Goal: Task Accomplishment & Management: Complete application form

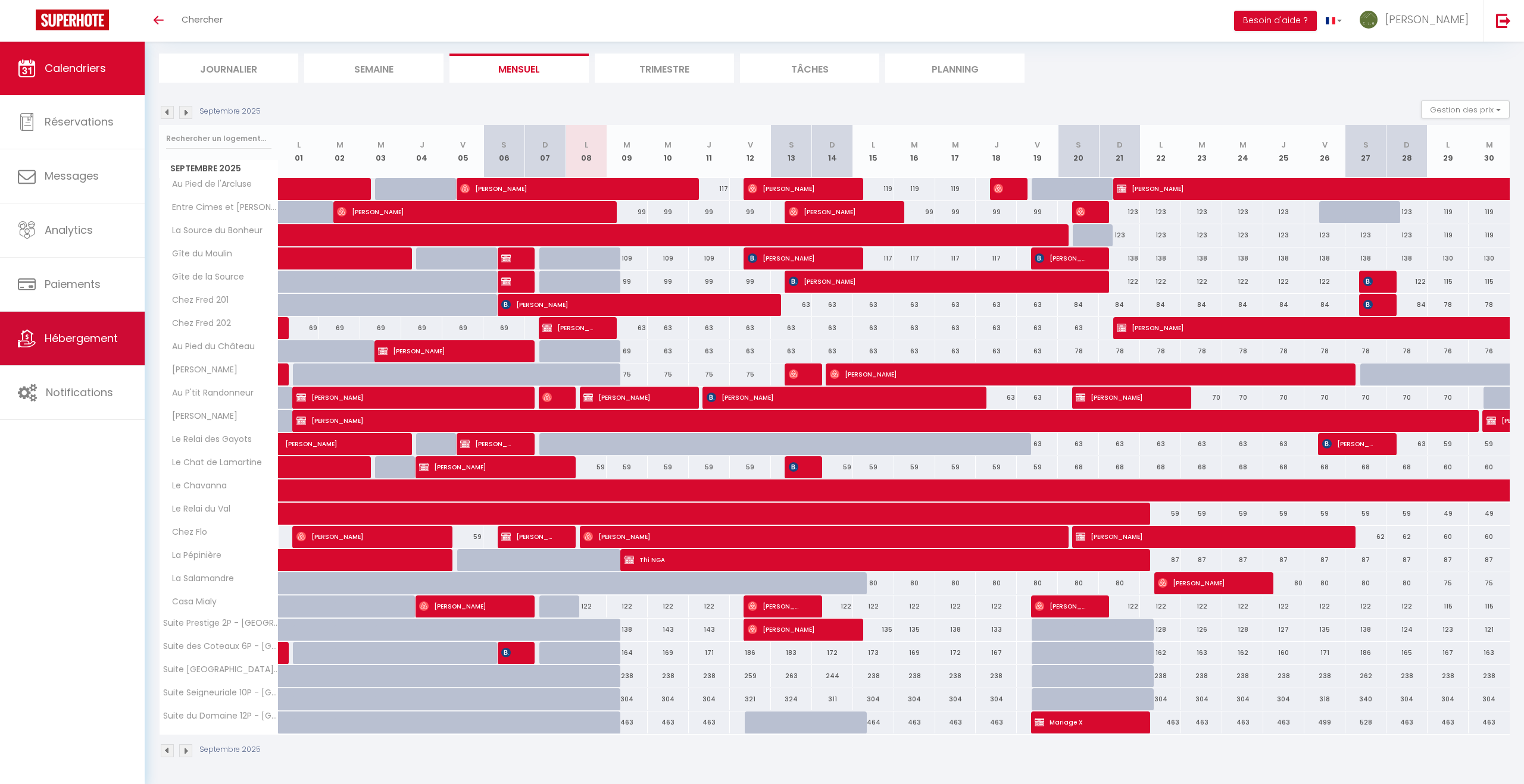
click at [72, 334] on span "Hébergement" at bounding box center [81, 338] width 74 height 15
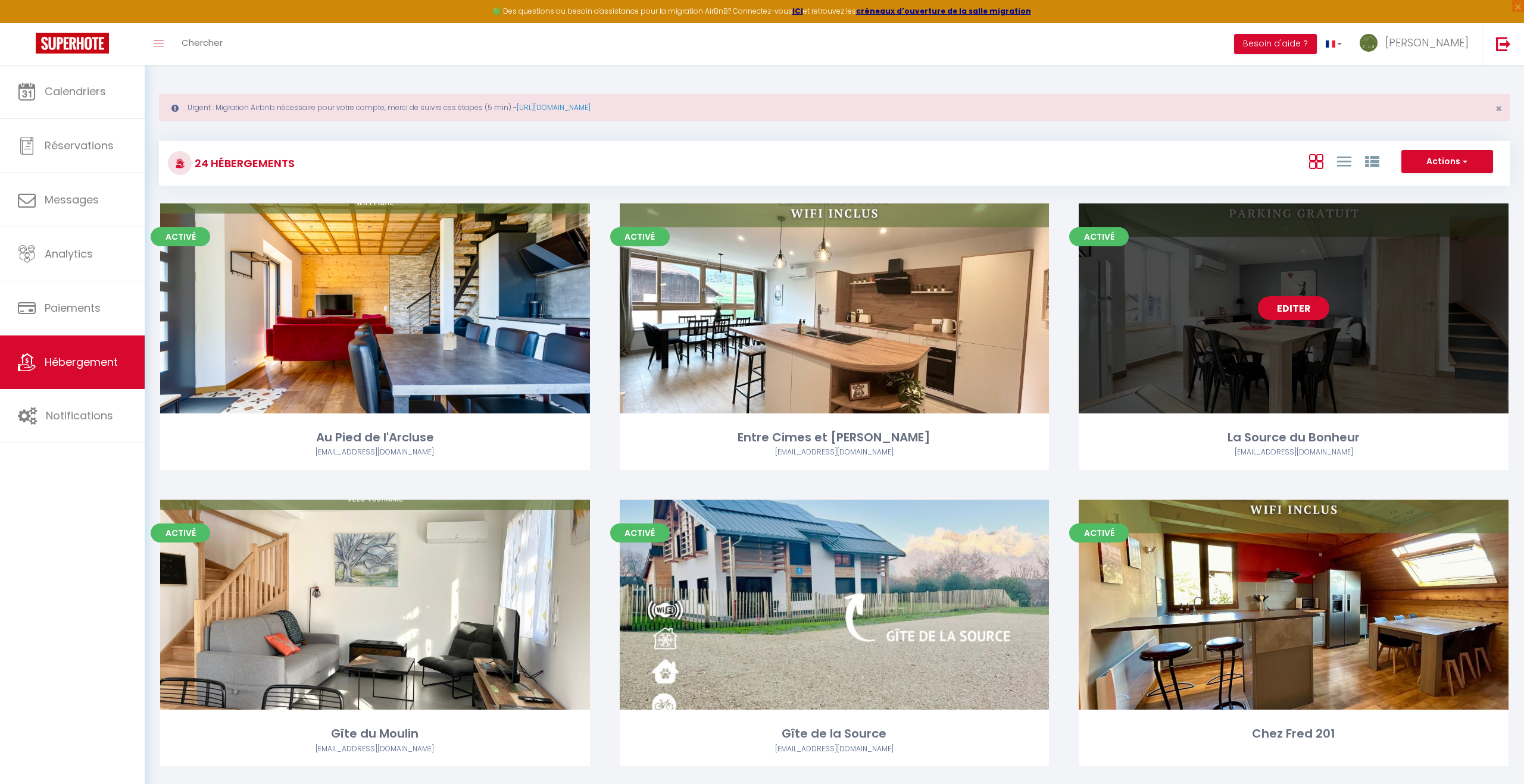
click at [1187, 357] on div "Editer" at bounding box center [1293, 308] width 430 height 210
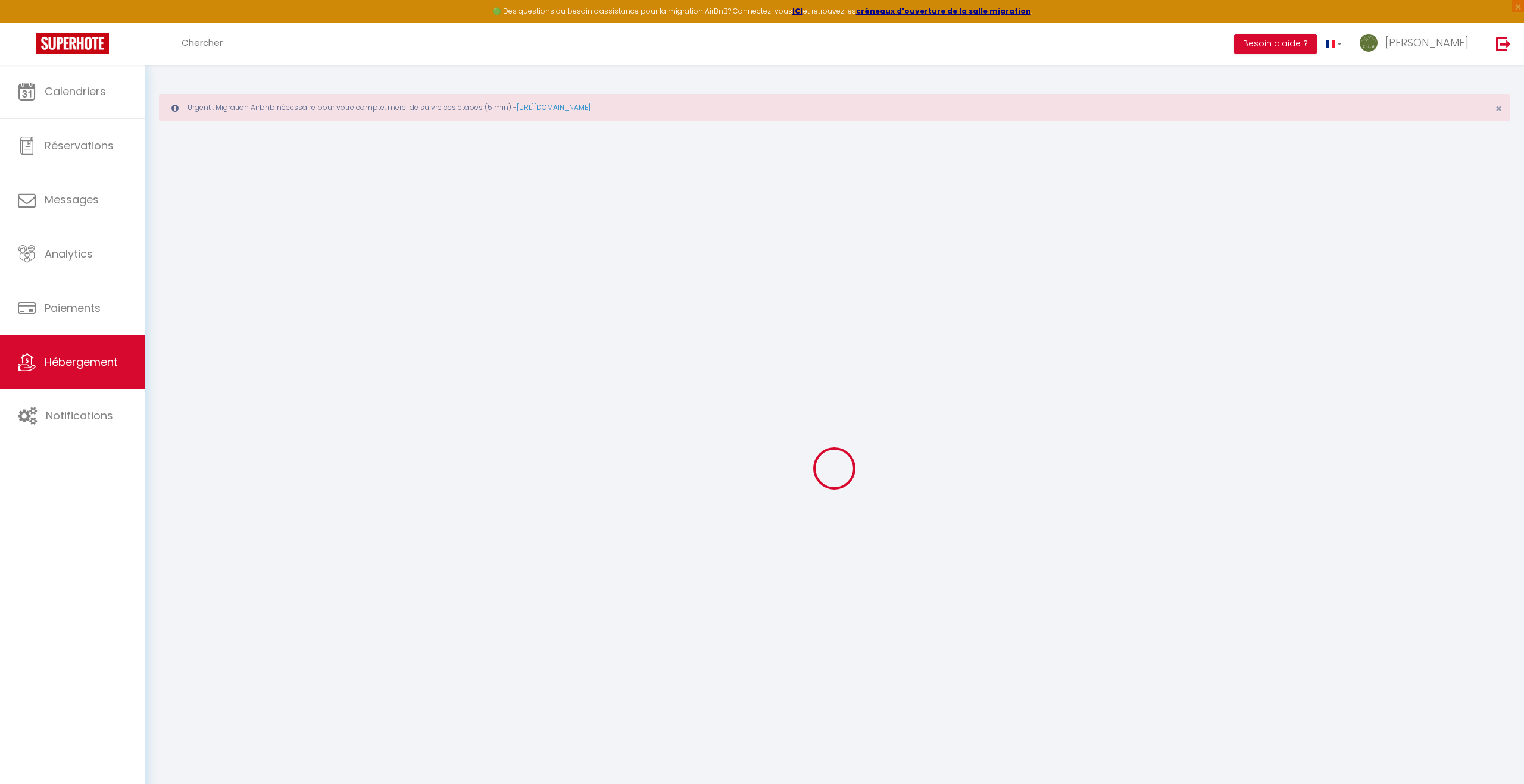
checkbox input "false"
checkbox input "true"
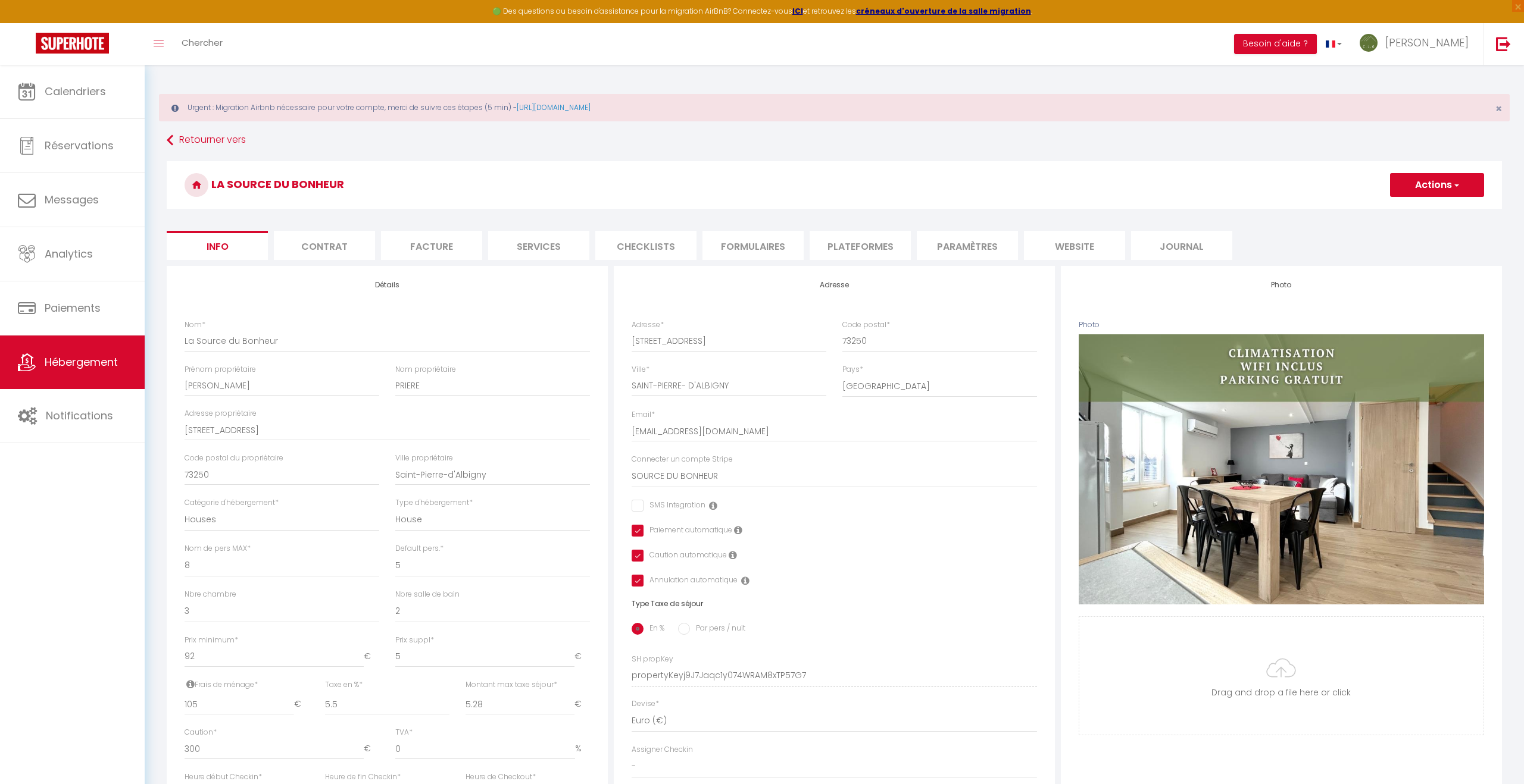
click at [844, 243] on li "Plateformes" at bounding box center [859, 245] width 101 height 29
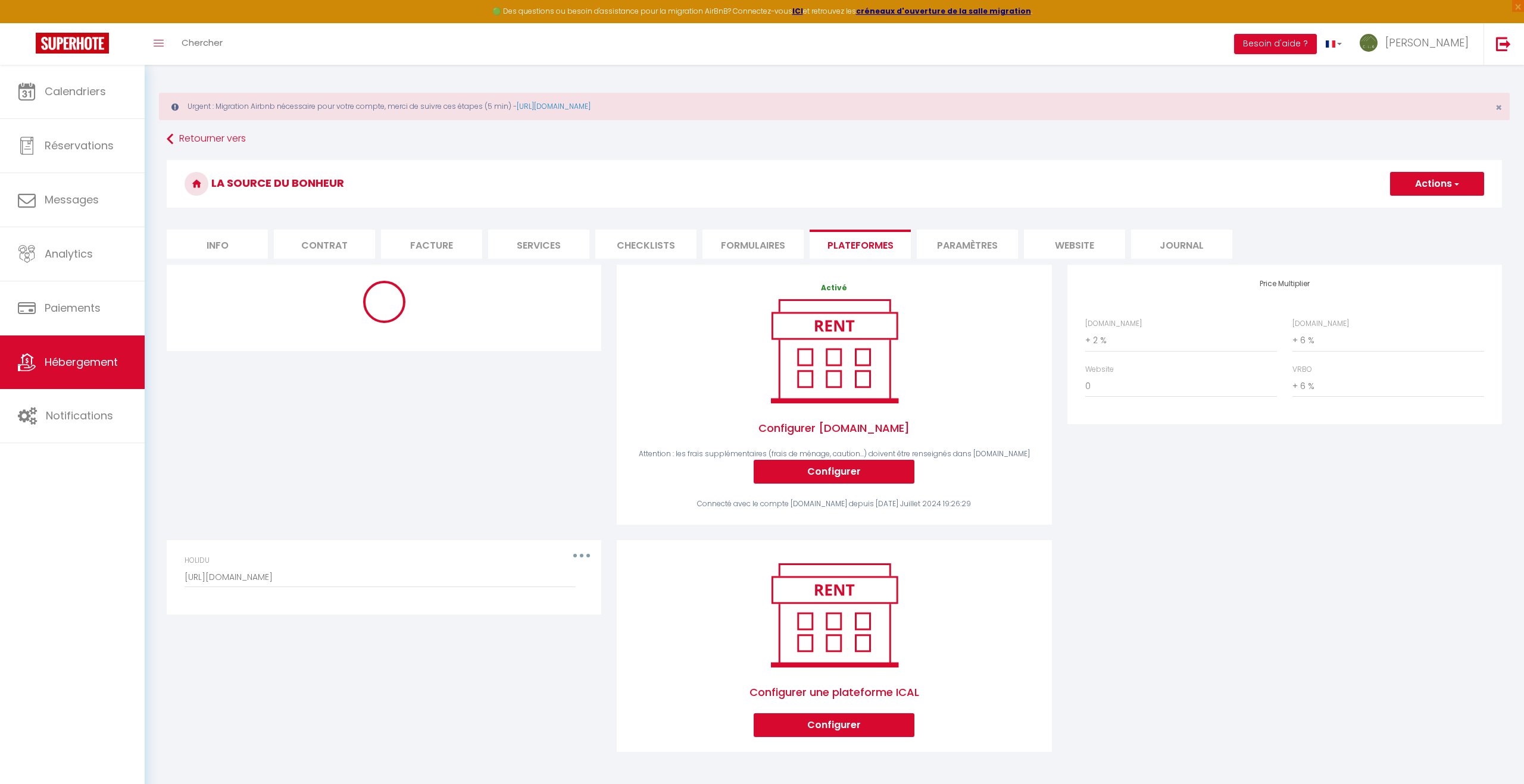
scroll to position [2, 0]
select select "-1"
select select "EUR"
select select "17069-1139924897028758415"
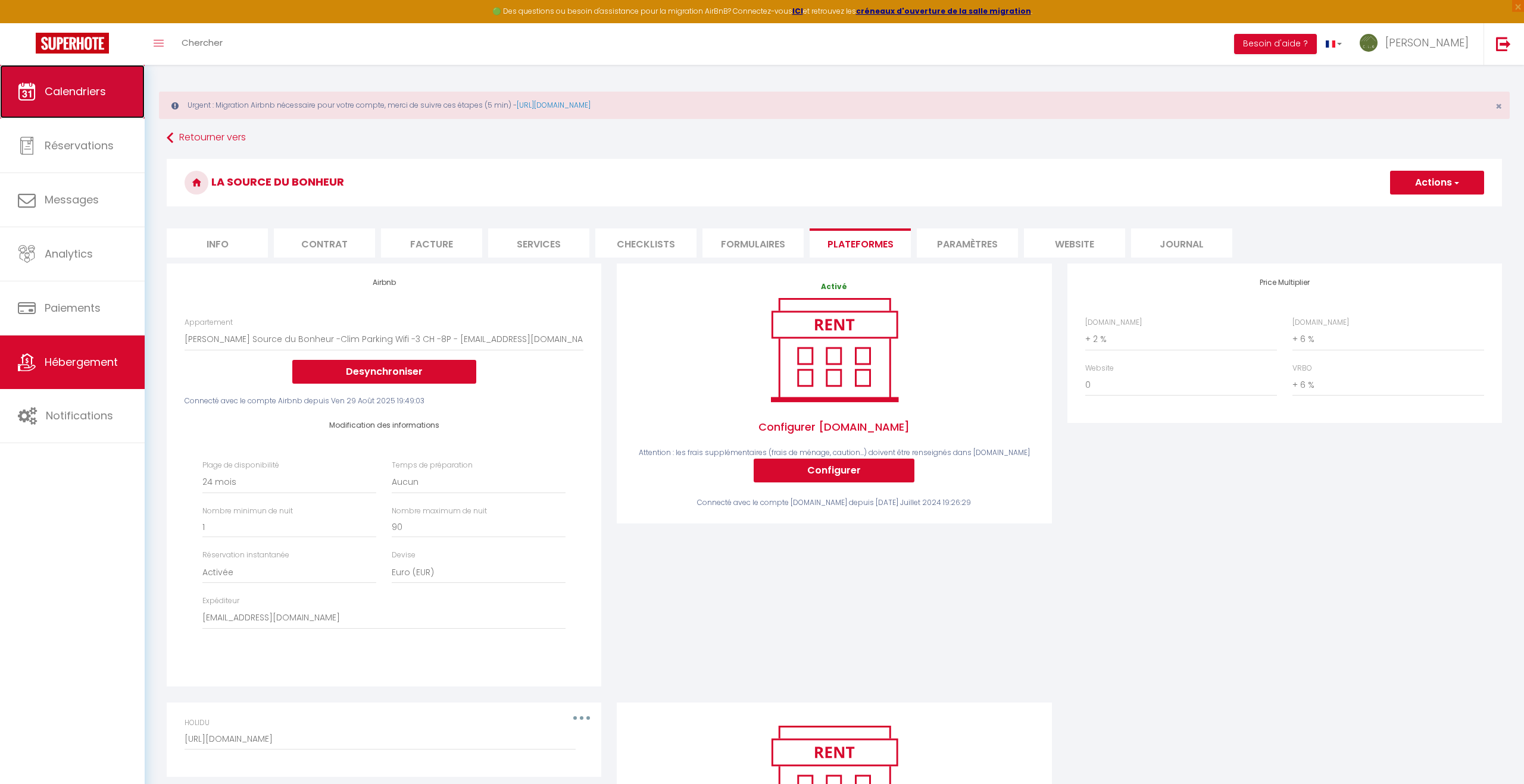
click at [70, 97] on span "Calendriers" at bounding box center [75, 91] width 61 height 15
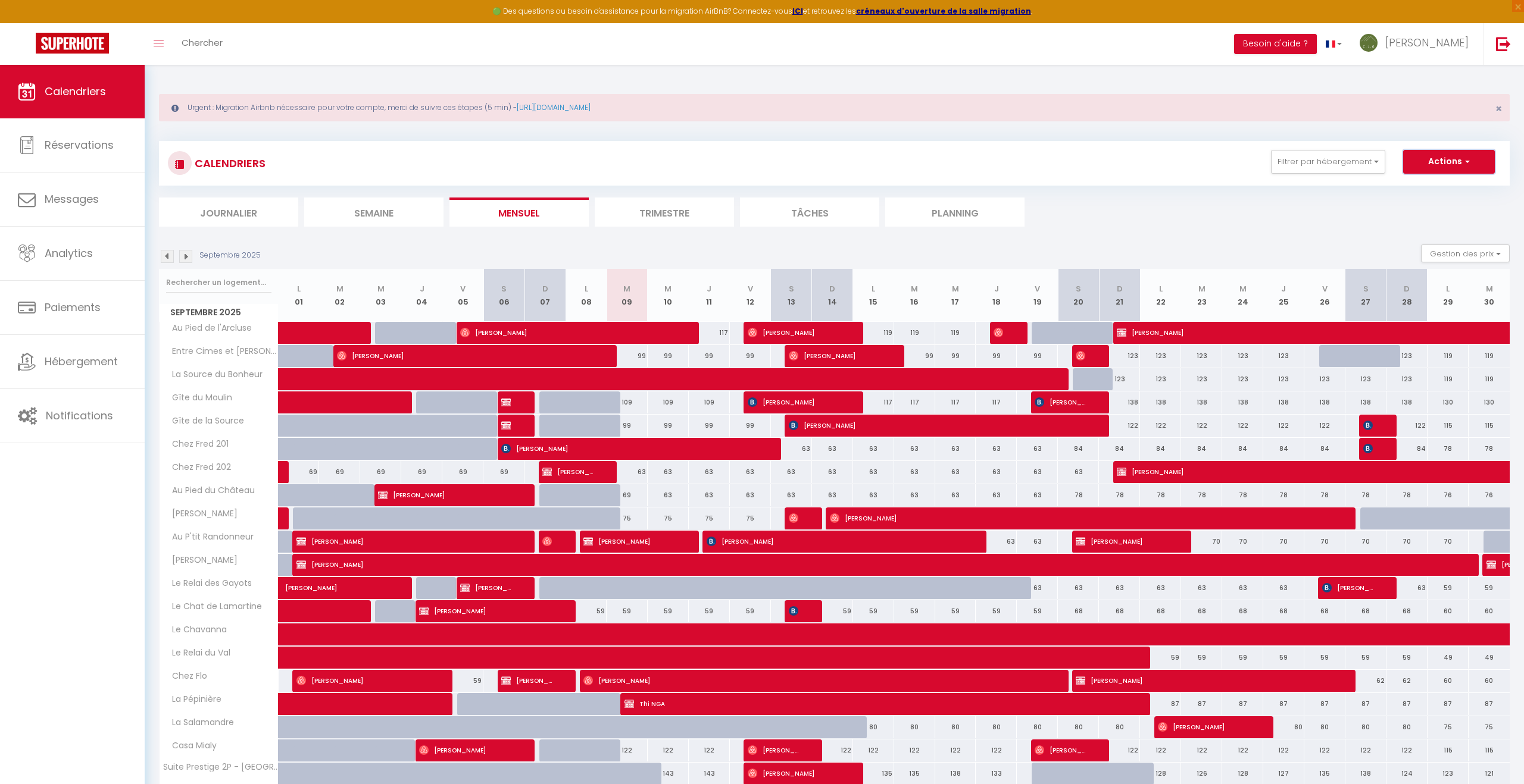
click at [1450, 165] on button "Actions" at bounding box center [1448, 162] width 92 height 23
click at [1432, 189] on link "Nouvelle réservation" at bounding box center [1436, 189] width 103 height 18
select select
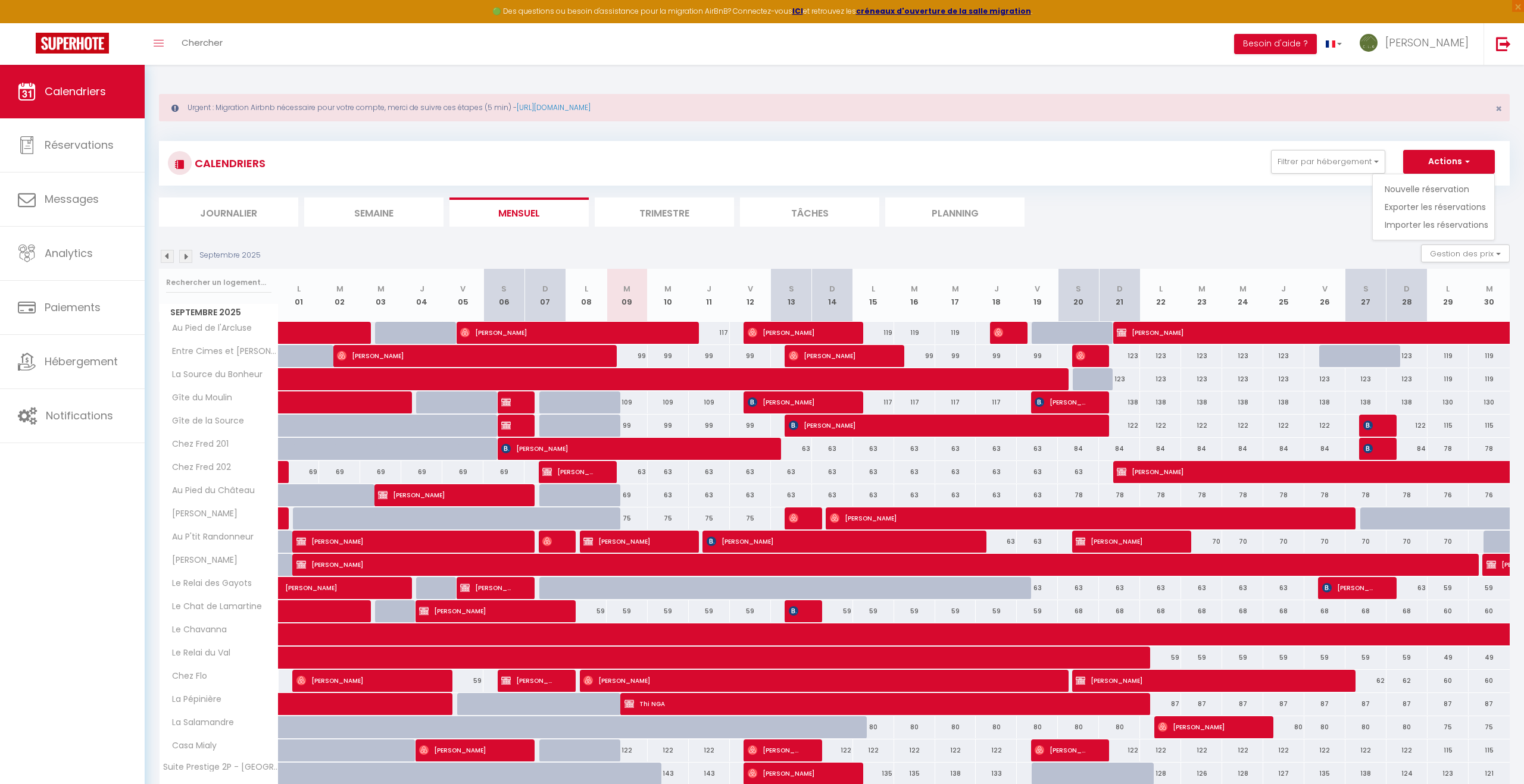
select select
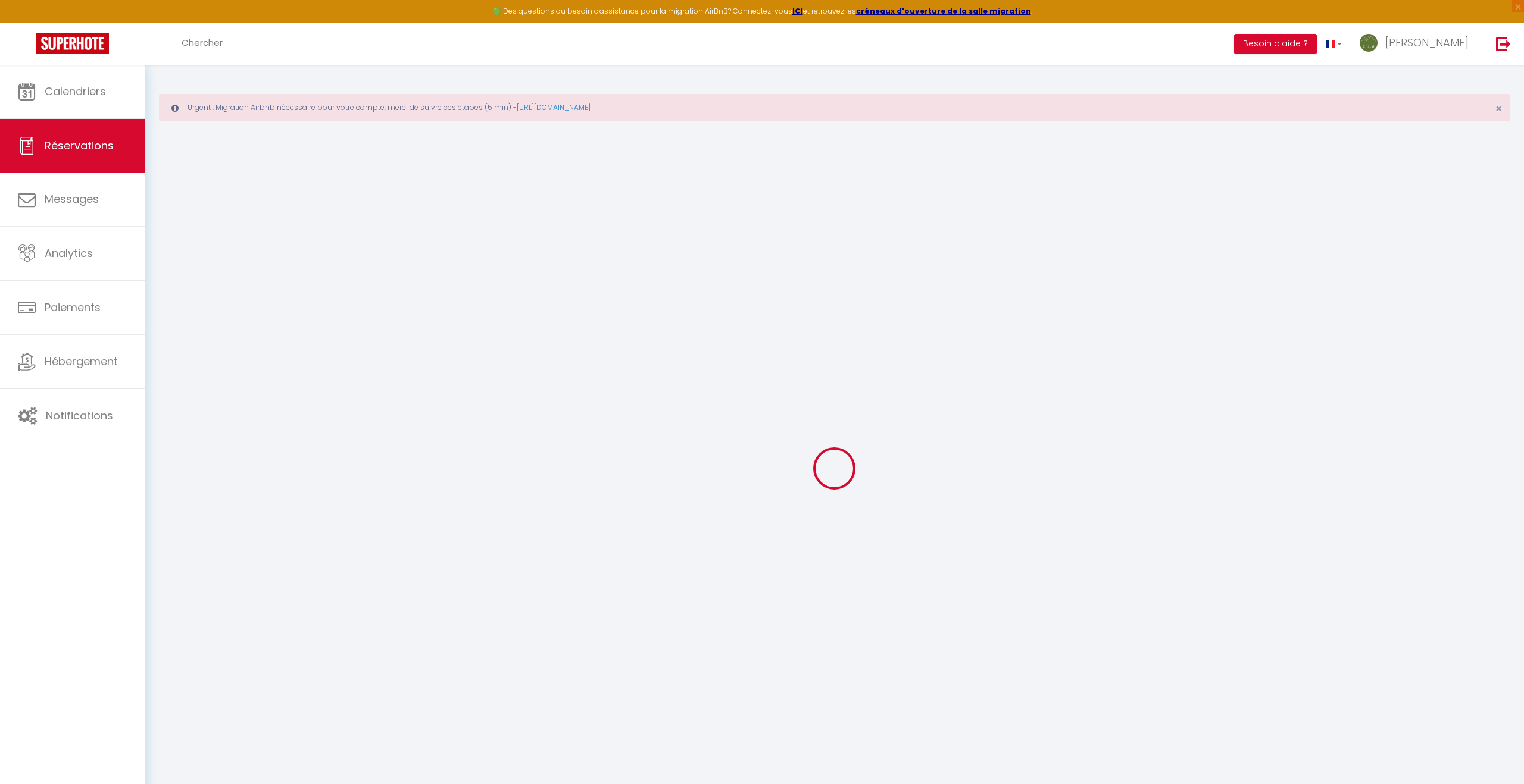
select select
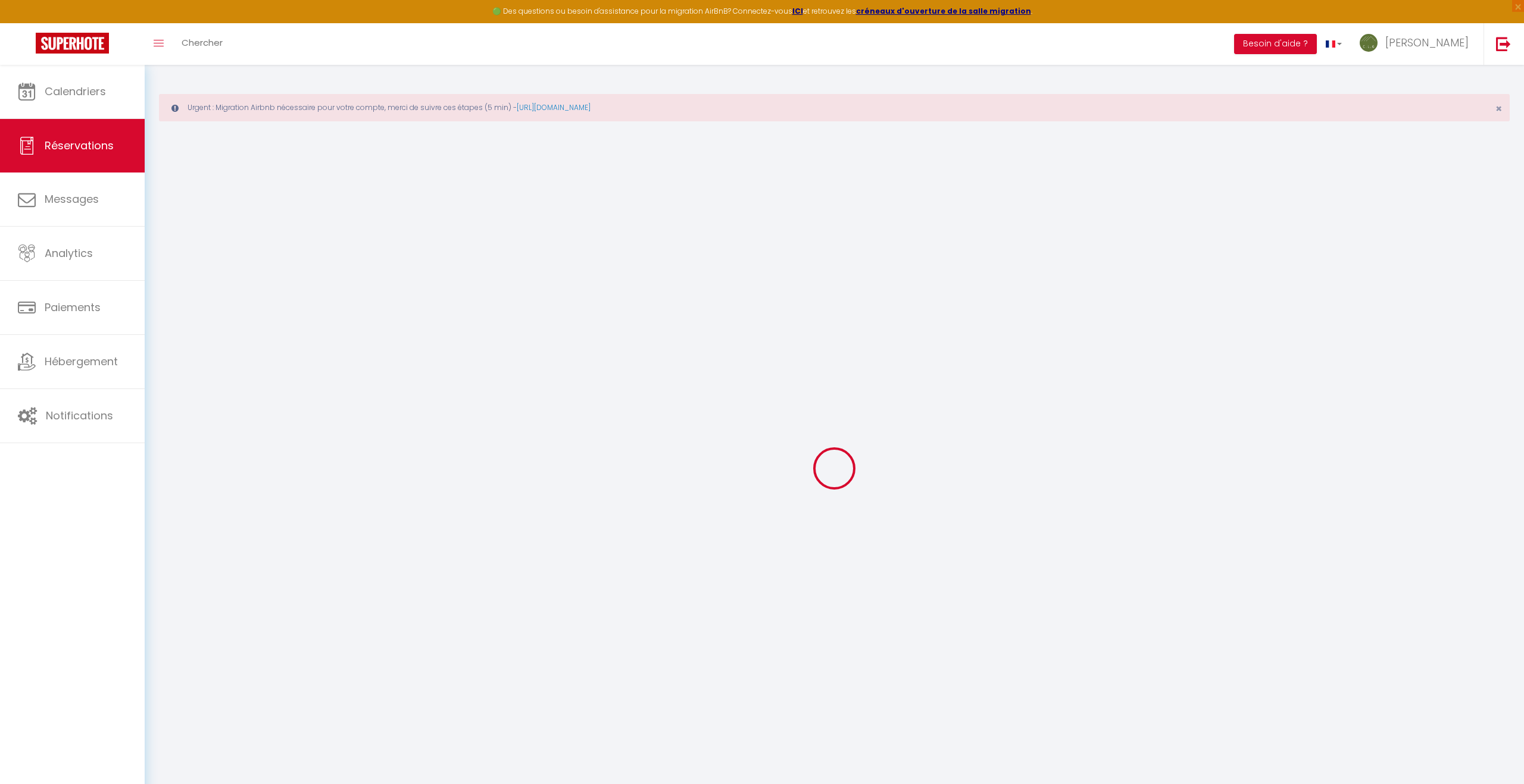
select select
checkbox input "false"
select select
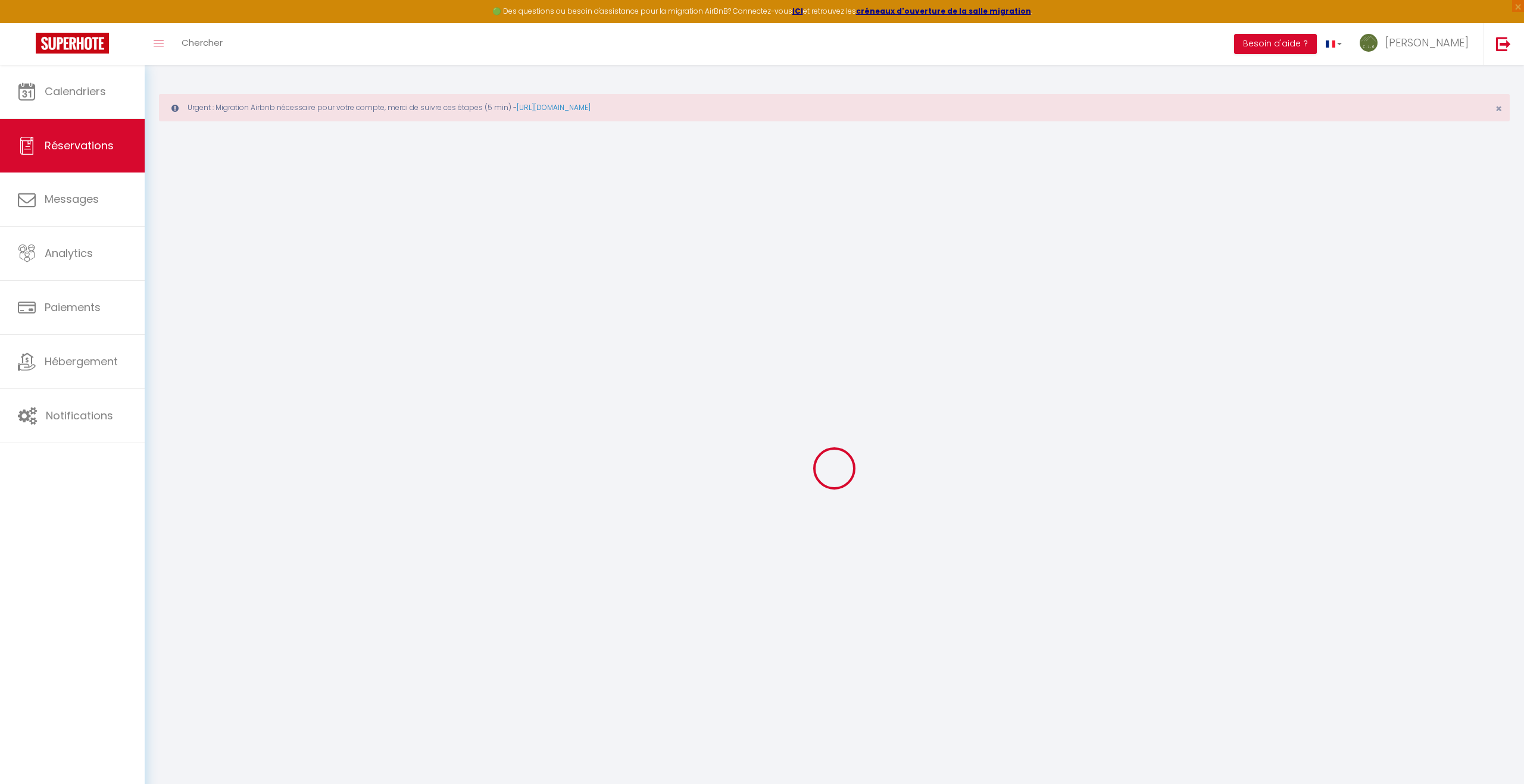
select select
checkbox input "false"
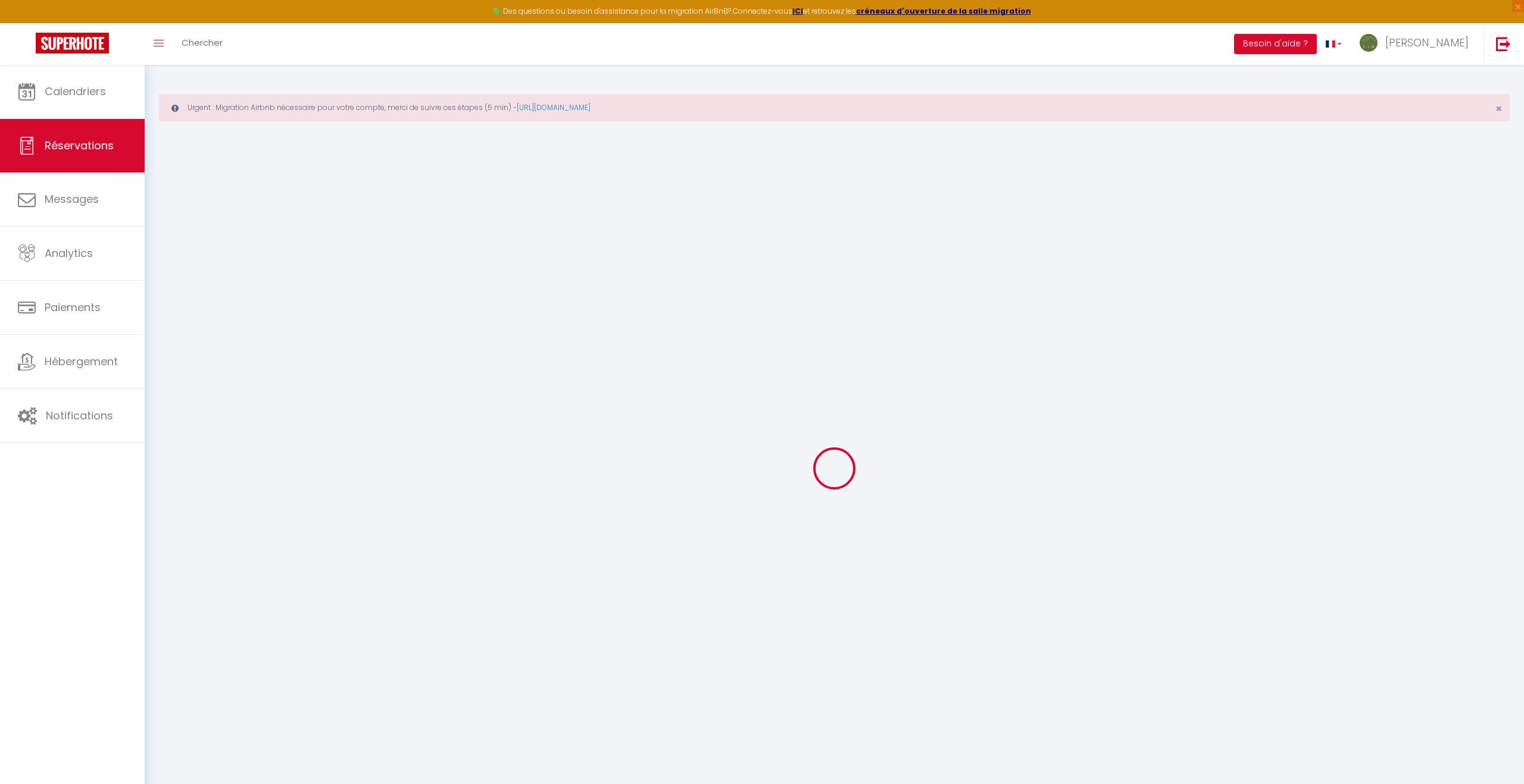
select select
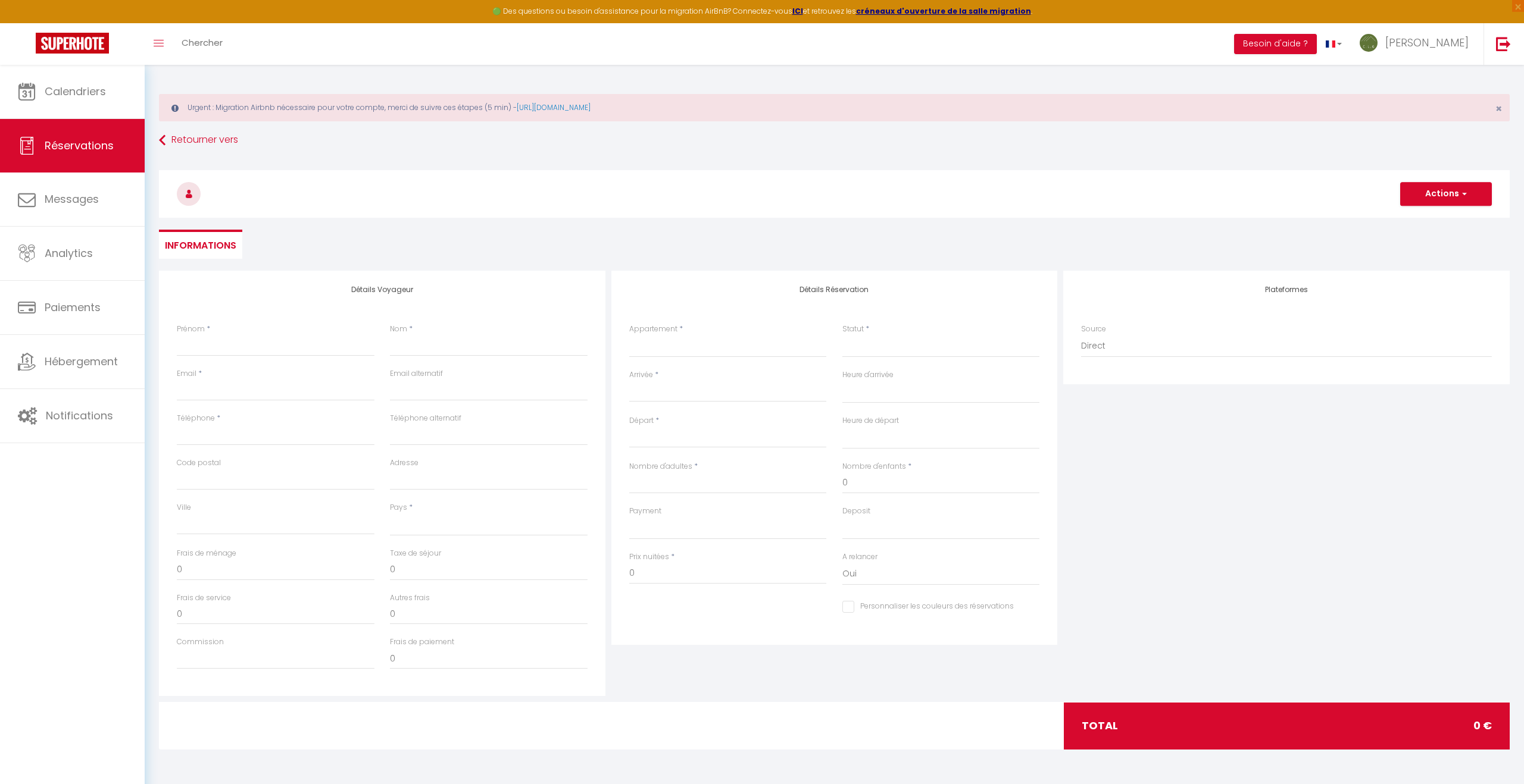
select select
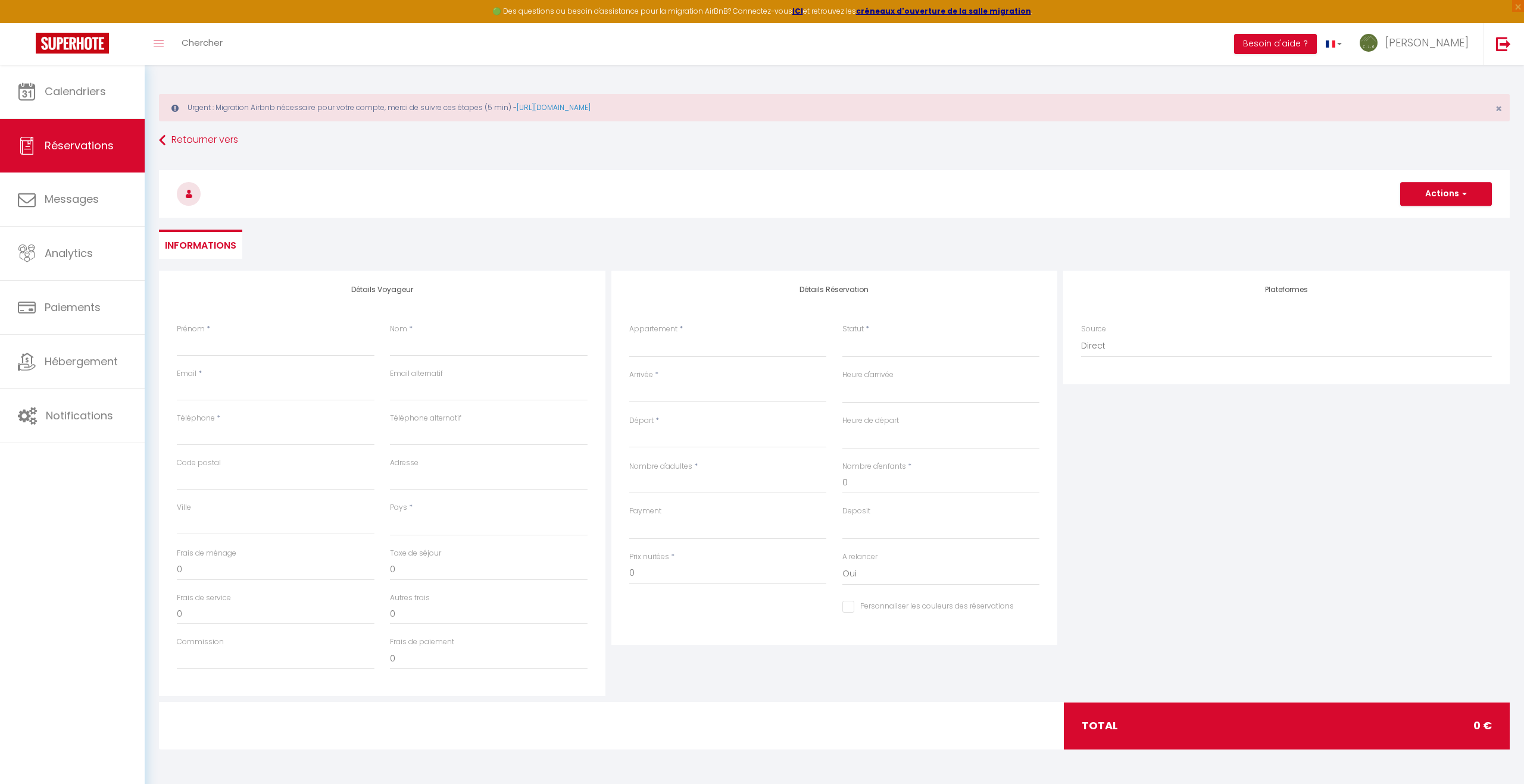
select select
checkbox input "false"
select select
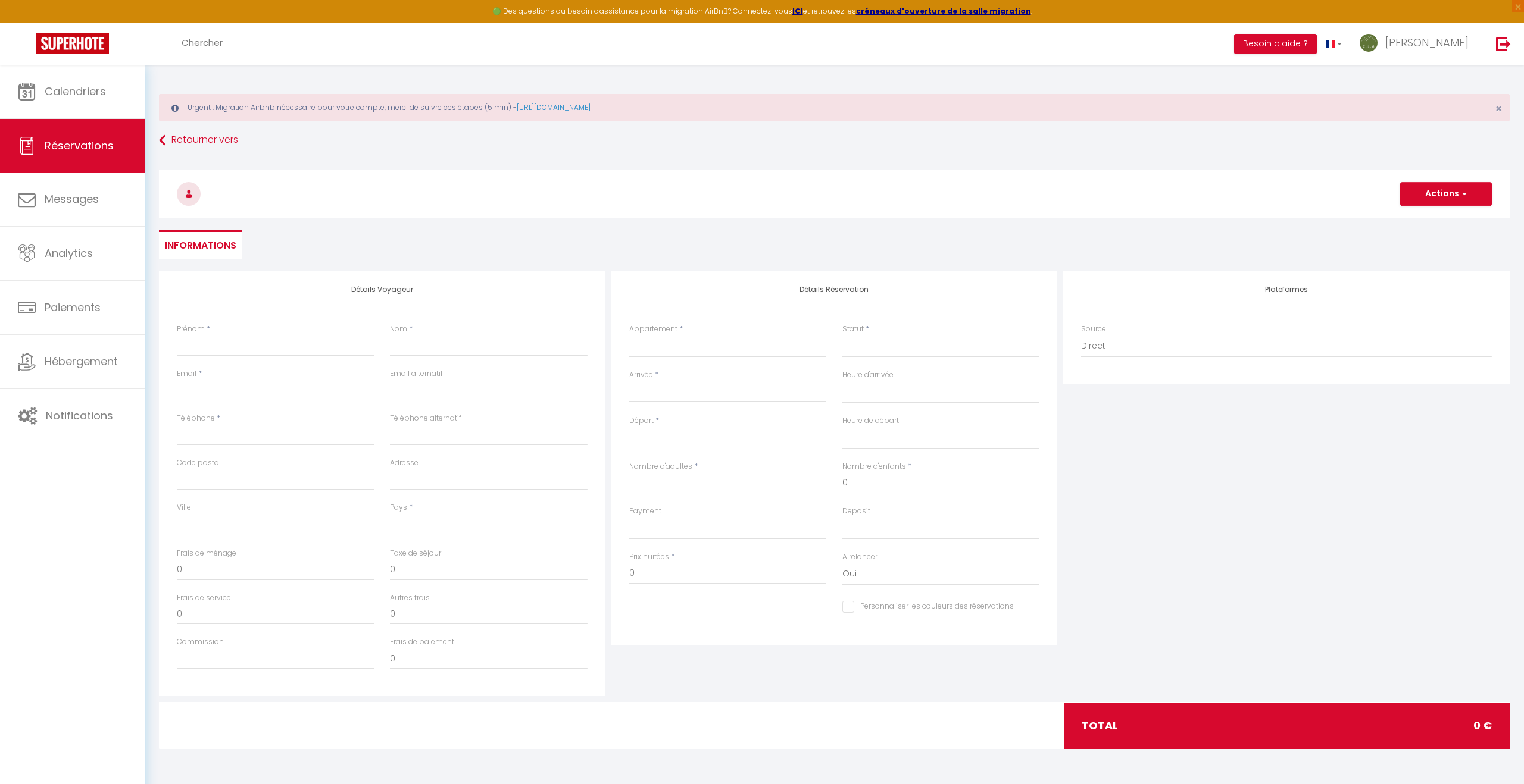
select select
checkbox input "false"
select select
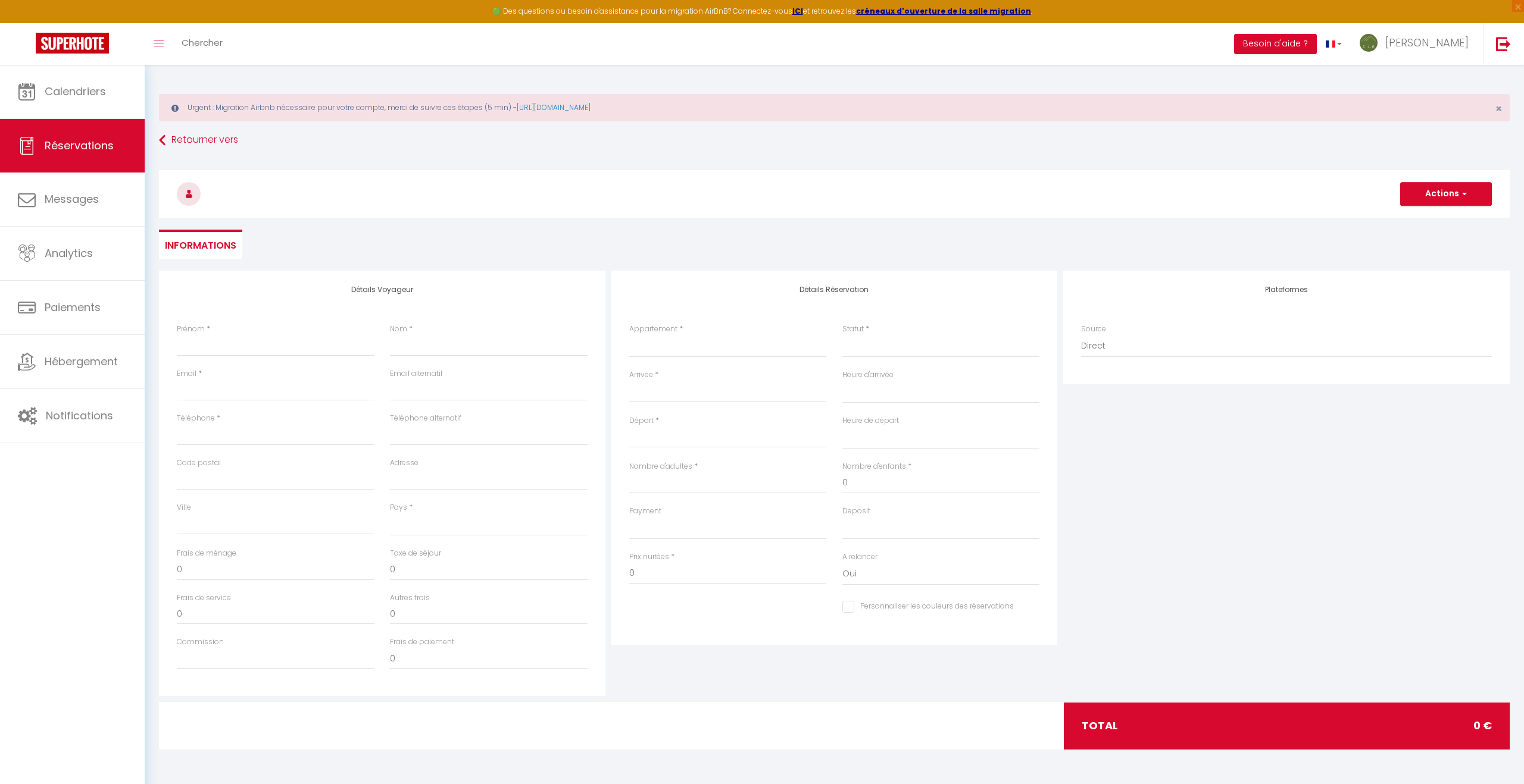
select select
click at [243, 342] on input "Prénom" at bounding box center [276, 345] width 197 height 21
type input "A"
select select
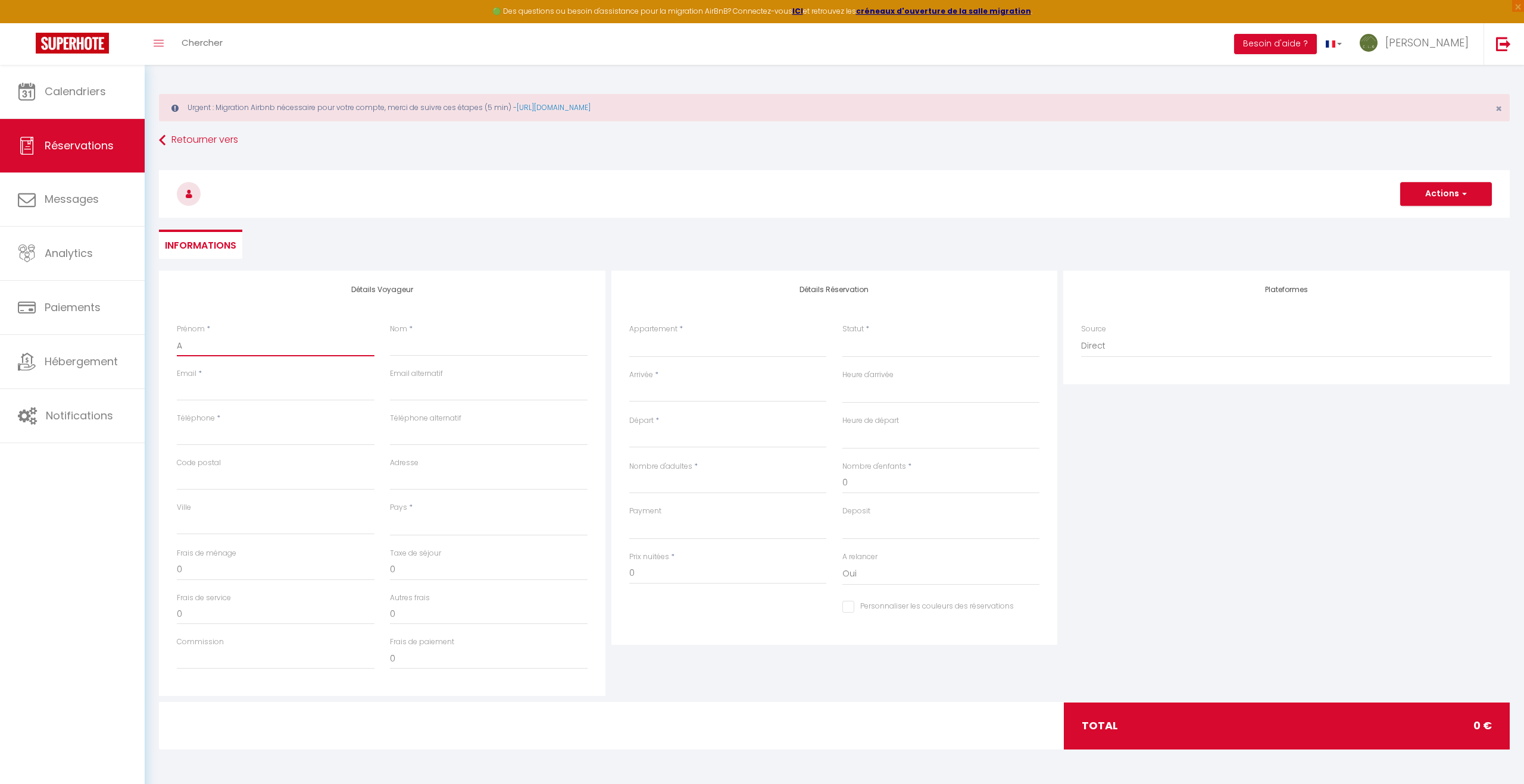
select select
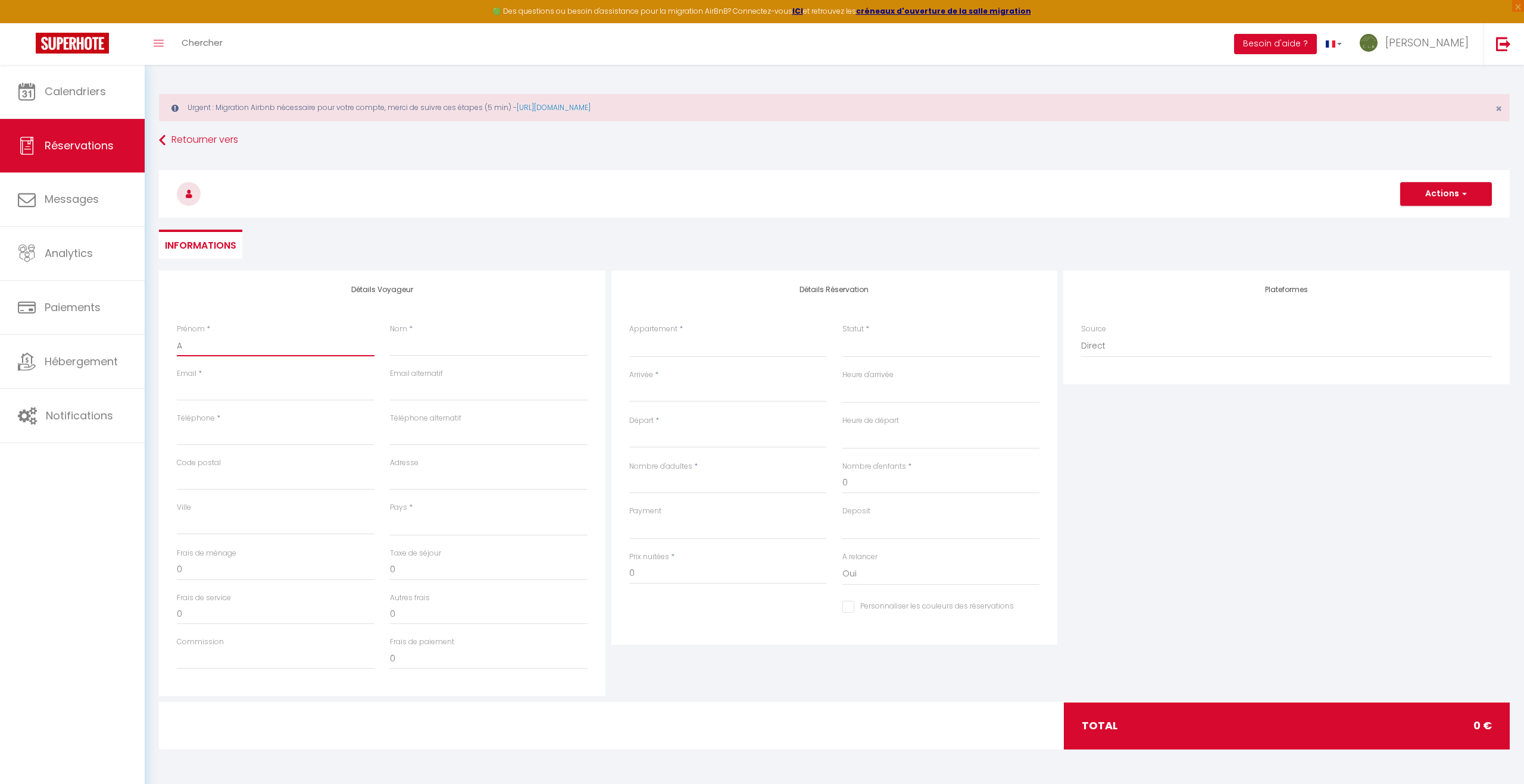
checkbox input "false"
type input "Am"
select select
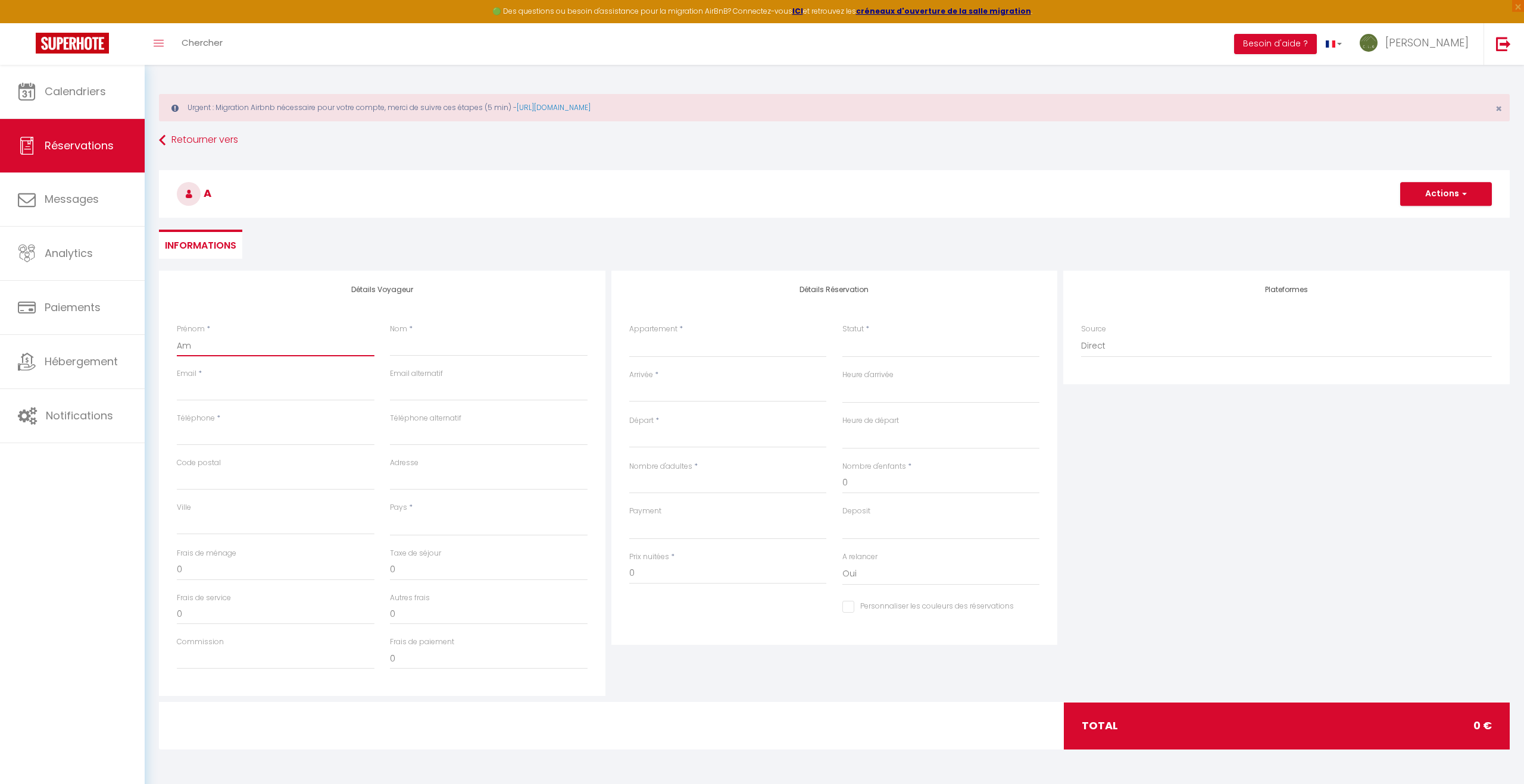
select select
checkbox input "false"
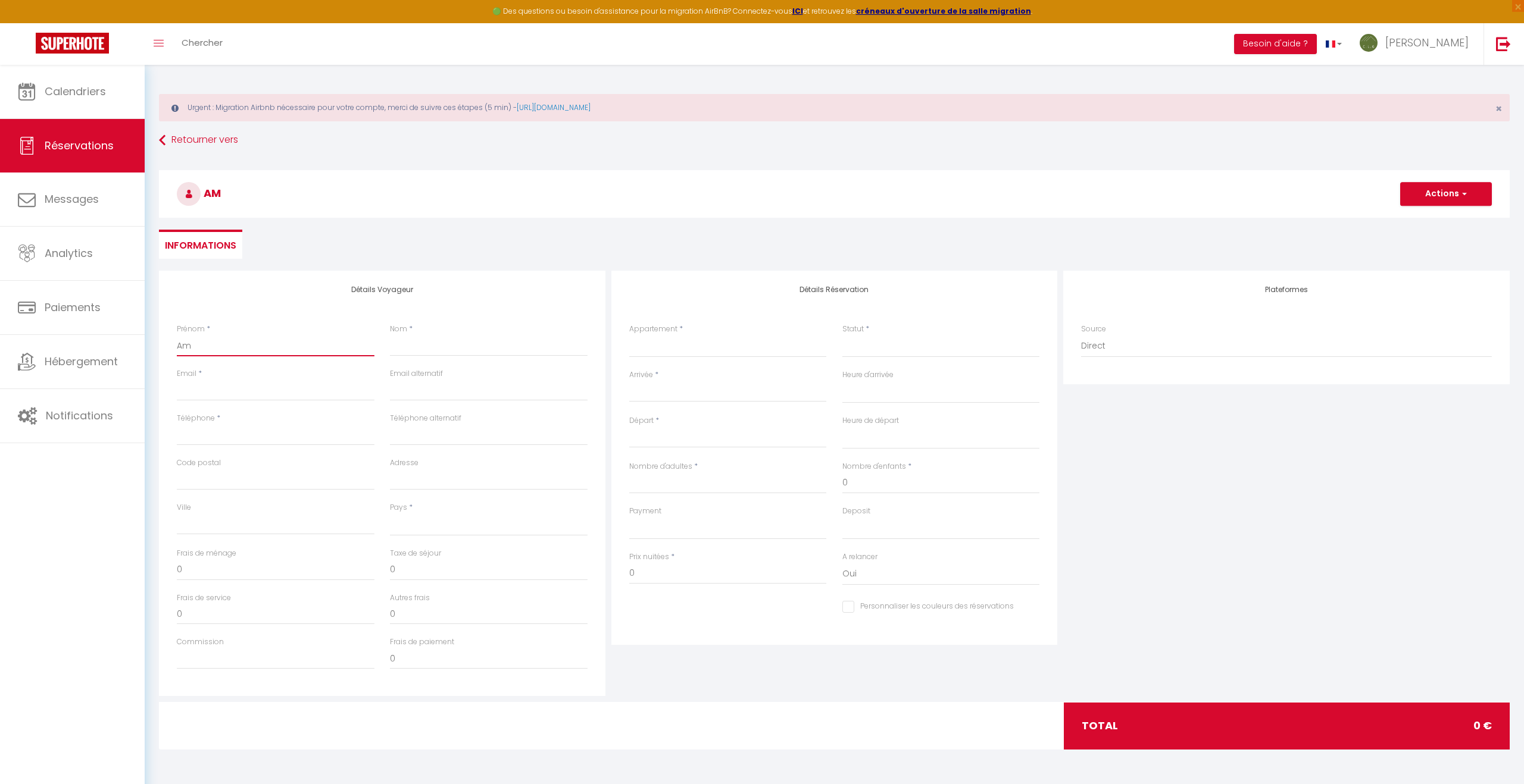
type input "Ama"
select select
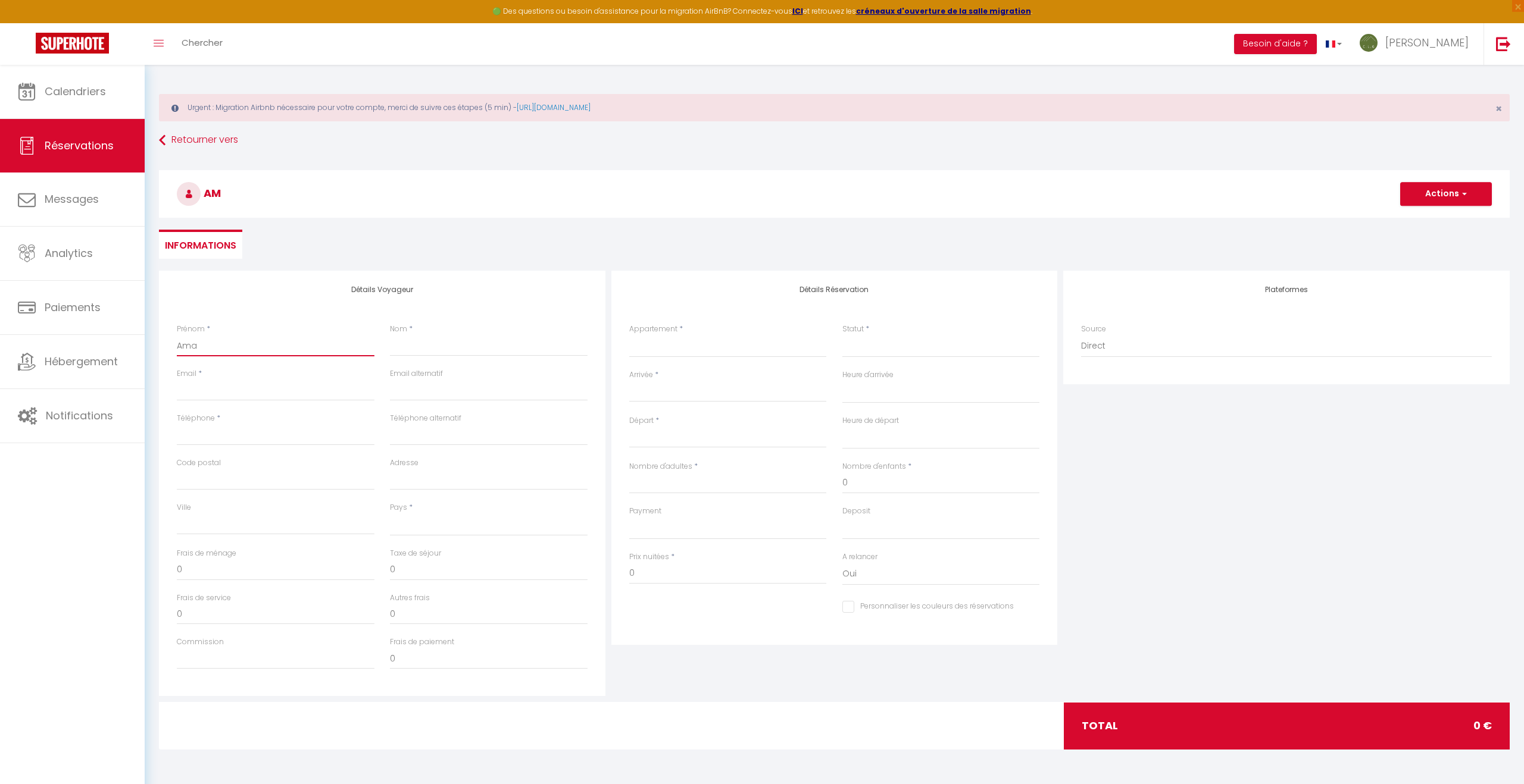
select select
checkbox input "false"
type input "Aman"
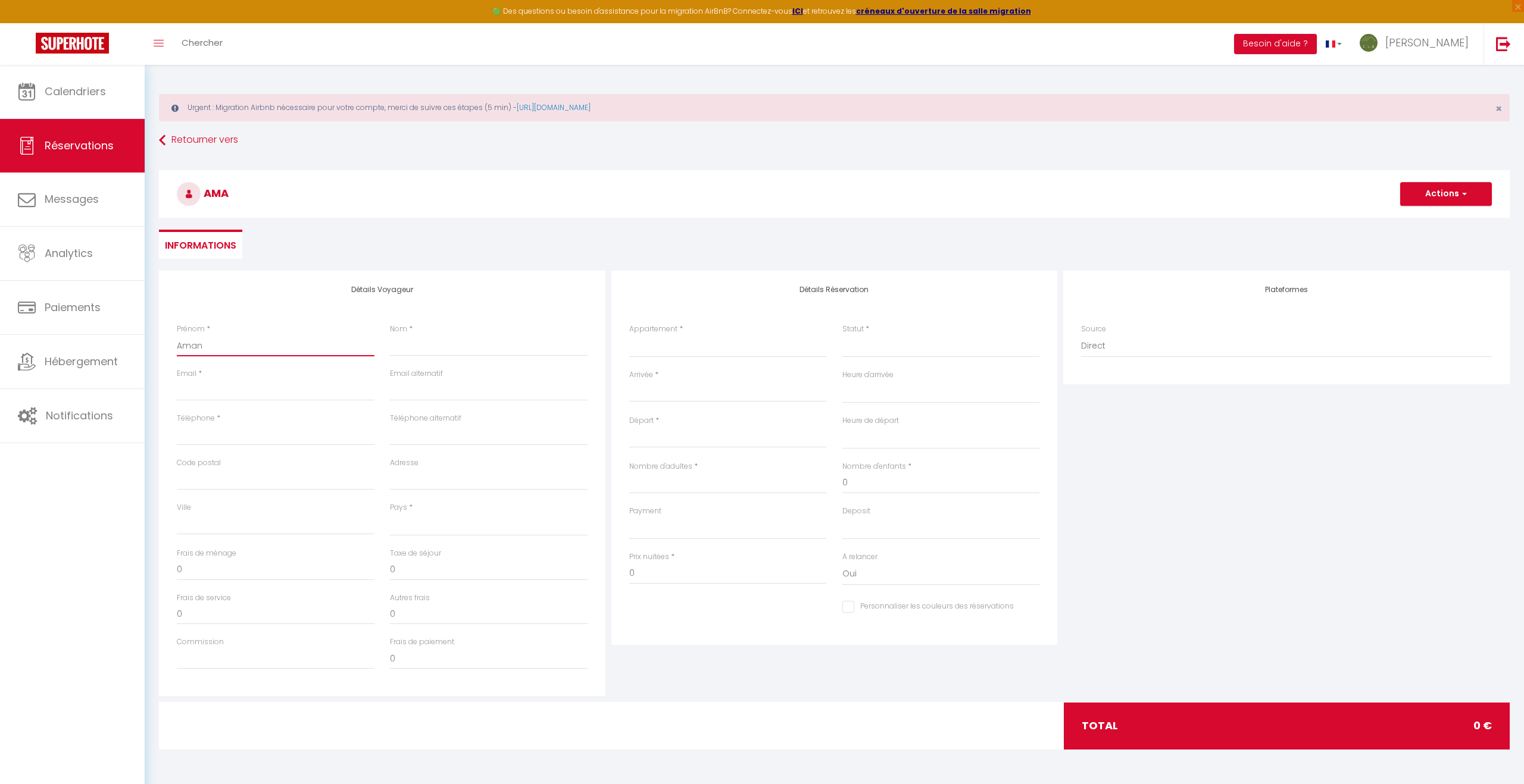
select select
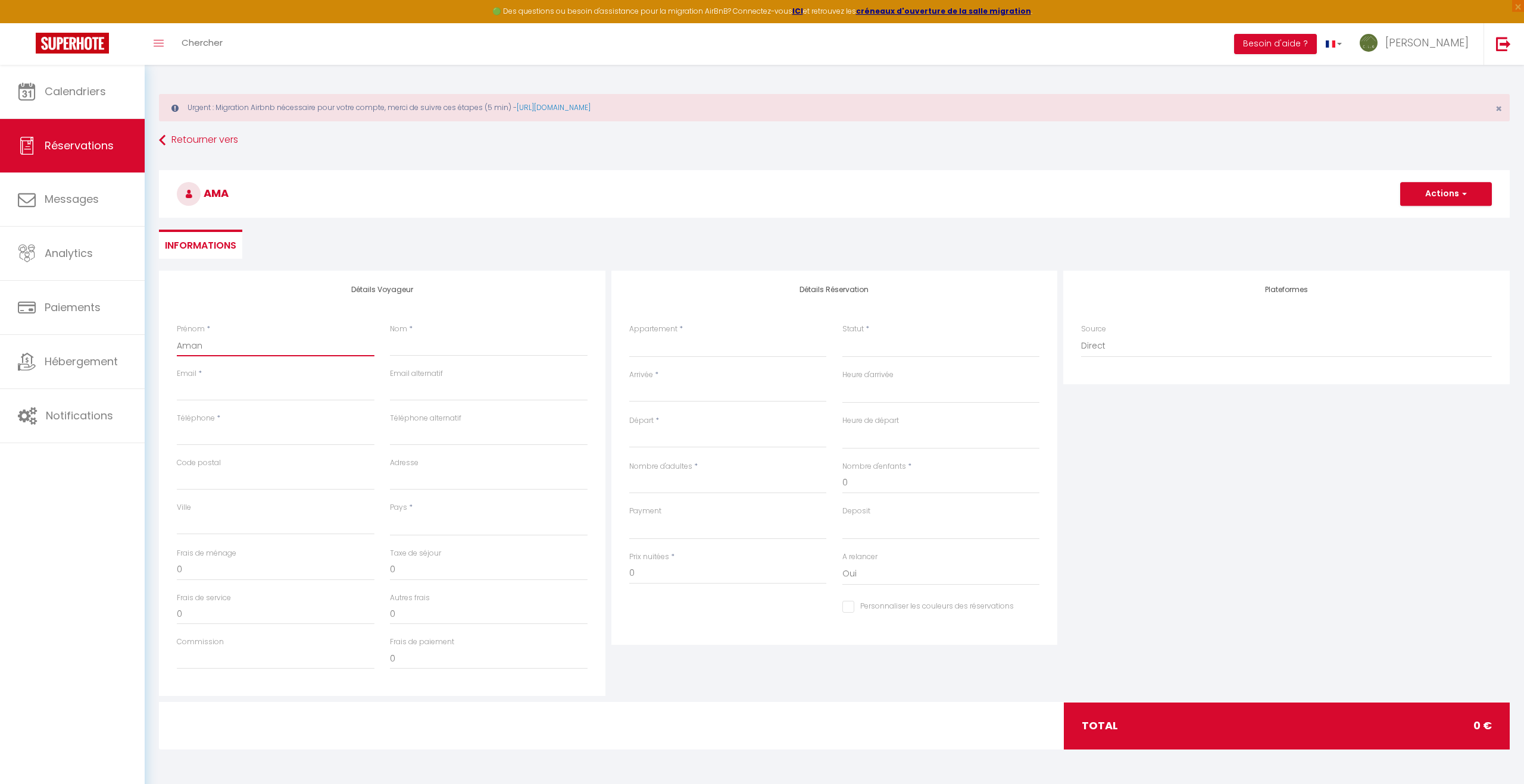
select select
checkbox input "false"
type input "Amand"
select select
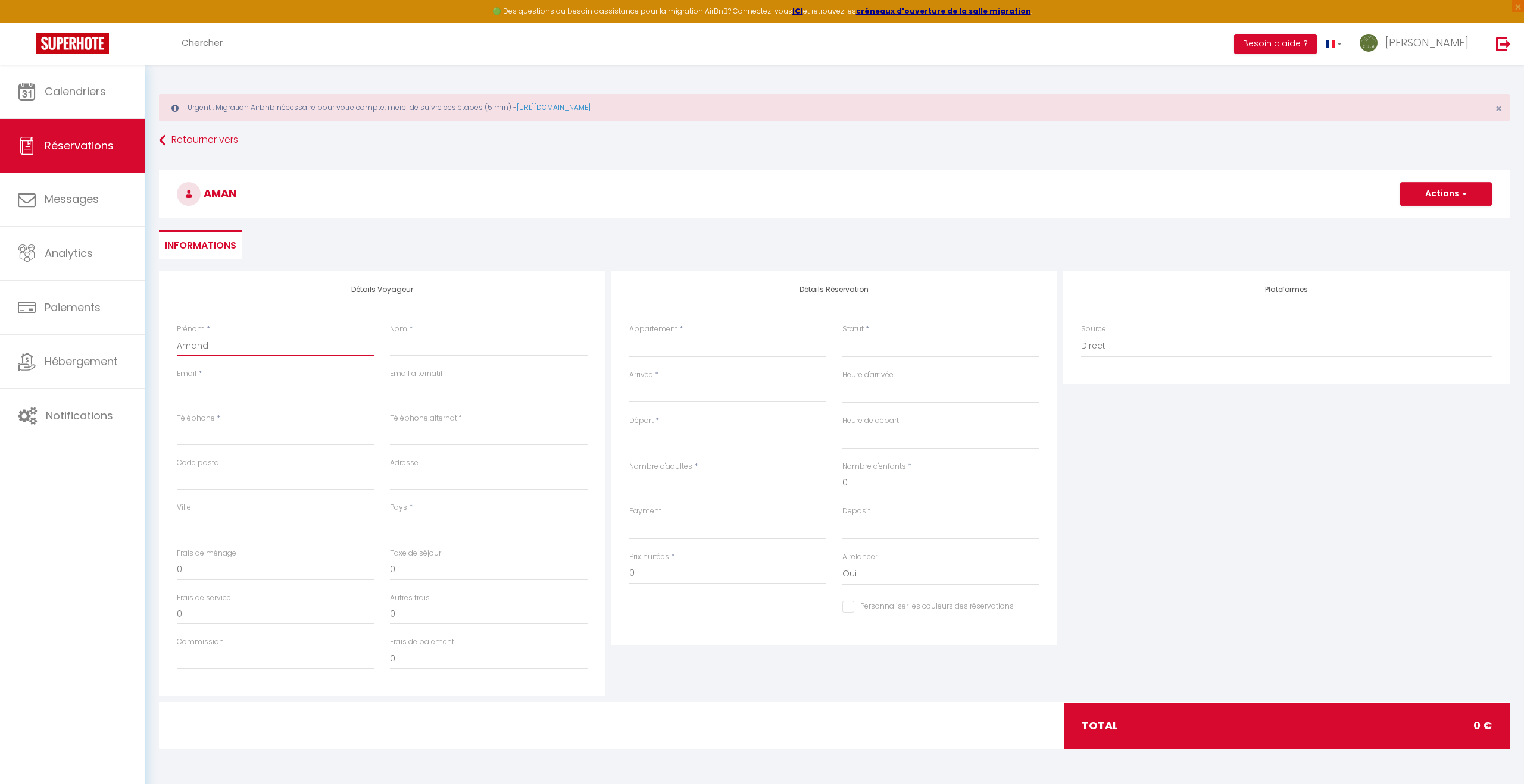
select select
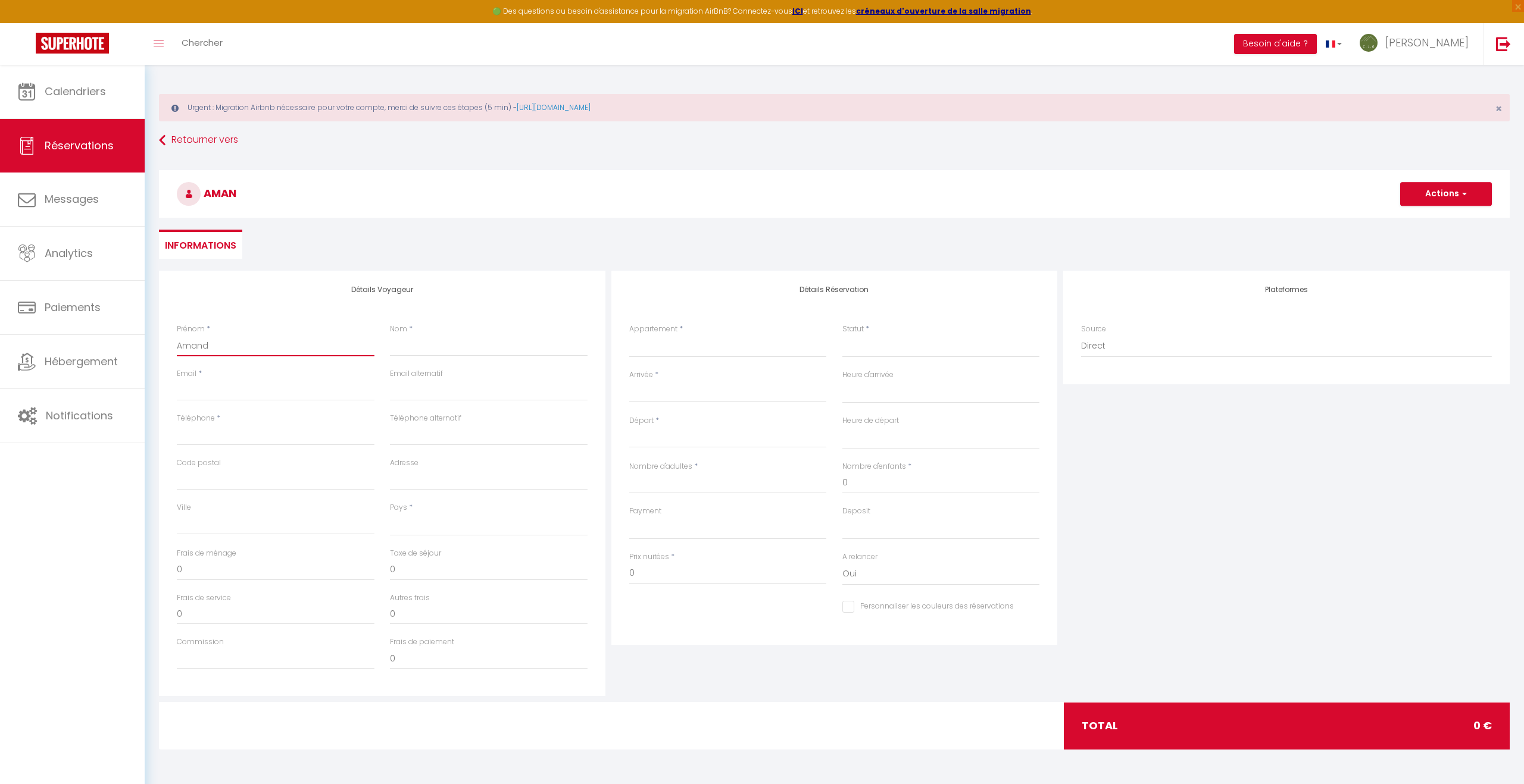
select select
checkbox input "false"
type input "Amandi"
select select
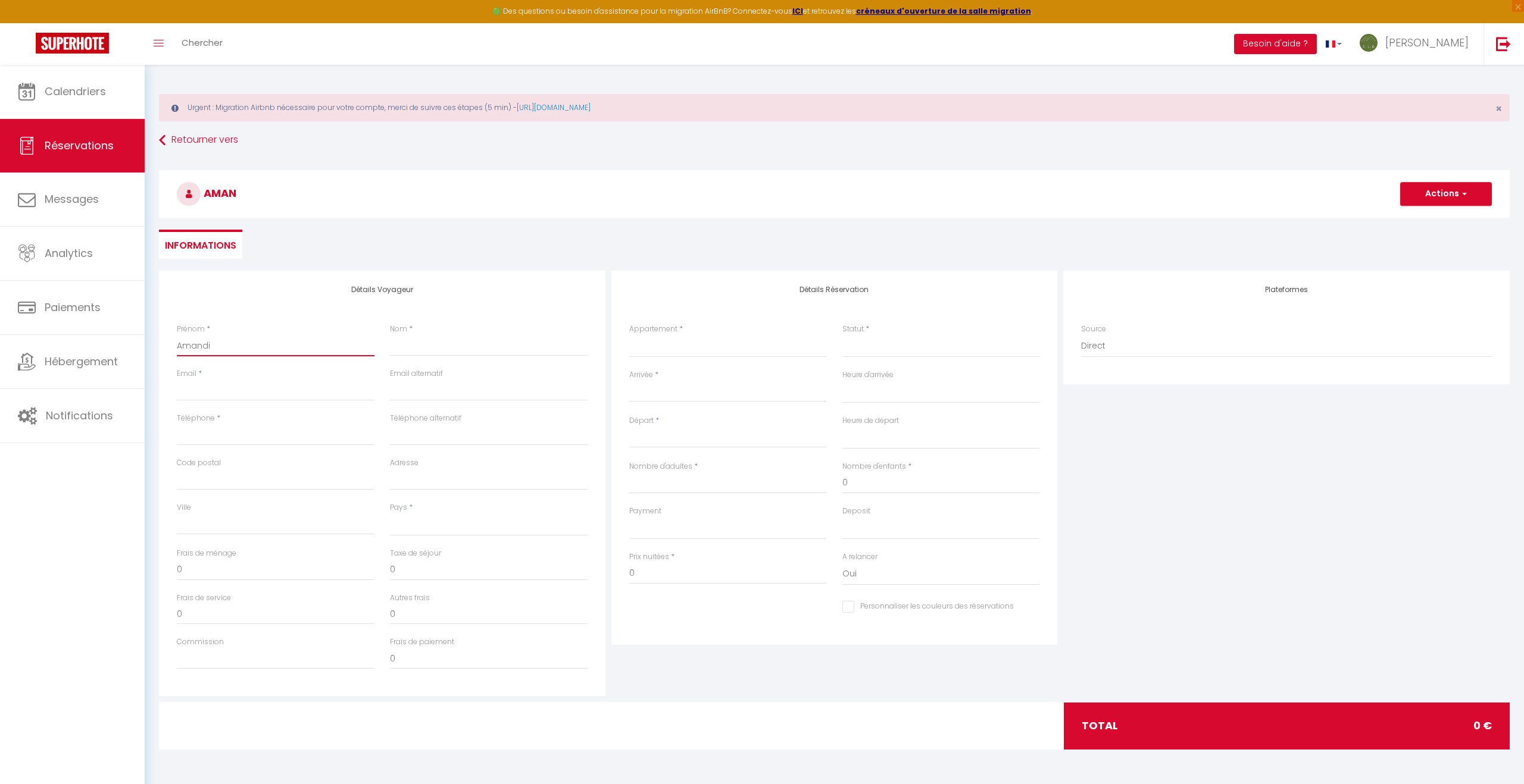
select select
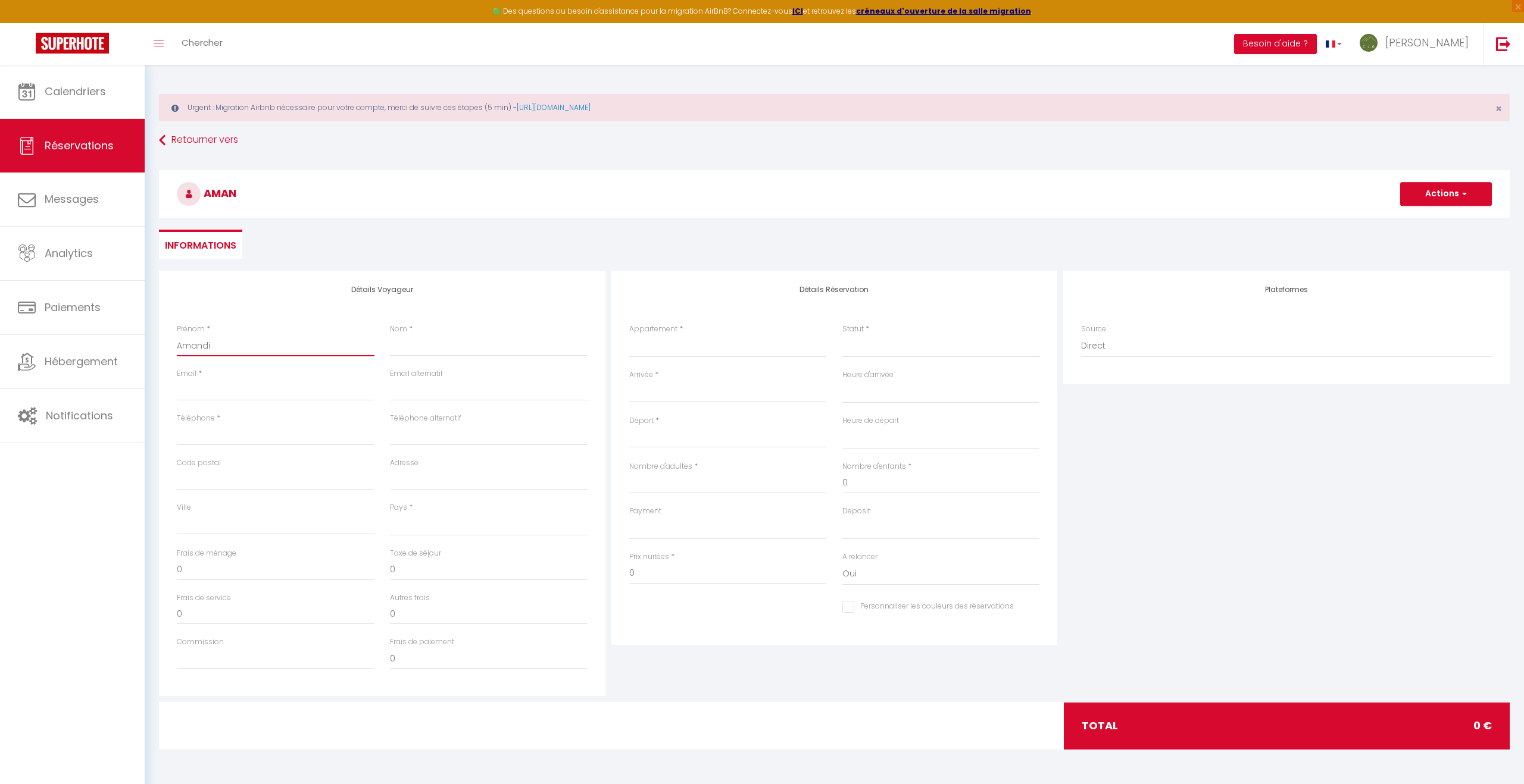
checkbox input "false"
type input "Amandin"
select select
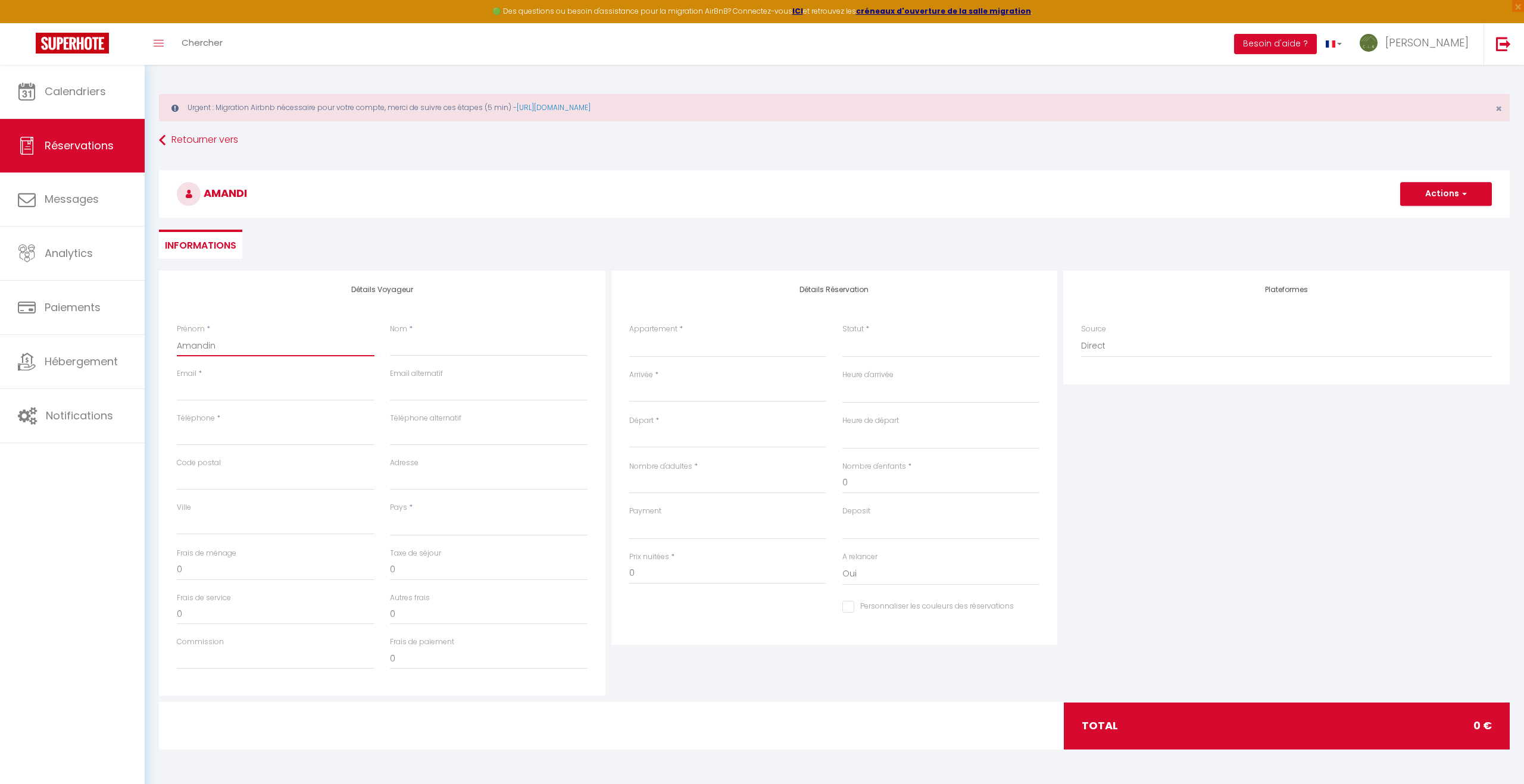
select select
checkbox input "false"
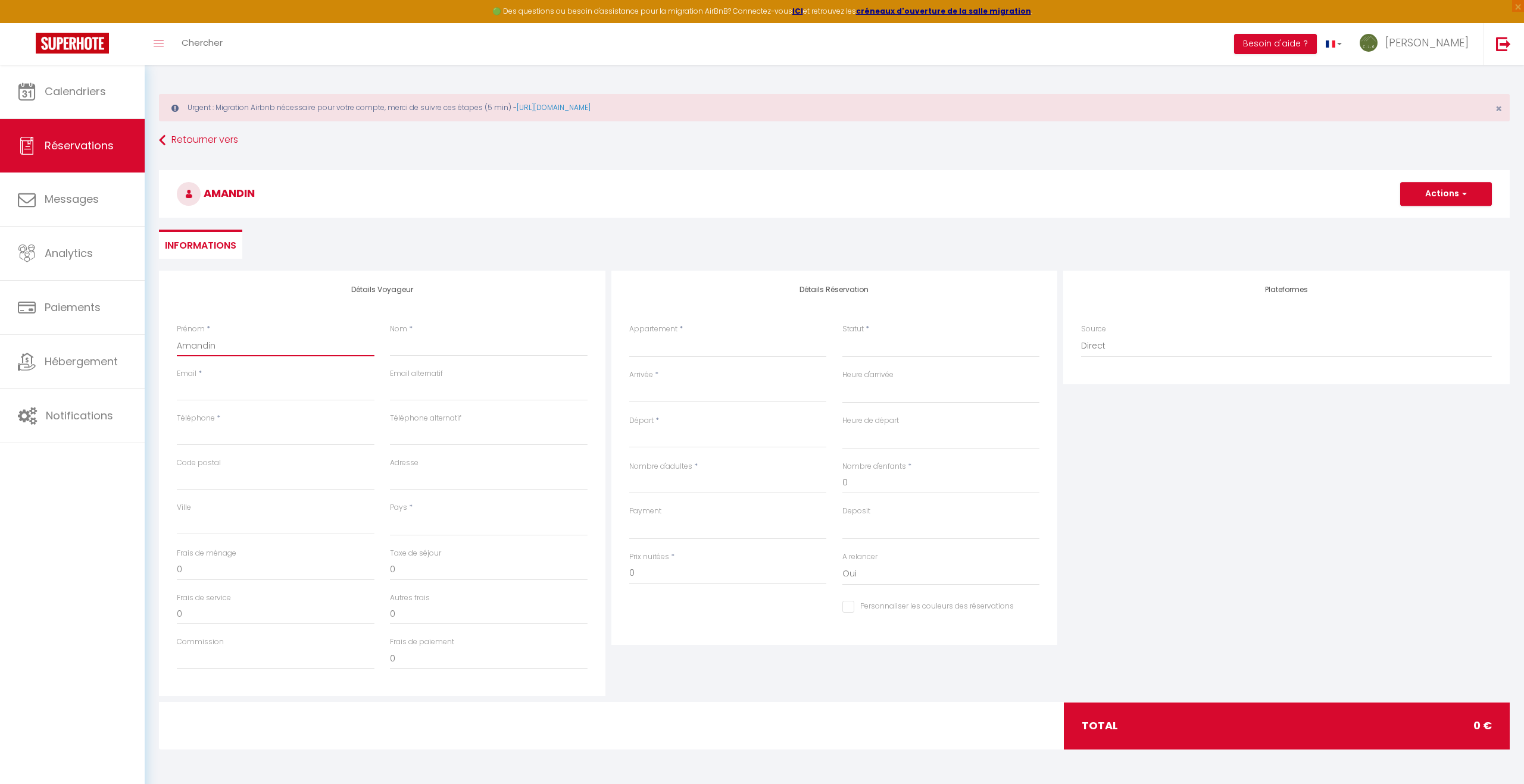
type input "Amandine"
select select
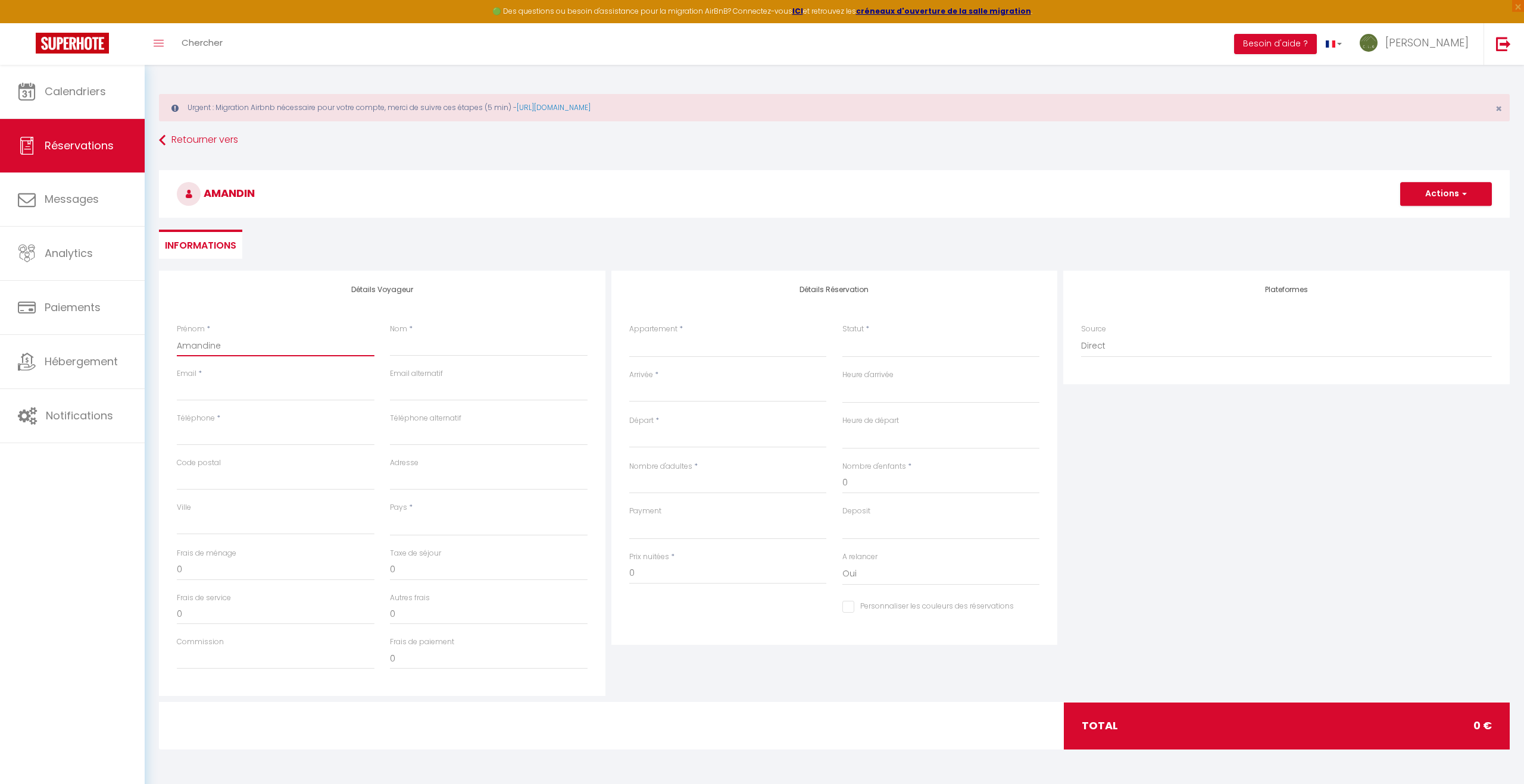
select select
checkbox input "false"
type input "Amandine"
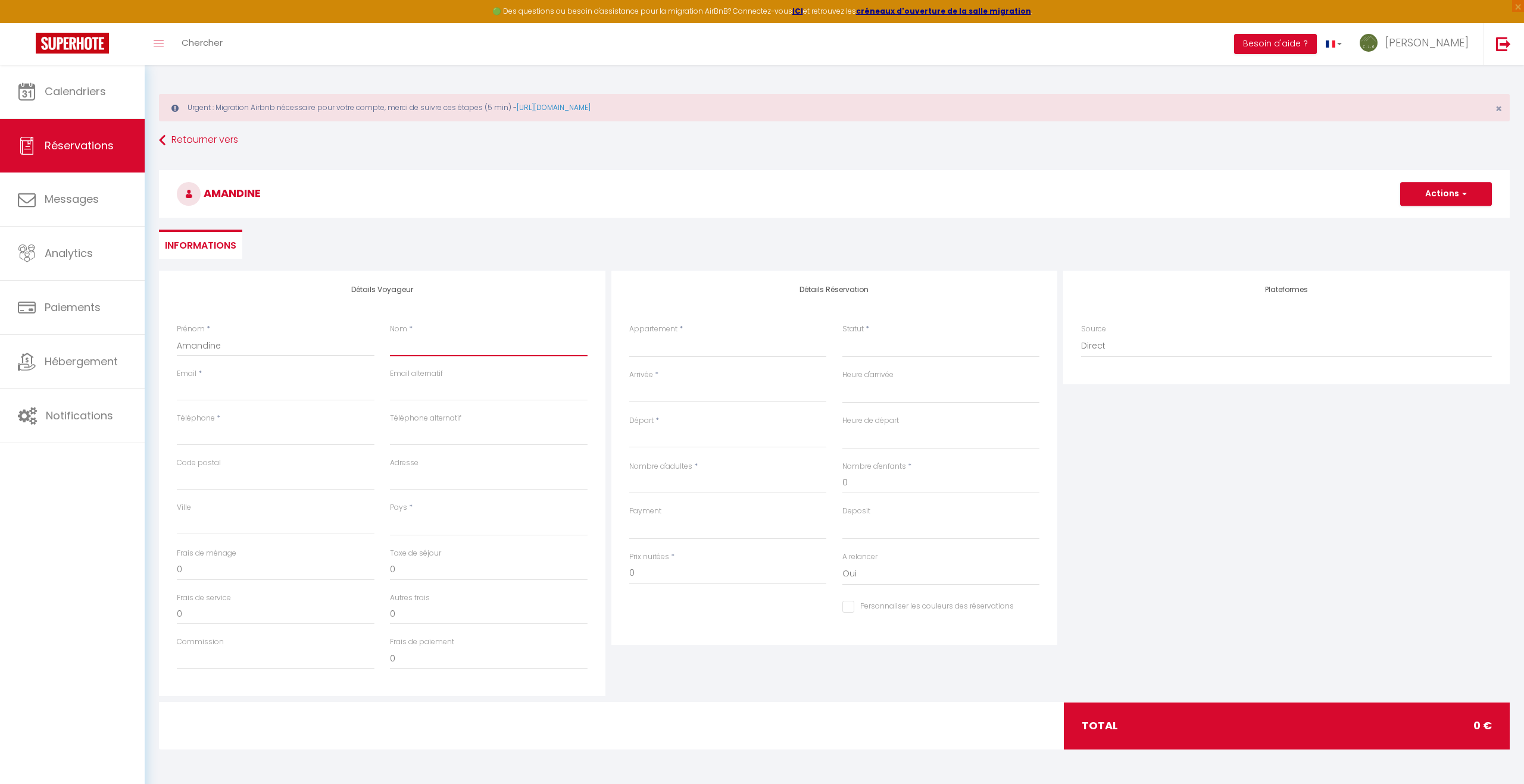
click at [411, 349] on input "Nom" at bounding box center [488, 345] width 197 height 21
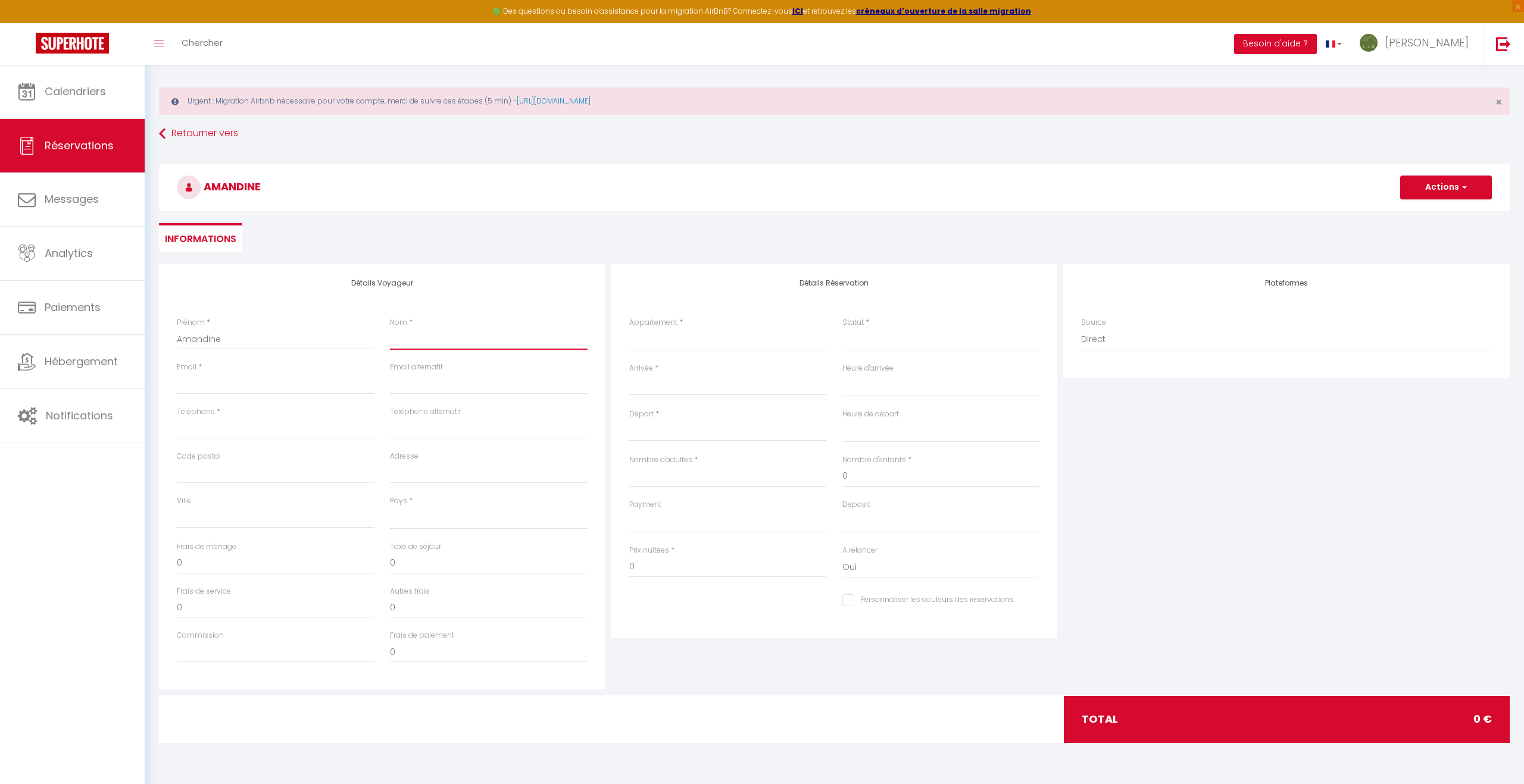
type input "L"
select select
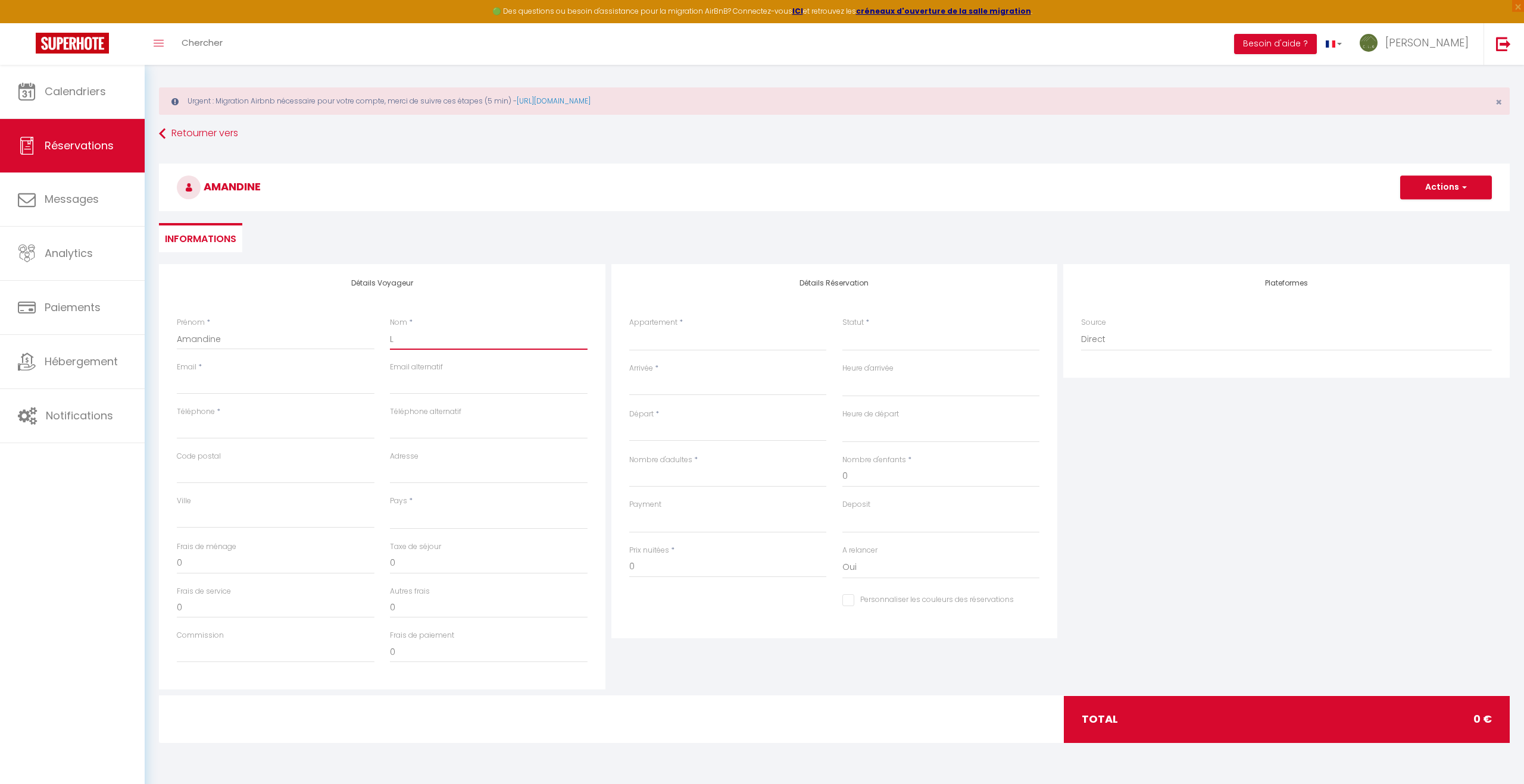
select select
checkbox input "false"
type input "LU"
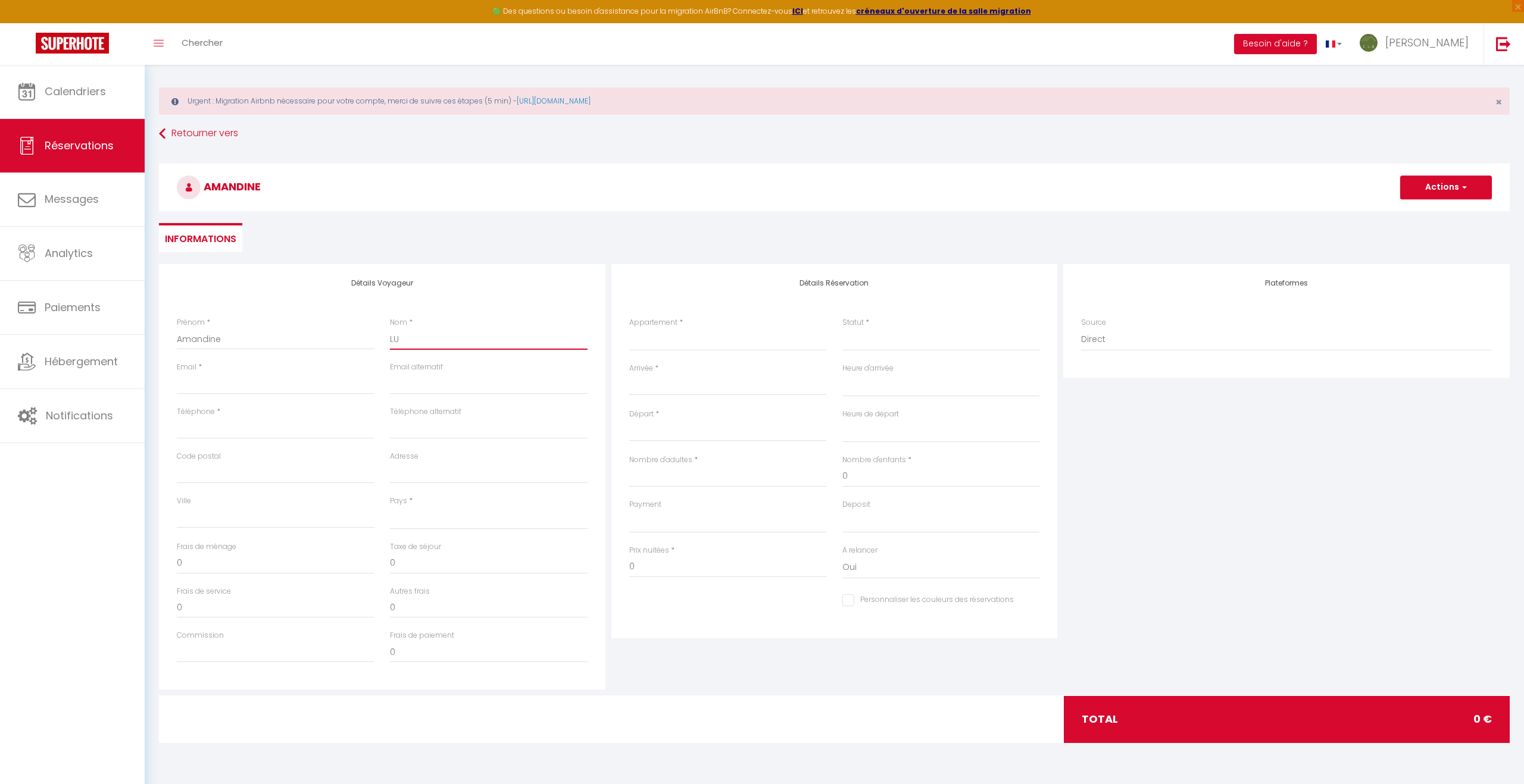
select select
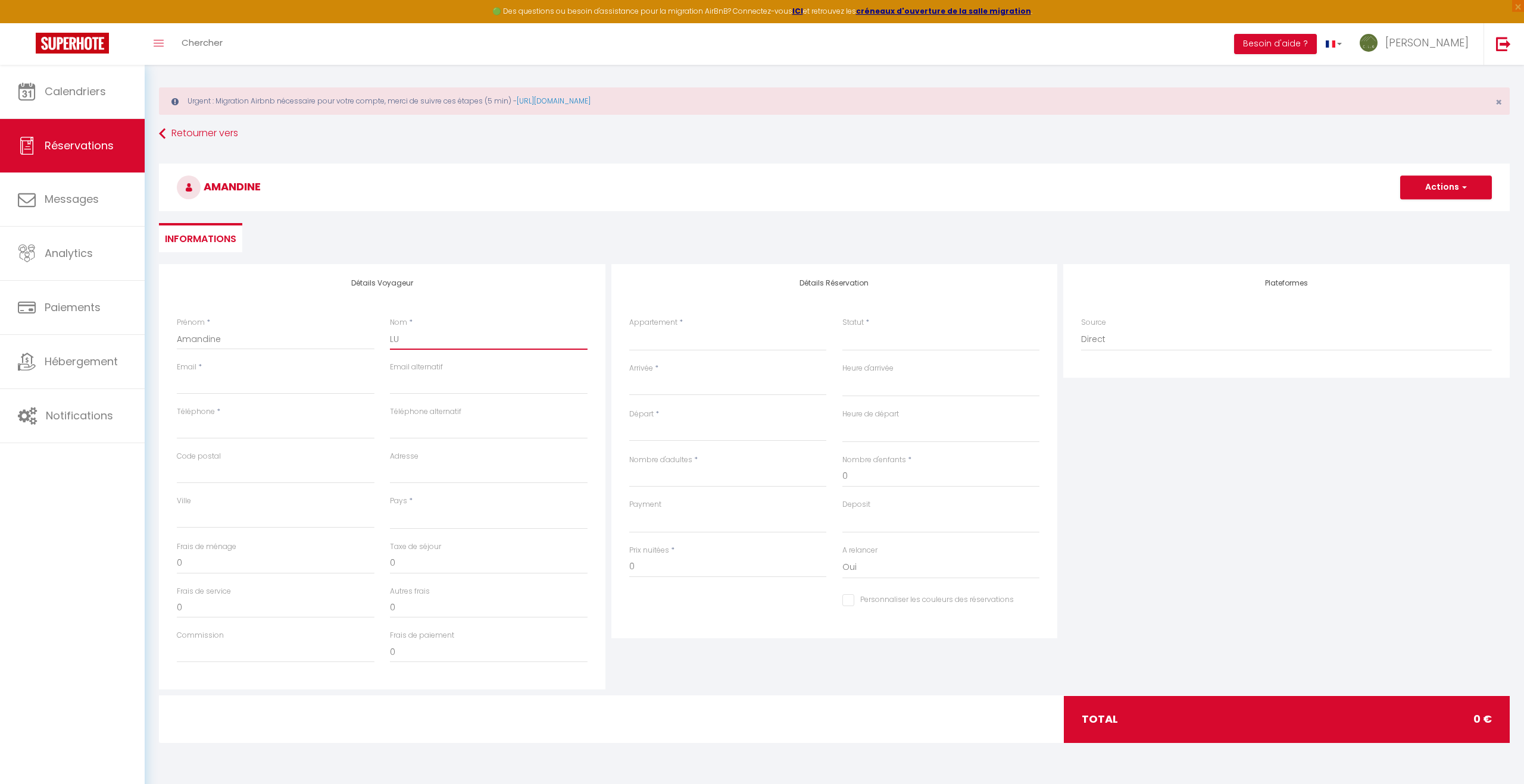
select select
checkbox input "false"
type input "LUI"
select select
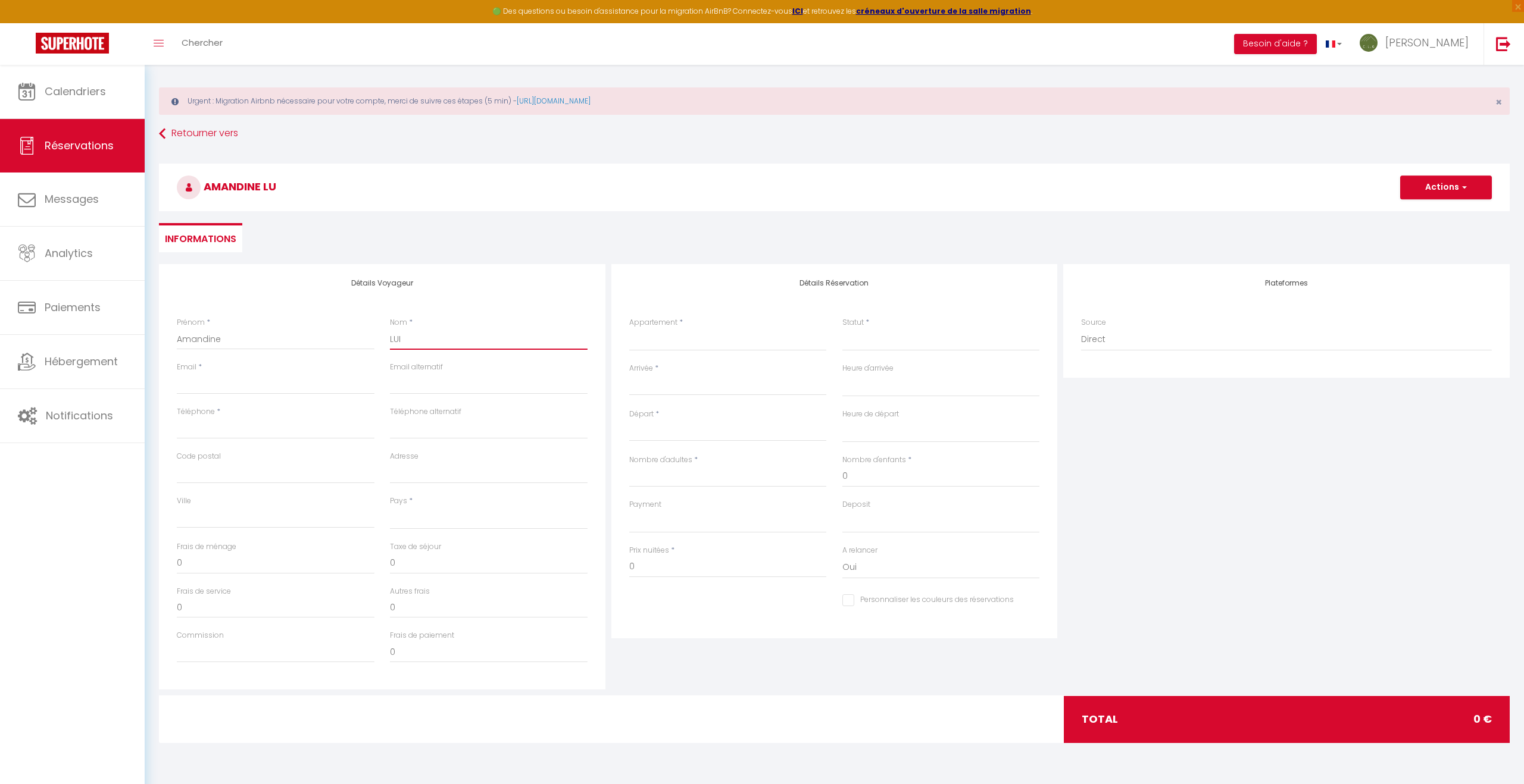
select select
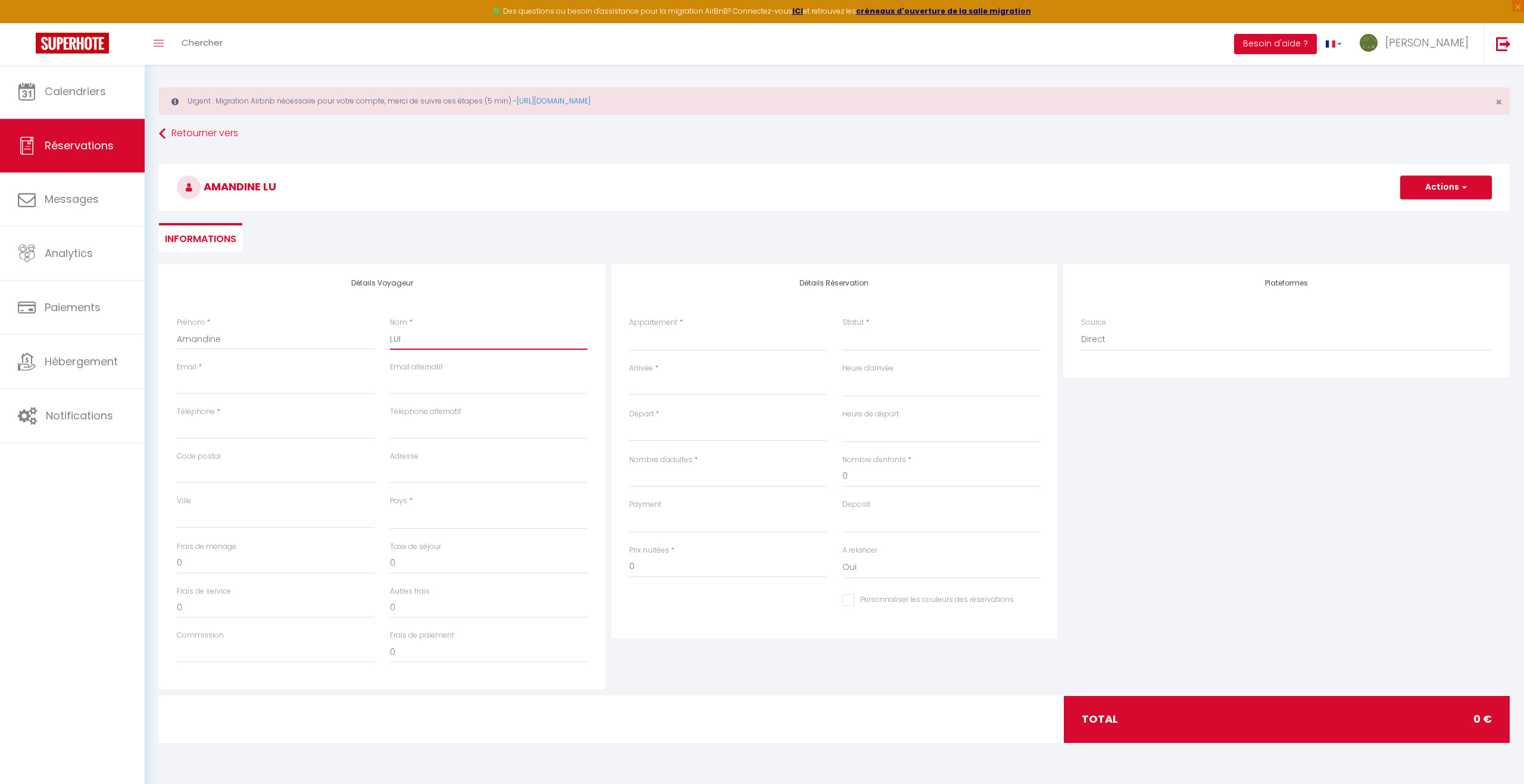
select select
checkbox input "false"
type input "[PERSON_NAME]"
select select
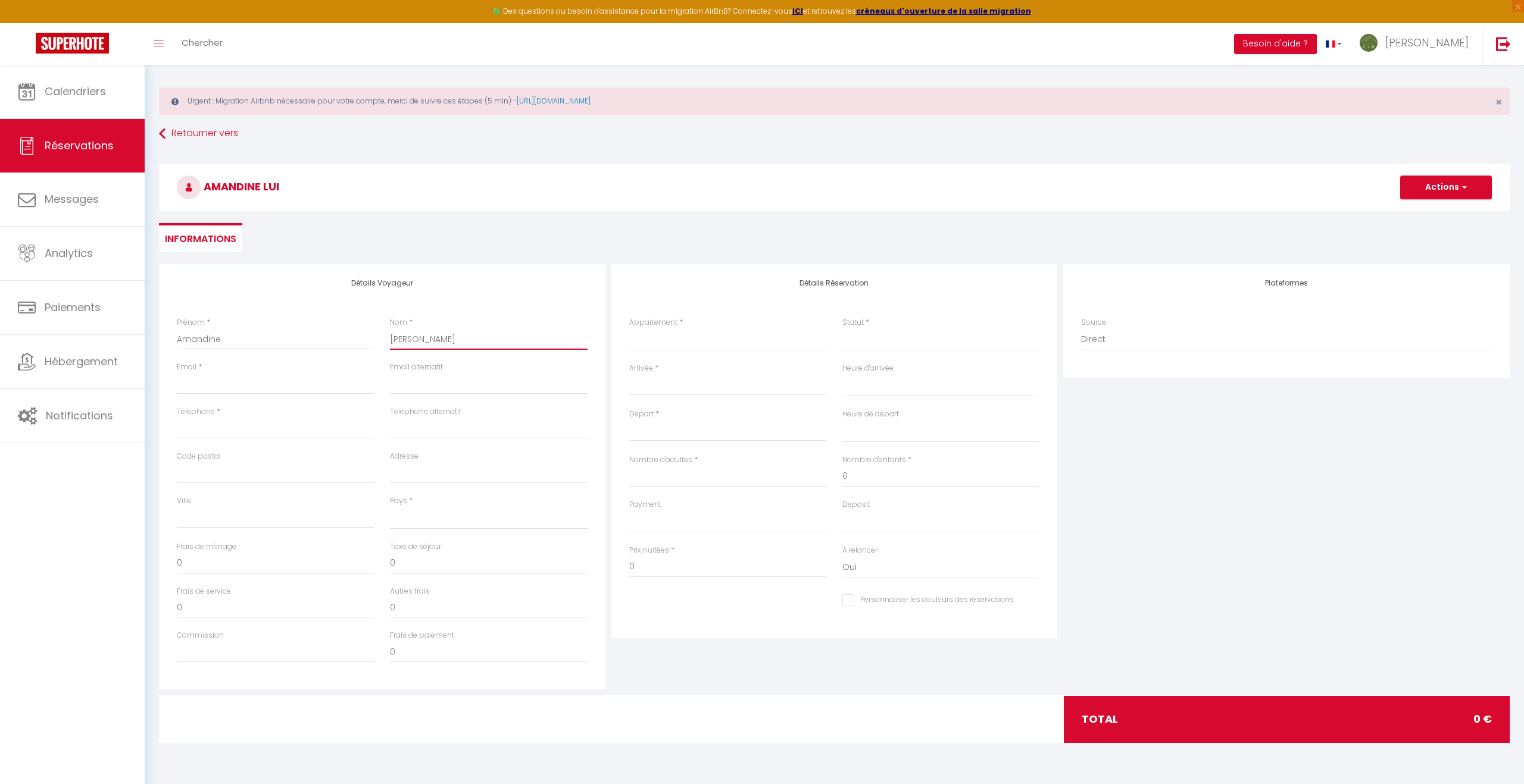
select select
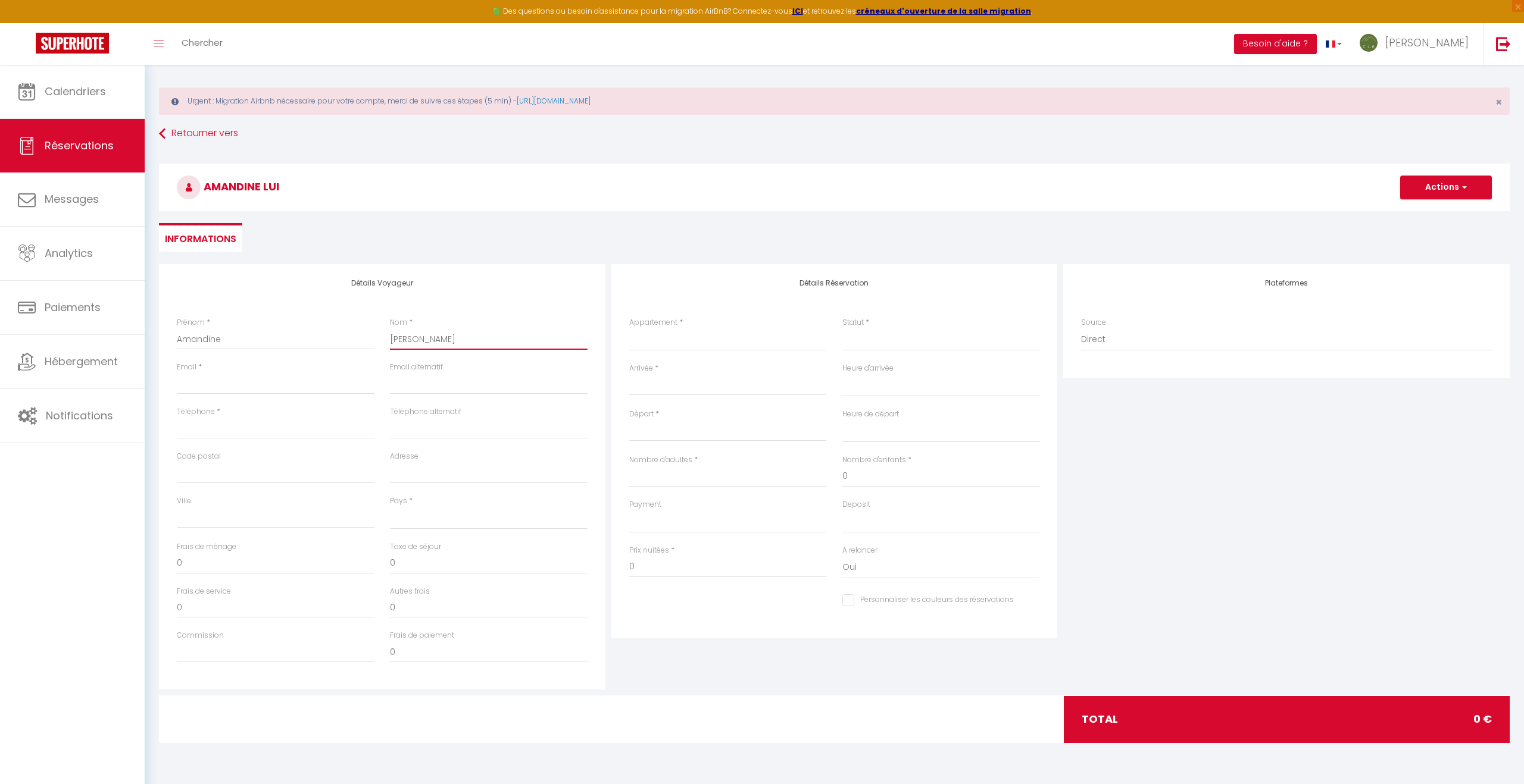
checkbox input "false"
type input "[PERSON_NAME]"
click at [658, 342] on select "Au Pied de l'Arcluse [GEOGRAPHIC_DATA] et [GEOGRAPHIC_DATA] [GEOGRAPHIC_DATA] G…" at bounding box center [728, 340] width 197 height 23
select select "46616"
click at [629, 329] on select "Au Pied de l'Arcluse [GEOGRAPHIC_DATA] et [GEOGRAPHIC_DATA] [GEOGRAPHIC_DATA] G…" at bounding box center [728, 340] width 197 height 23
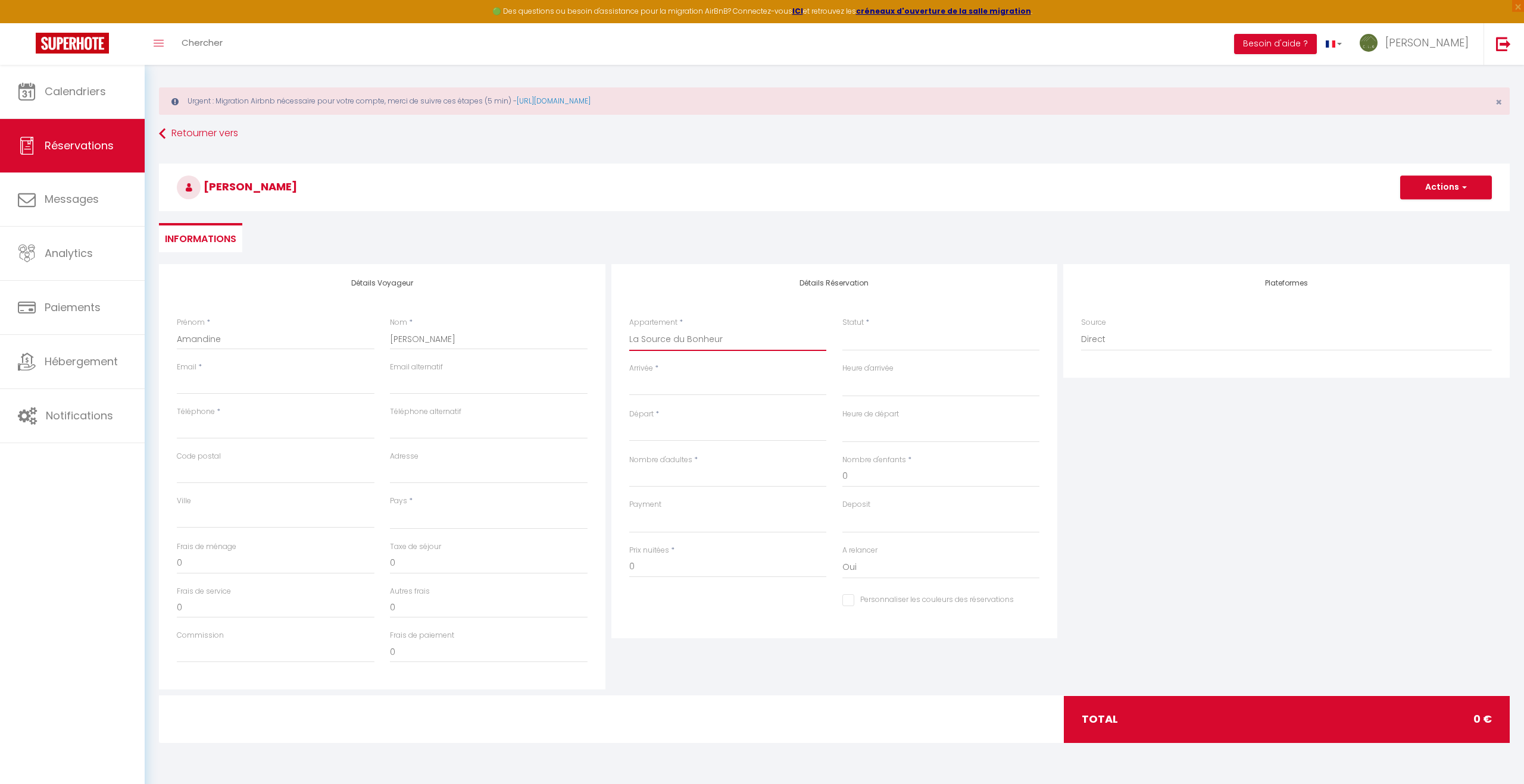
select select
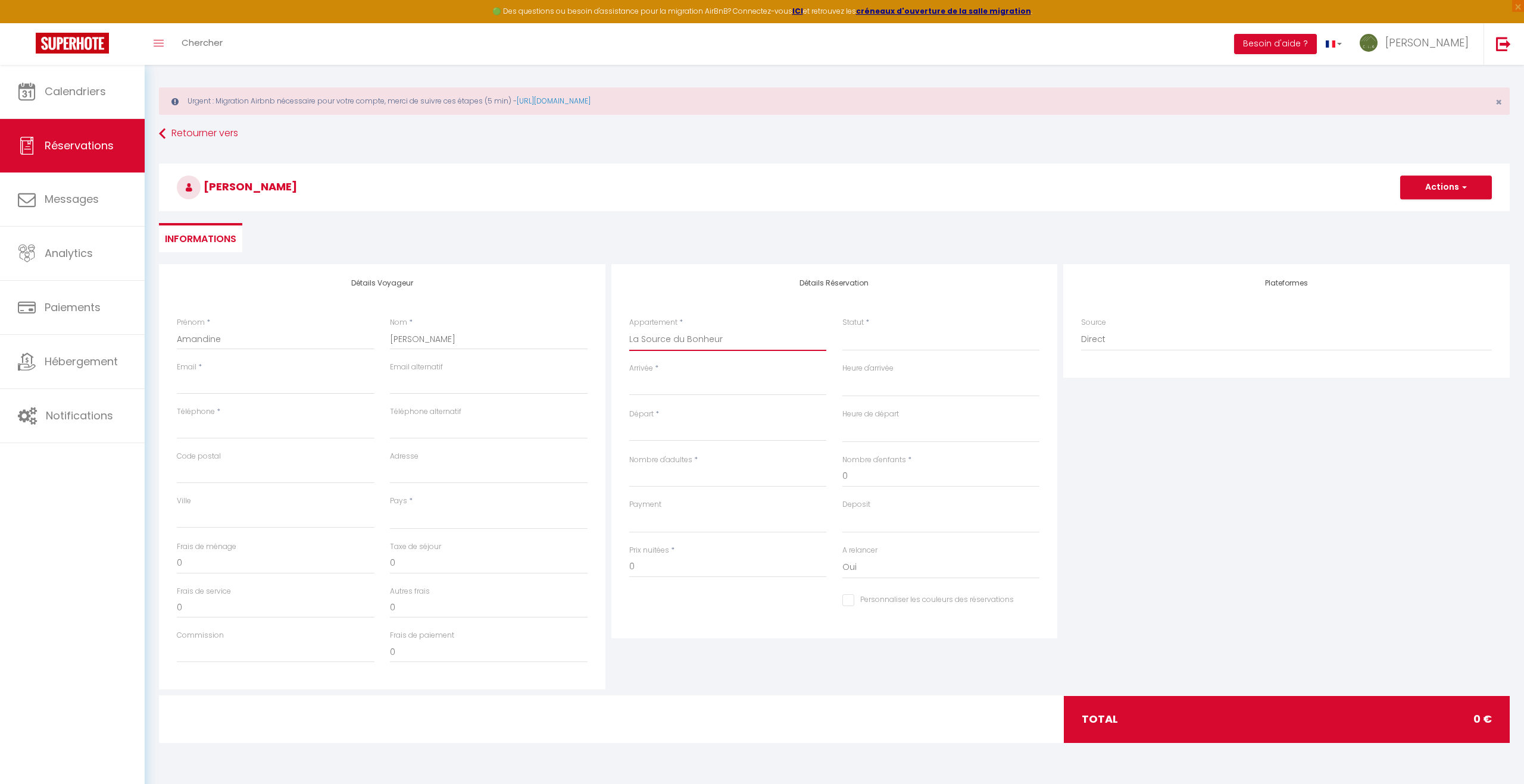
select select
checkbox input "false"
click at [857, 345] on select "Confirmé Non Confirmé [PERSON_NAME] par le voyageur No Show Request" at bounding box center [941, 340] width 197 height 23
select select
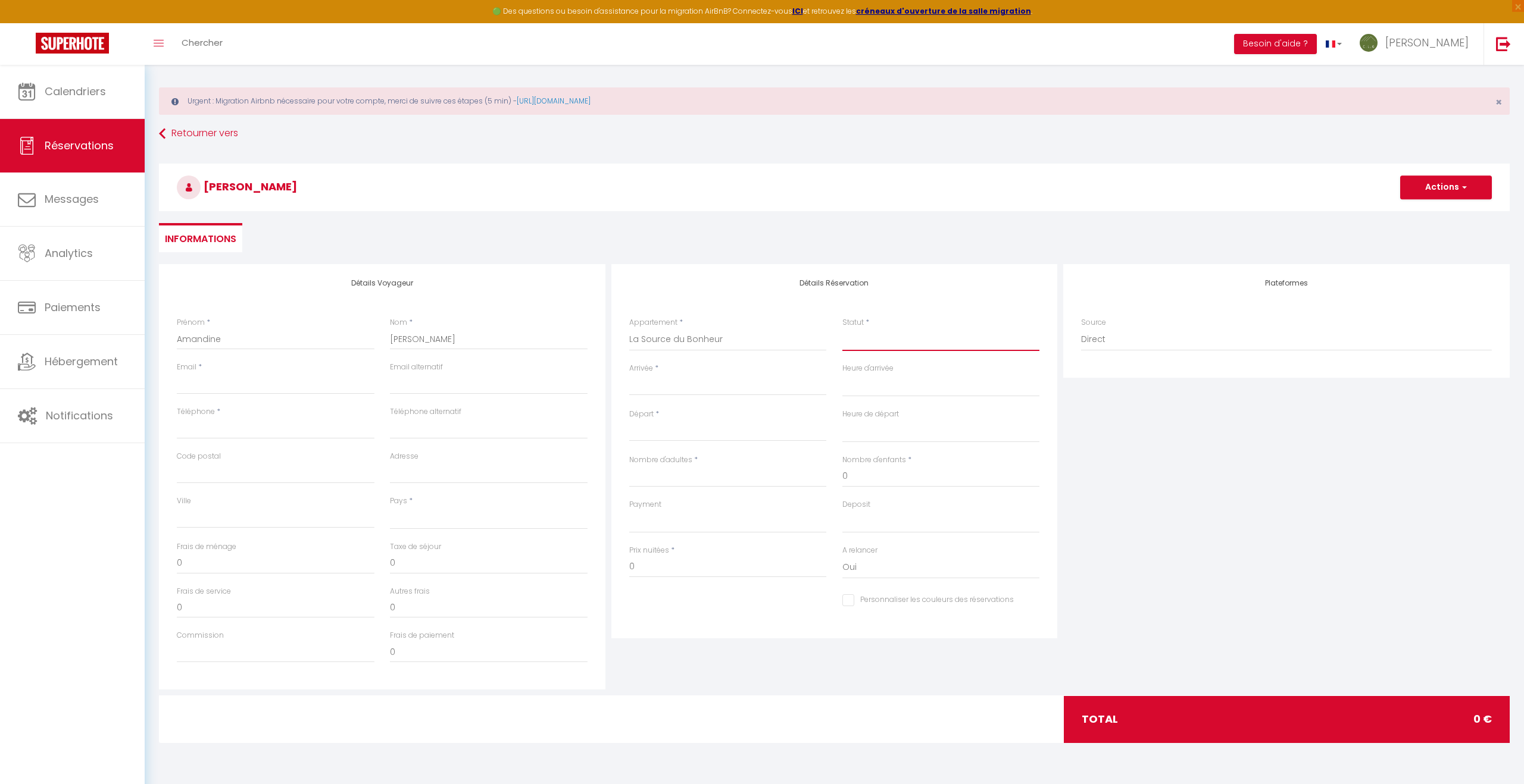
select select
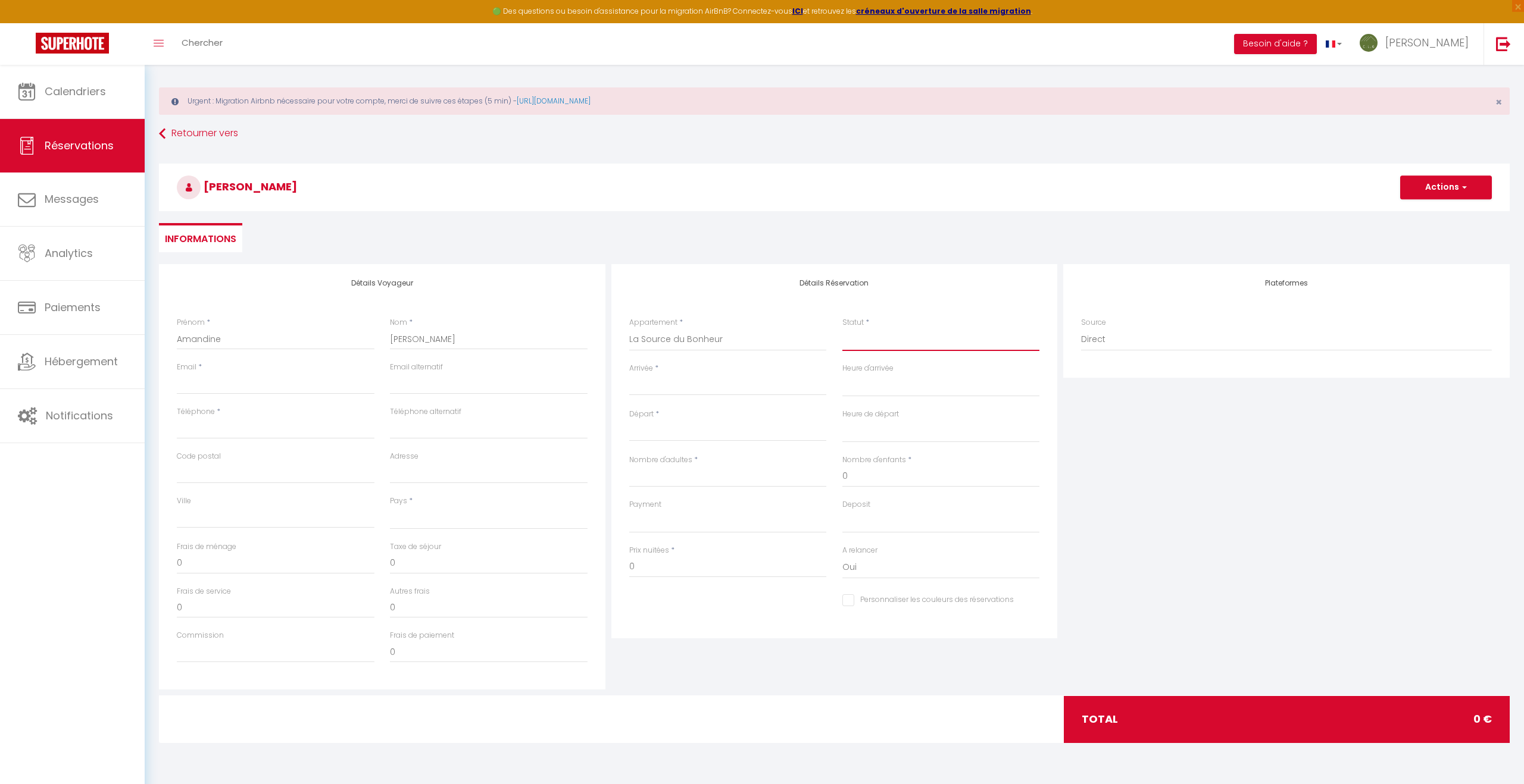
checkbox input "false"
click at [857, 345] on select "Confirmé Non Confirmé [PERSON_NAME] par le voyageur No Show Request" at bounding box center [941, 340] width 197 height 23
select select "1"
click at [842, 329] on select "Confirmé Non Confirmé [PERSON_NAME] par le voyageur No Show Request" at bounding box center [941, 340] width 197 height 23
select select
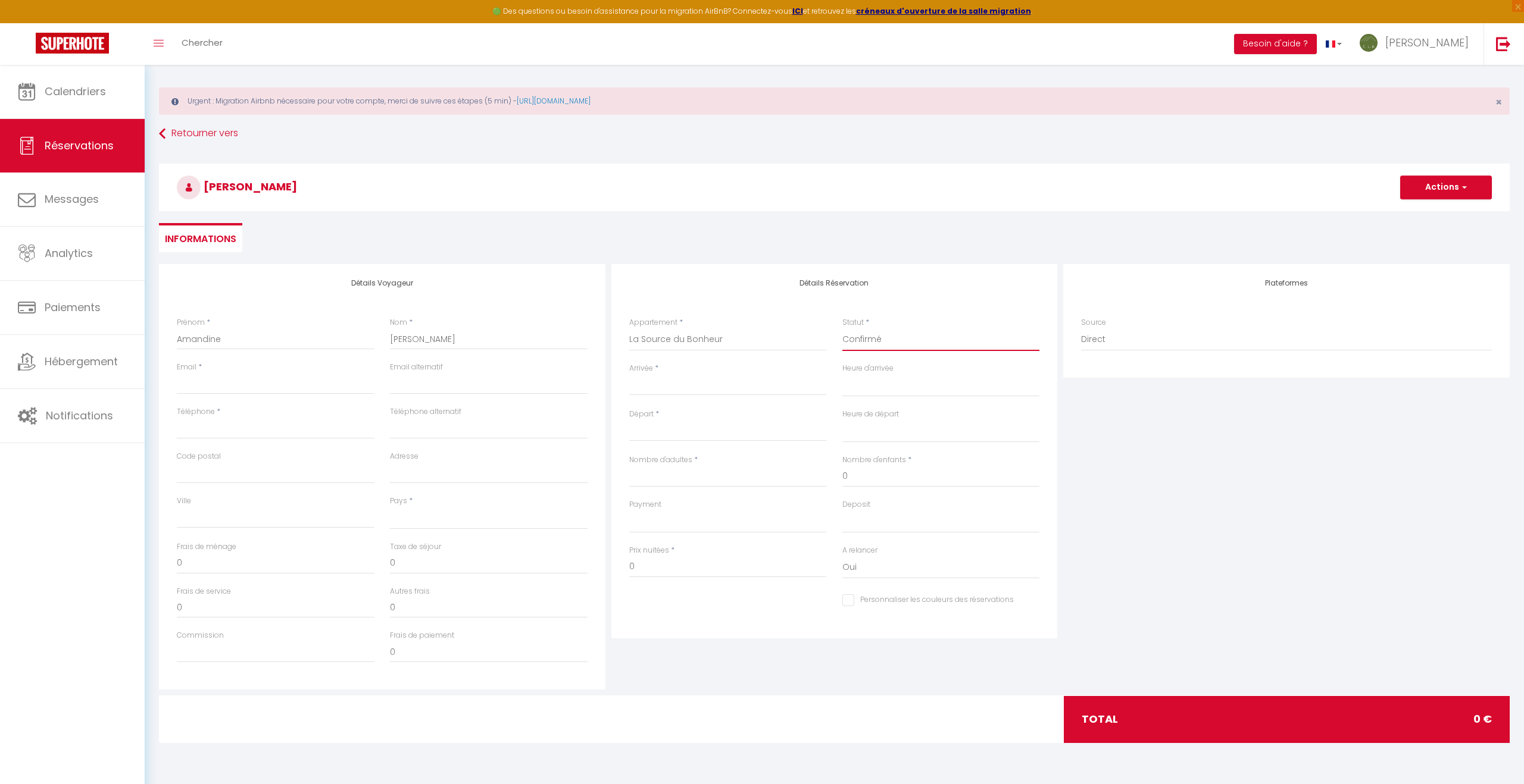
select select
checkbox input "false"
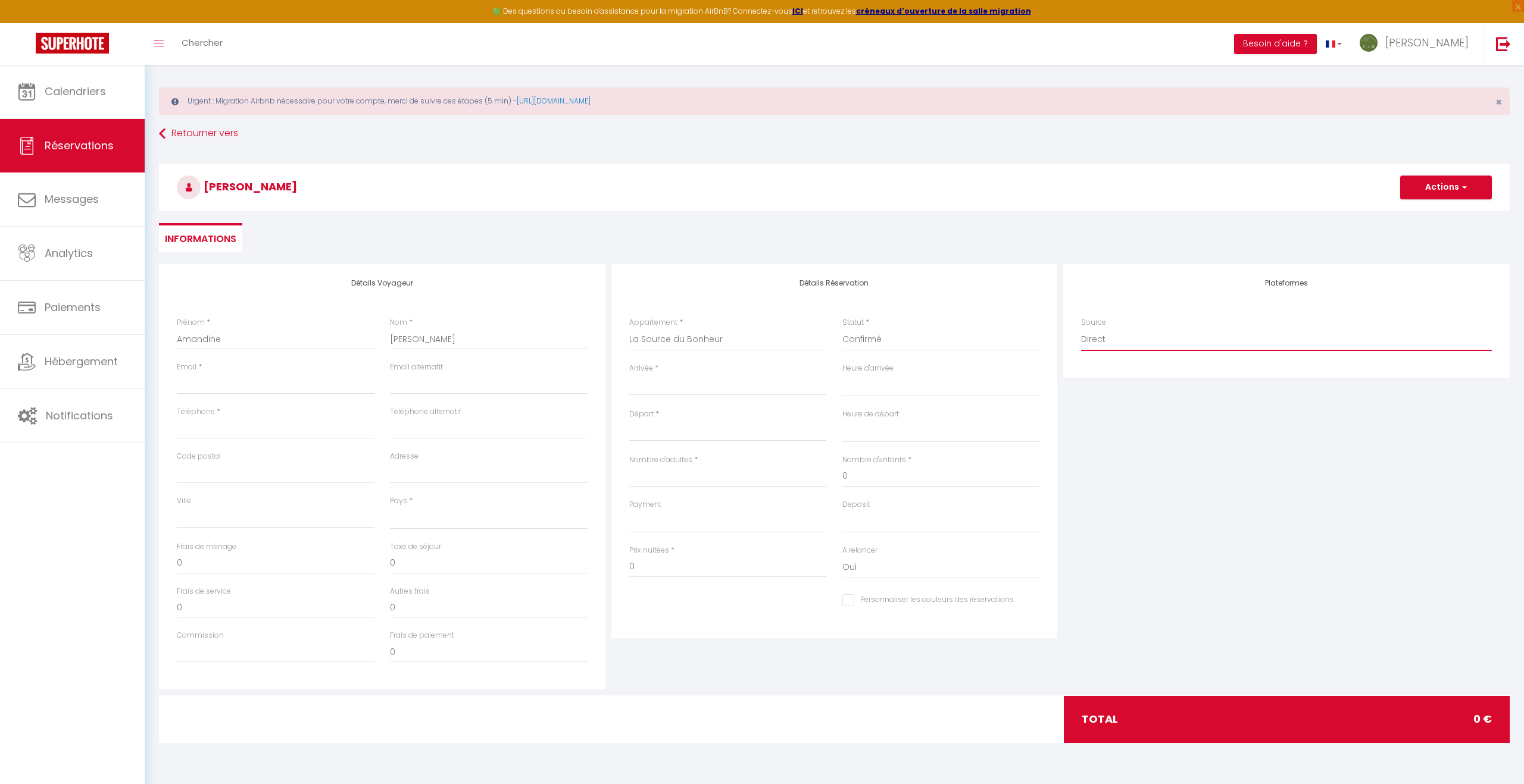
click at [1116, 347] on select "Direct [DOMAIN_NAME] [DOMAIN_NAME] Chalet montagne Expedia Gite de [GEOGRAPHIC_…" at bounding box center [1286, 340] width 411 height 23
select select "1"
click at [1081, 329] on select "Direct [DOMAIN_NAME] [DOMAIN_NAME] Chalet montagne Expedia Gite de [GEOGRAPHIC_…" at bounding box center [1286, 340] width 411 height 23
select select
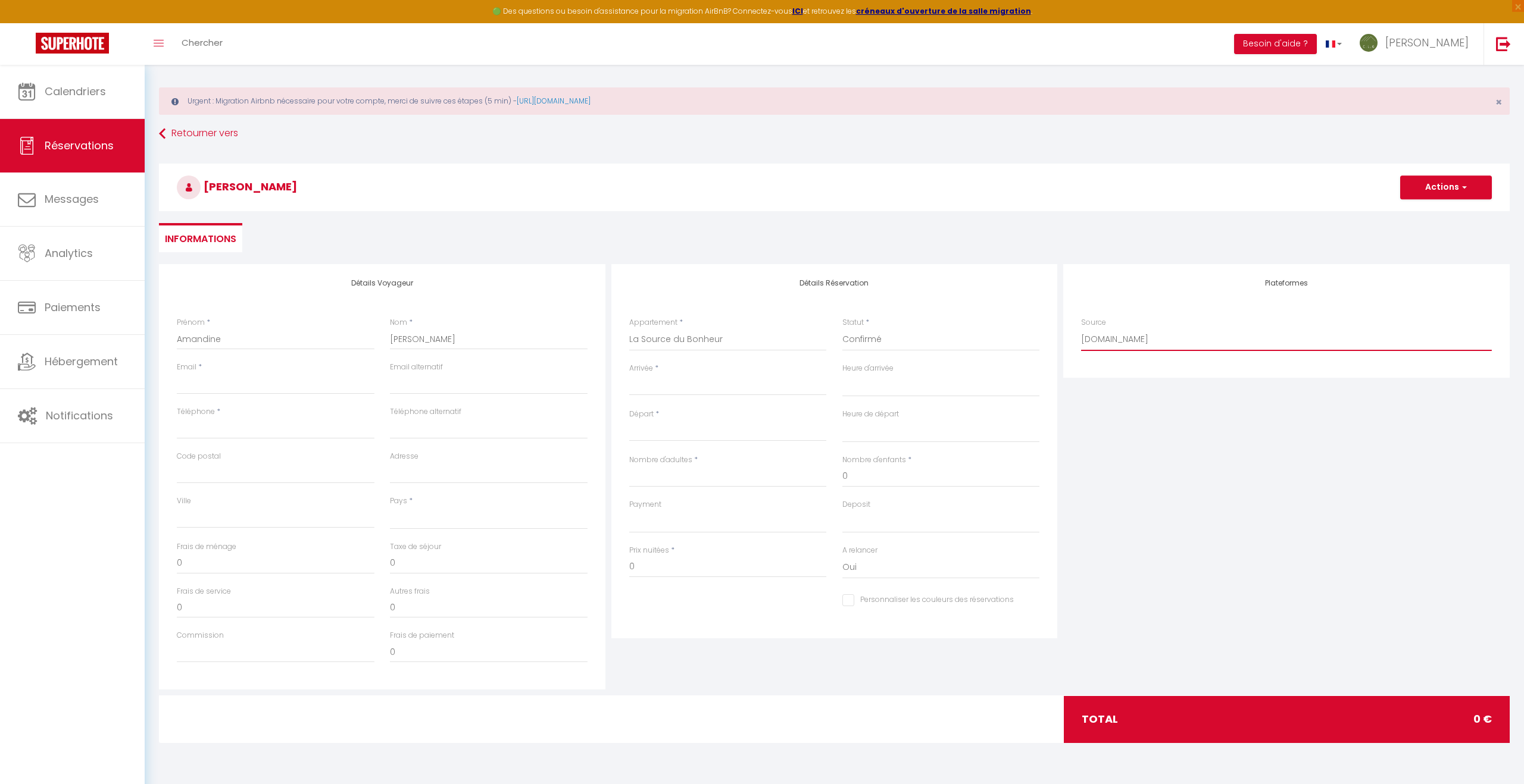
select select
checkbox input "false"
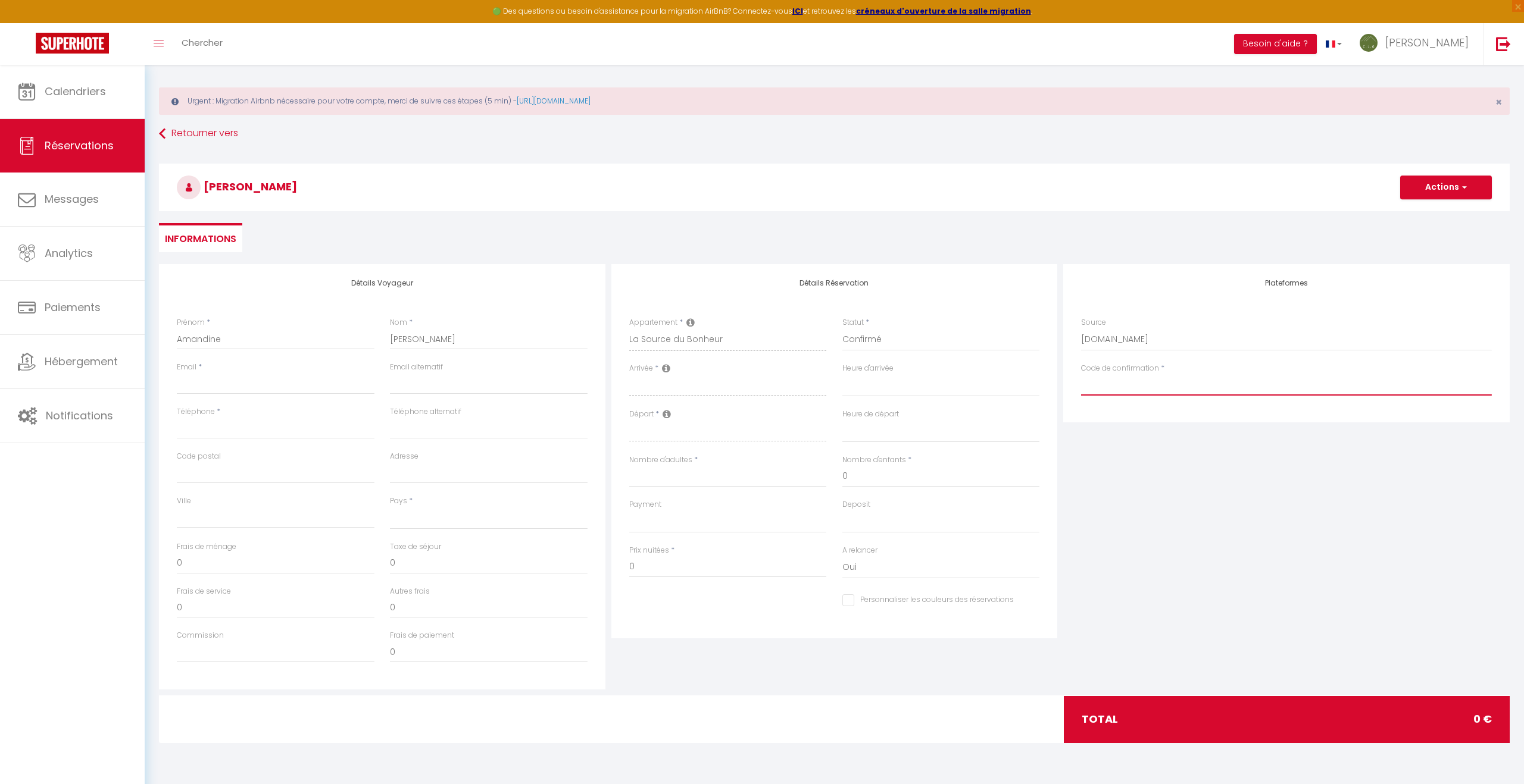
click at [1165, 390] on input "Code de confirmation" at bounding box center [1286, 384] width 411 height 21
click at [1120, 510] on div "Plateformes Source Direct [DOMAIN_NAME] [DOMAIN_NAME] Chalet montagne Expedia G…" at bounding box center [1286, 477] width 452 height 426
click at [1126, 343] on select "Direct [DOMAIN_NAME] [DOMAIN_NAME] Chalet montagne Expedia Gite de [GEOGRAPHIC_…" at bounding box center [1286, 340] width 411 height 23
select select "54"
click at [1081, 329] on select "Direct [DOMAIN_NAME] [DOMAIN_NAME] Chalet montagne Expedia Gite de [GEOGRAPHIC_…" at bounding box center [1286, 340] width 411 height 23
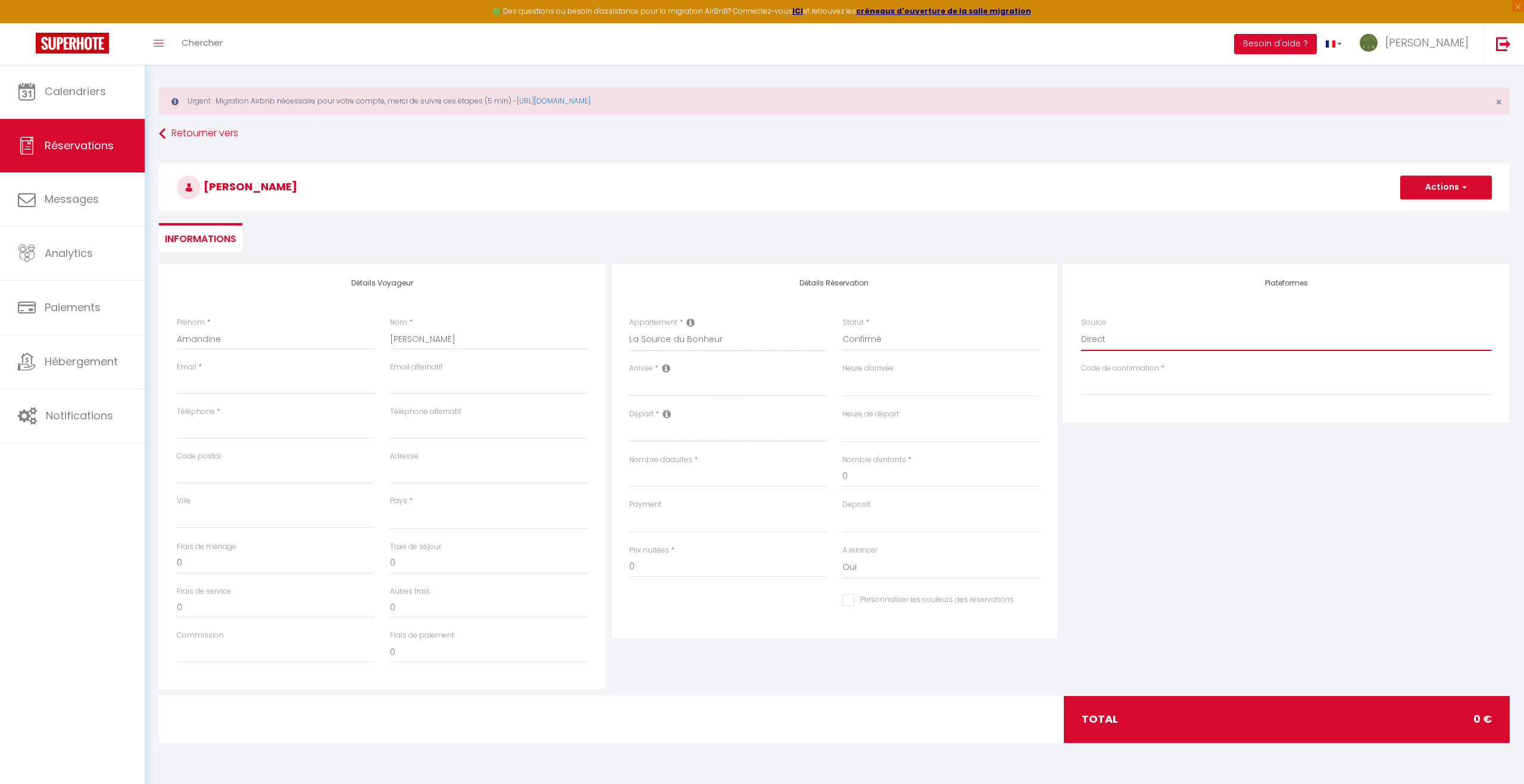
select select
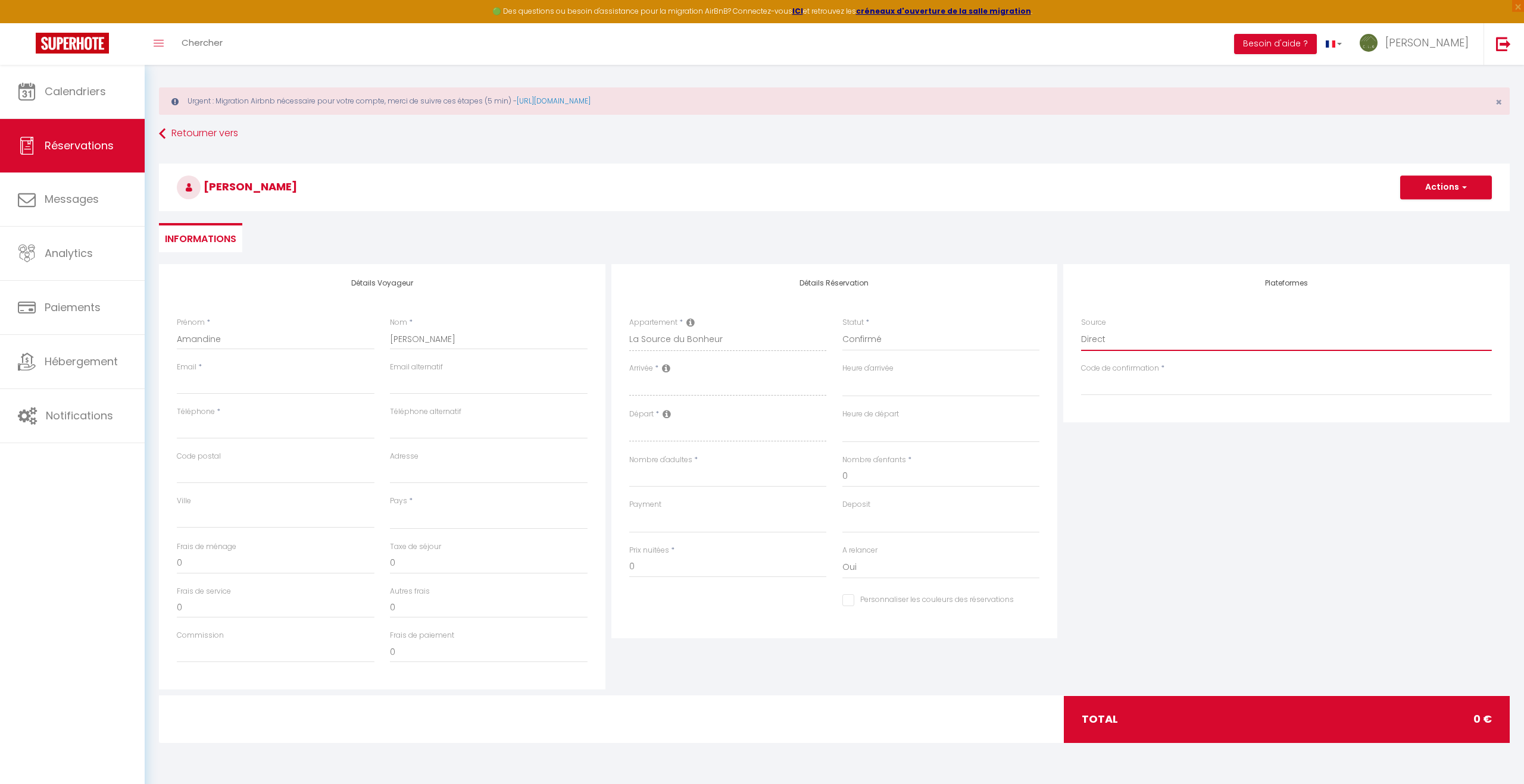
checkbox input "false"
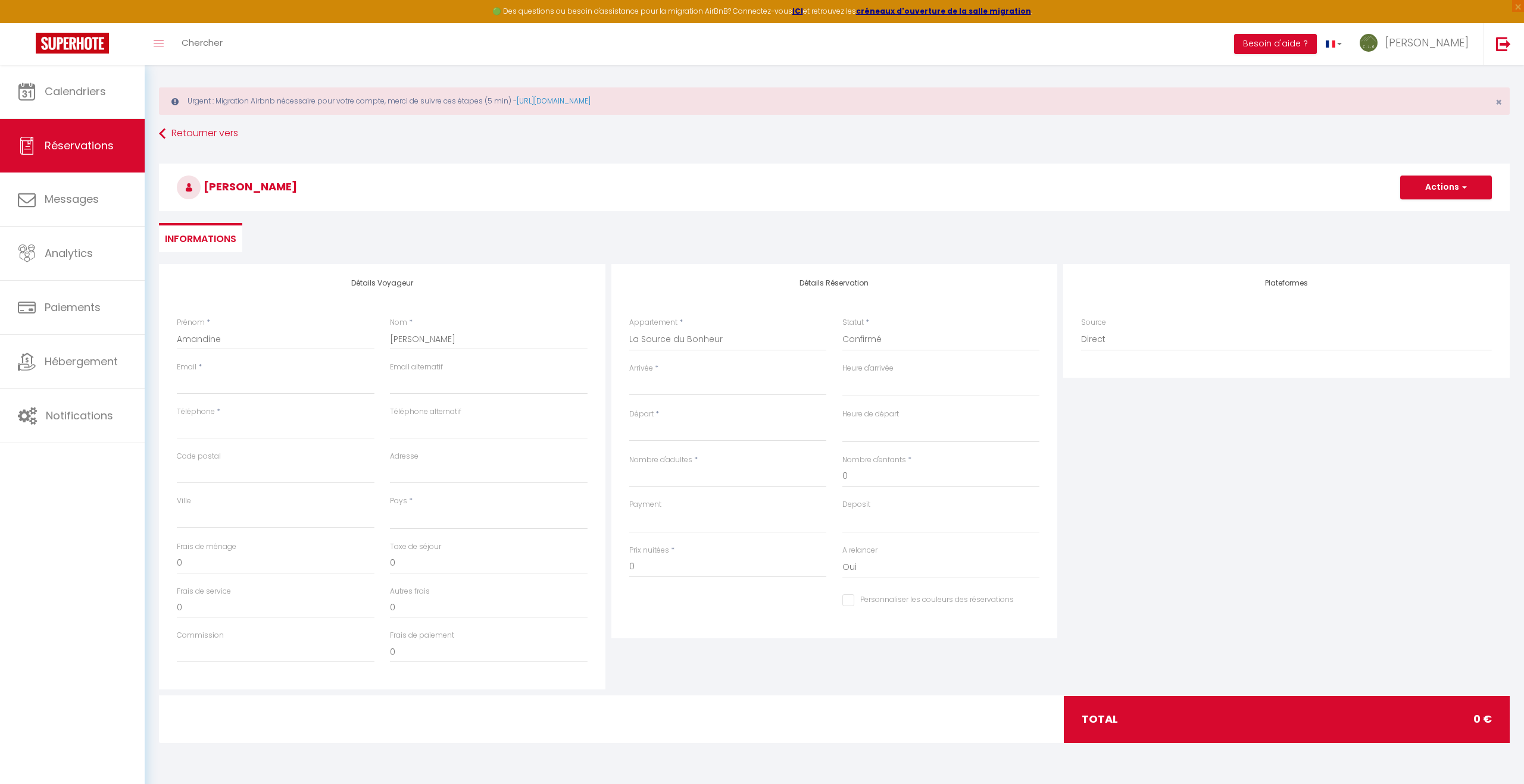
click at [685, 387] on input "Arrivée" at bounding box center [728, 387] width 197 height 16
click at [801, 406] on span ">" at bounding box center [794, 406] width 26 height 23
click at [799, 406] on span ">" at bounding box center [794, 406] width 26 height 23
click at [725, 555] on span "31" at bounding box center [718, 549] width 26 height 23
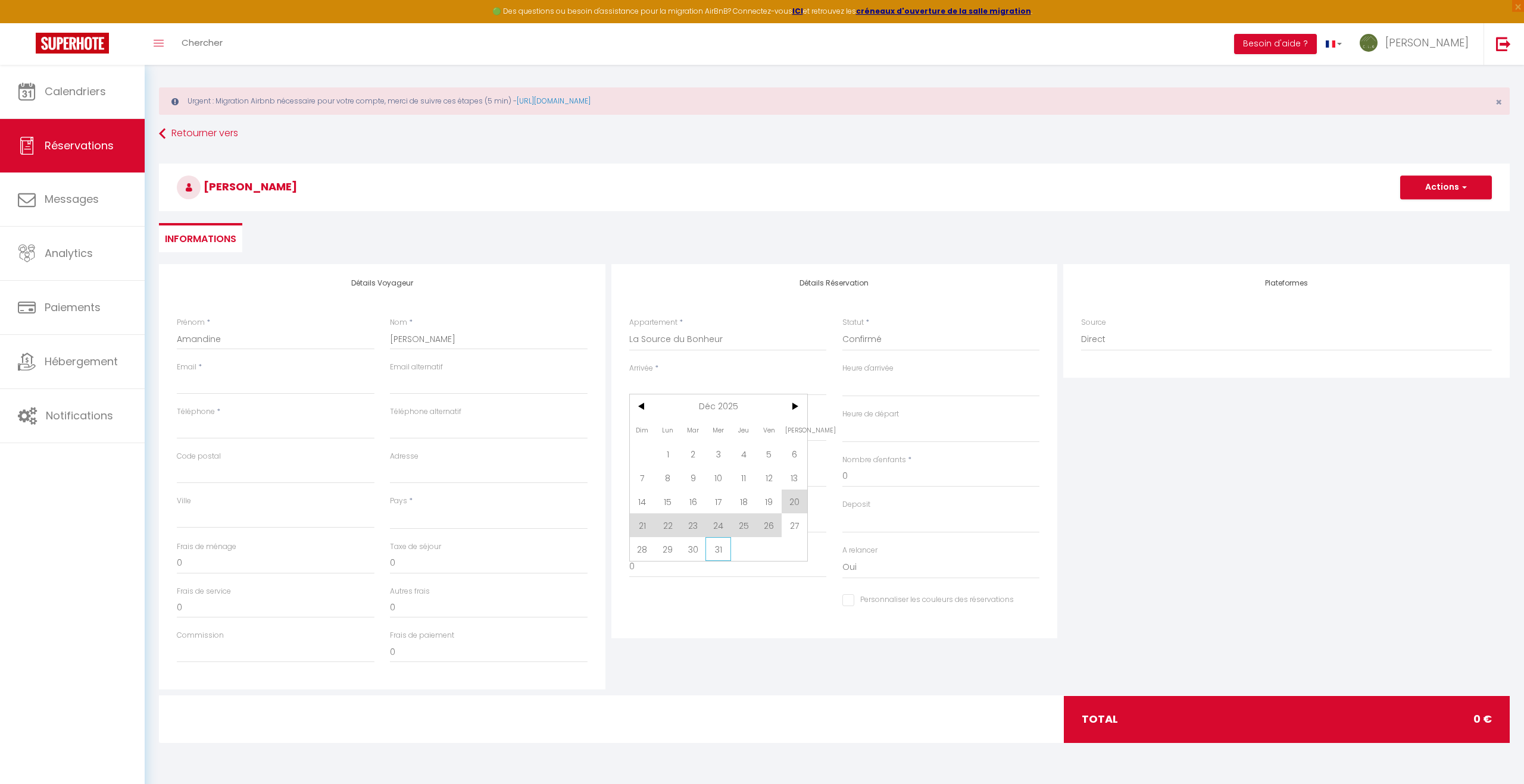
select select
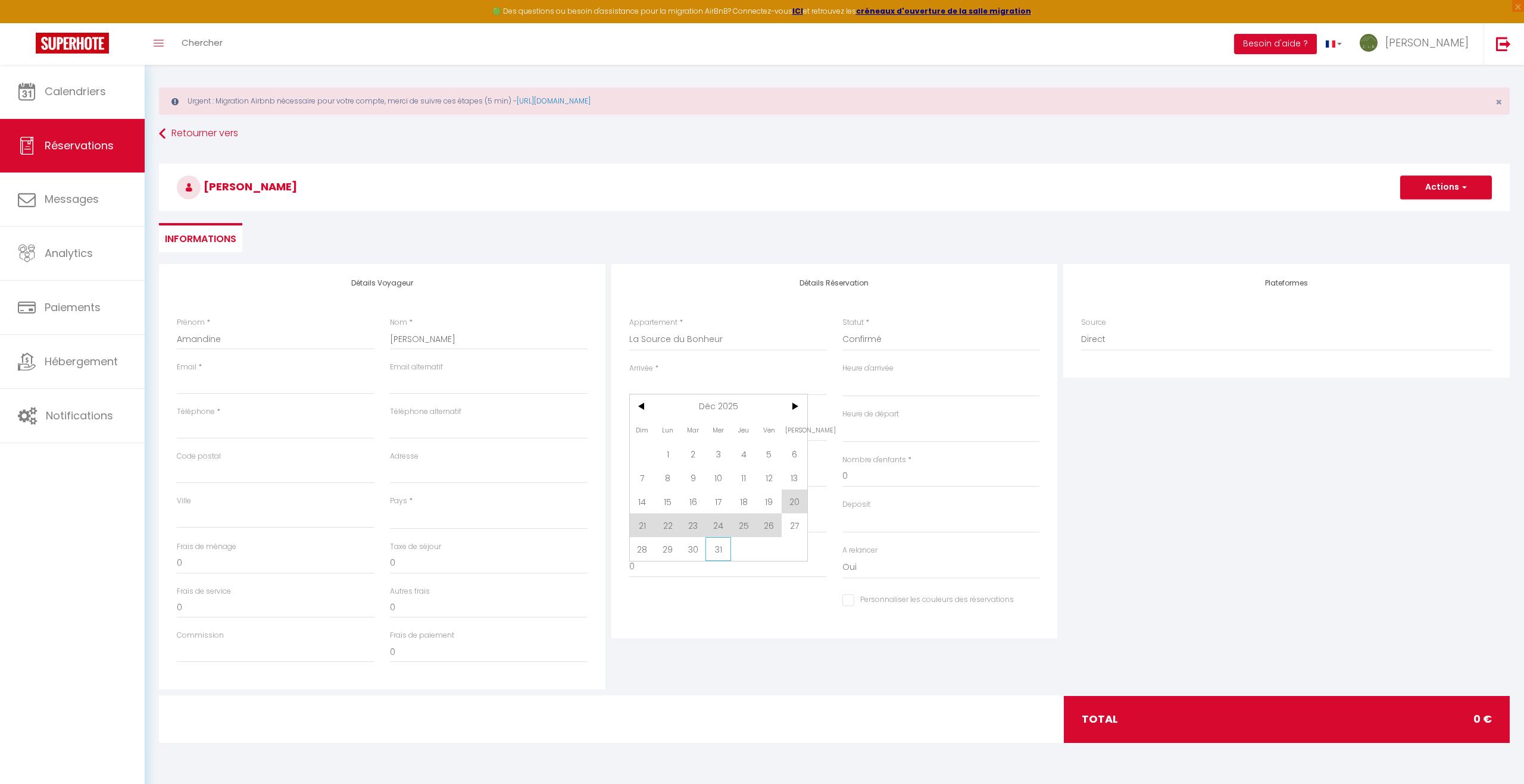
checkbox input "false"
type input "Mer 31 Décembre 2025"
type input "Jeu 01 Janvier 2026"
click at [873, 385] on select "00:00 00:30 01:00 01:30 02:00 02:30 03:00 03:30 04:00 04:30 05:00 05:30 06:00 0…" at bounding box center [941, 385] width 197 height 23
select select "16:00"
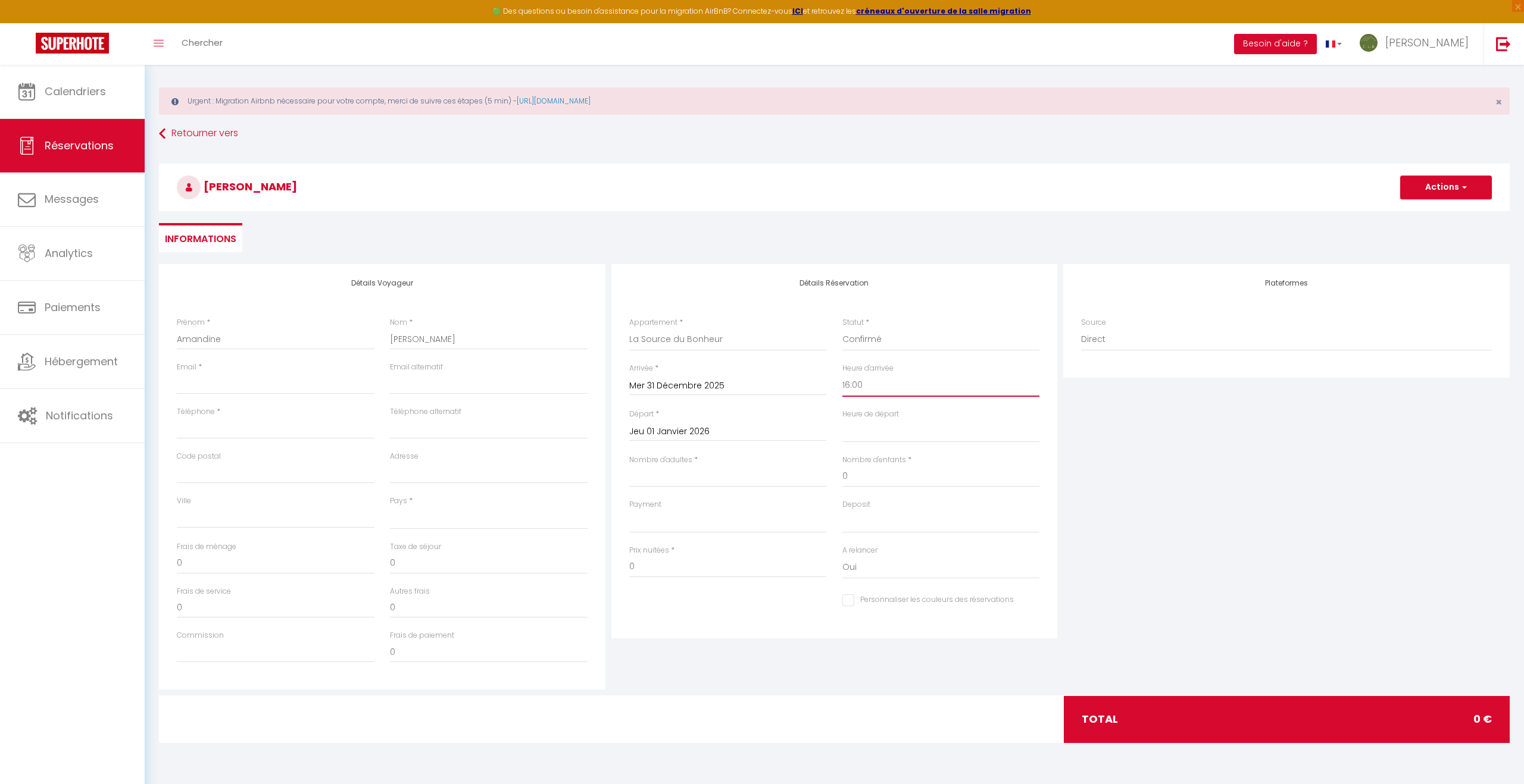
click at [842, 374] on select "00:00 00:30 01:00 01:30 02:00 02:30 03:00 03:30 04:00 04:30 05:00 05:30 06:00 0…" at bounding box center [941, 385] width 197 height 23
select select
click at [726, 429] on input "Jeu 01 Janvier 2026" at bounding box center [728, 432] width 197 height 16
click at [796, 503] on span "3" at bounding box center [794, 499] width 26 height 23
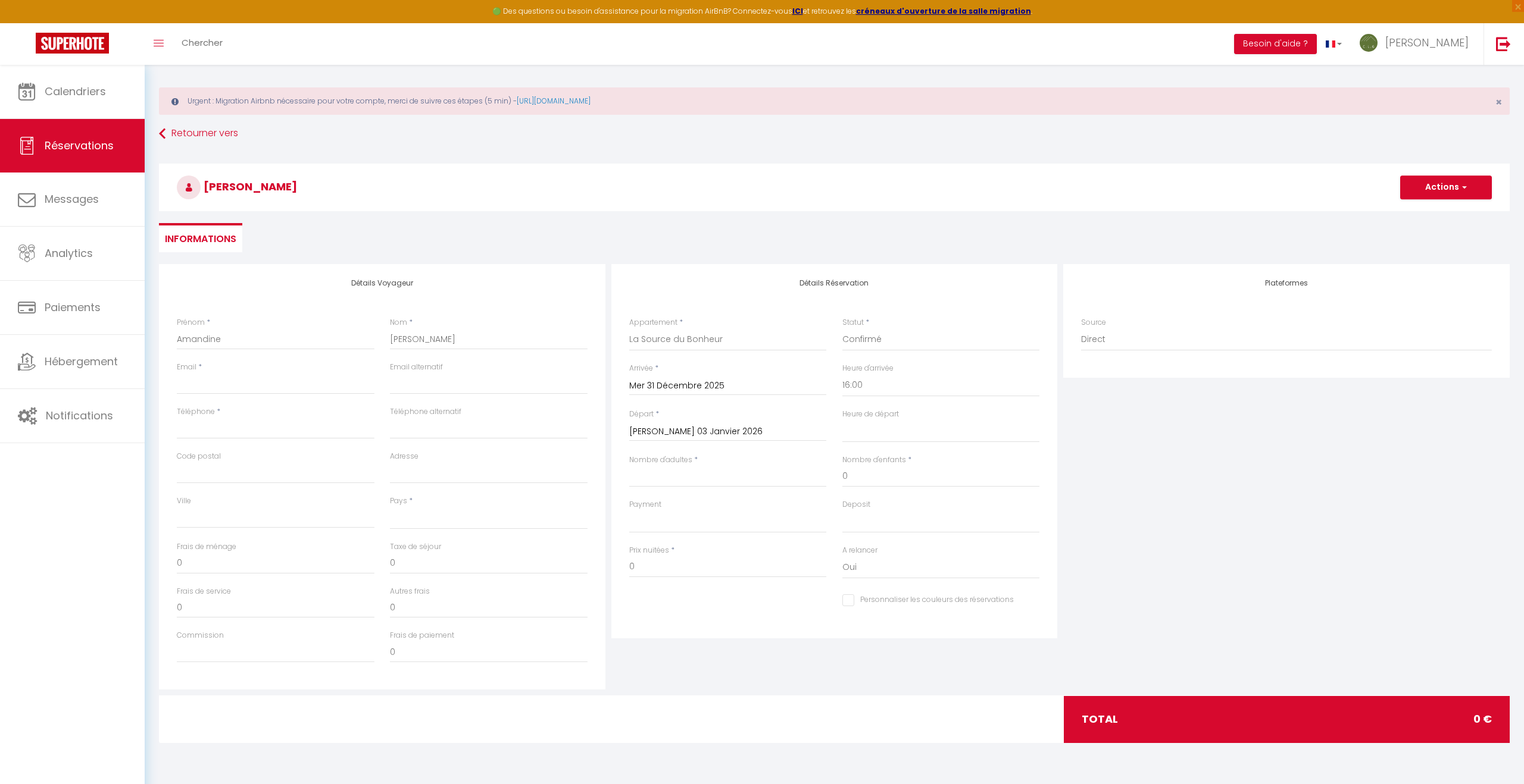
scroll to position [0, 0]
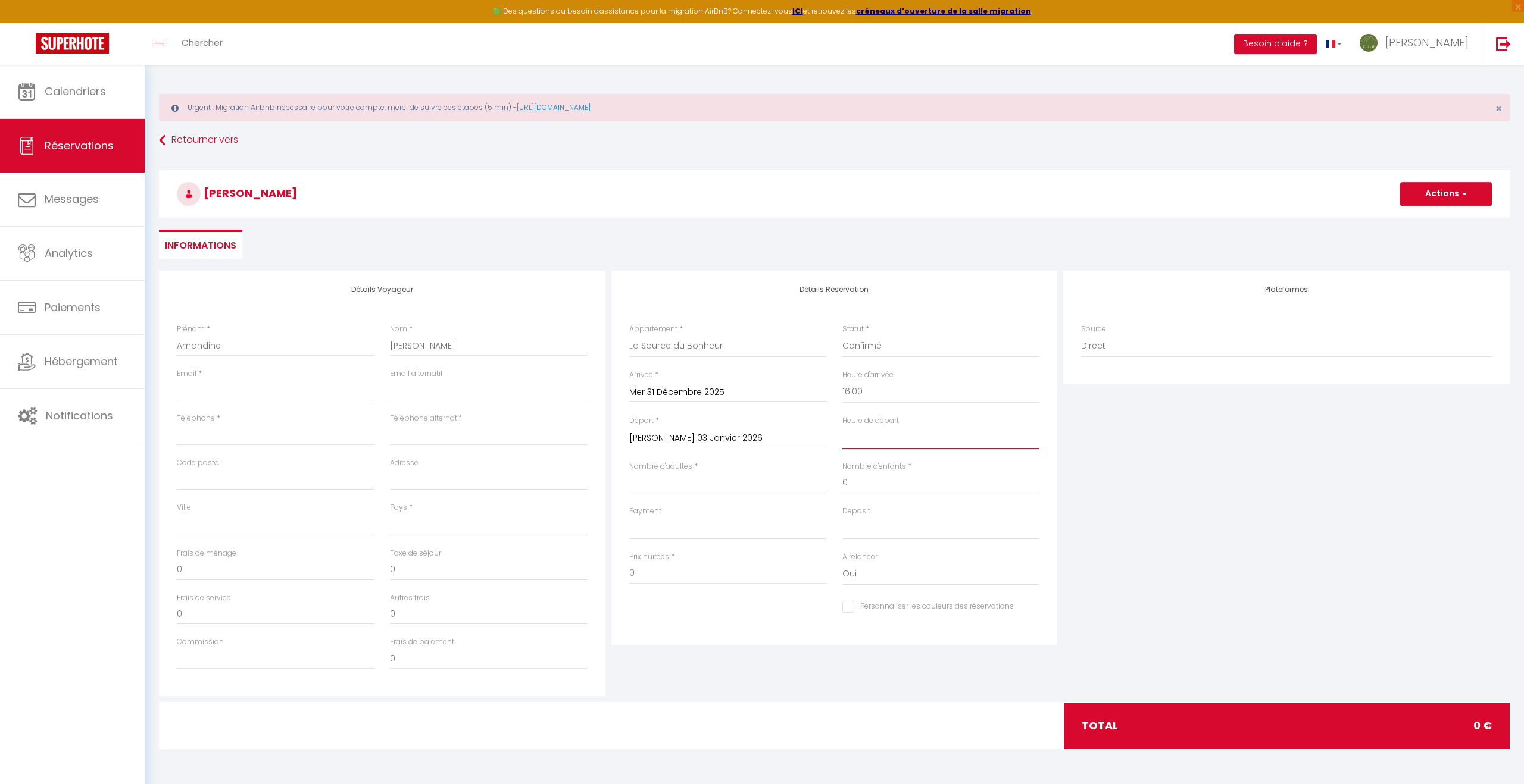
click at [866, 441] on select "00:00 00:30 01:00 01:30 02:00 02:30 03:00 03:30 04:00 04:30 05:00 05:30 06:00 0…" at bounding box center [941, 437] width 197 height 23
click at [842, 426] on select "00:00 00:30 01:00 01:30 02:00 02:30 03:00 03:30 04:00 04:30 05:00 05:30 06:00 0…" at bounding box center [941, 437] width 197 height 23
click at [665, 490] on input "Nombre d'adultes" at bounding box center [728, 483] width 197 height 21
click at [849, 483] on input "0" at bounding box center [941, 483] width 197 height 21
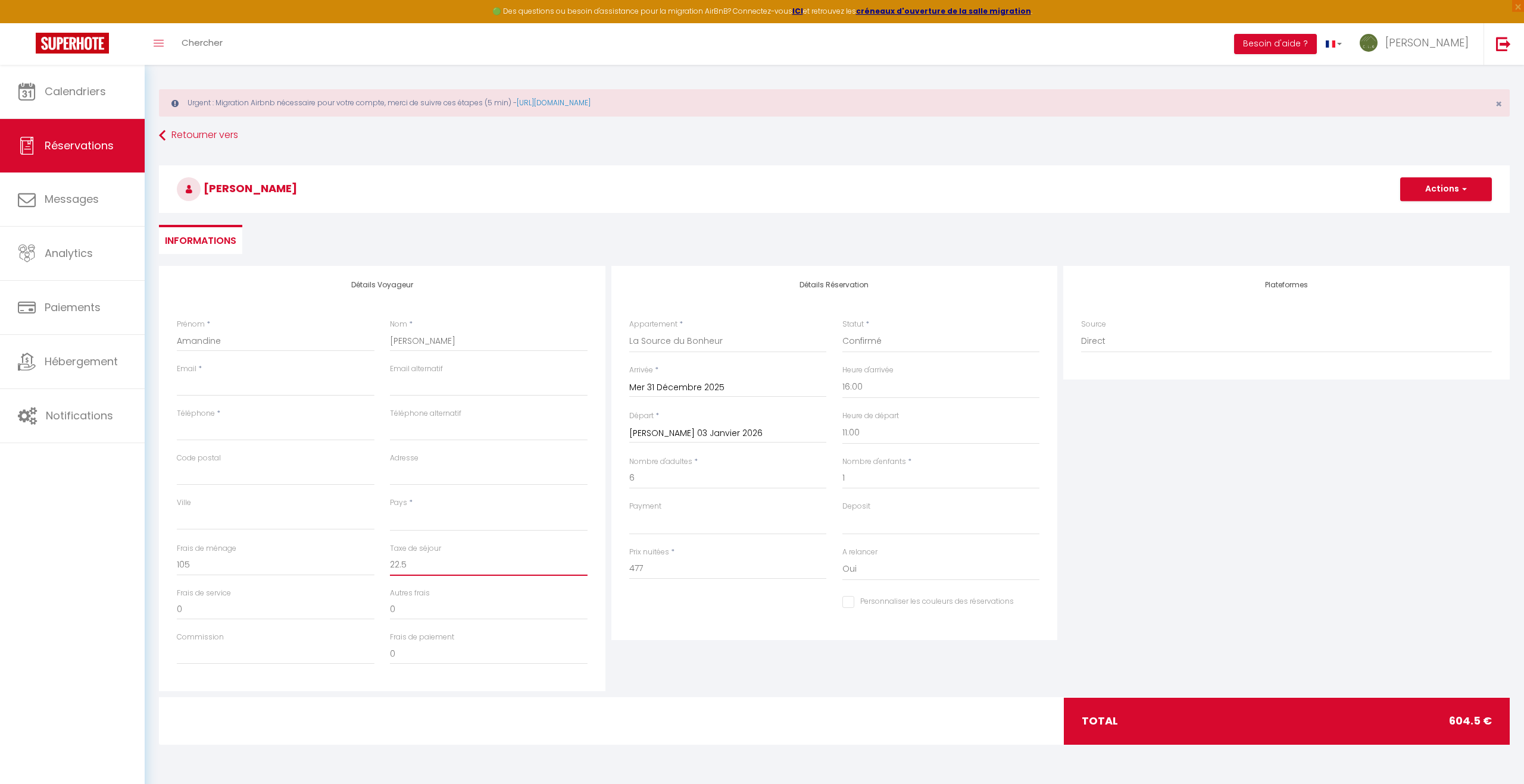
scroll to position [6, 0]
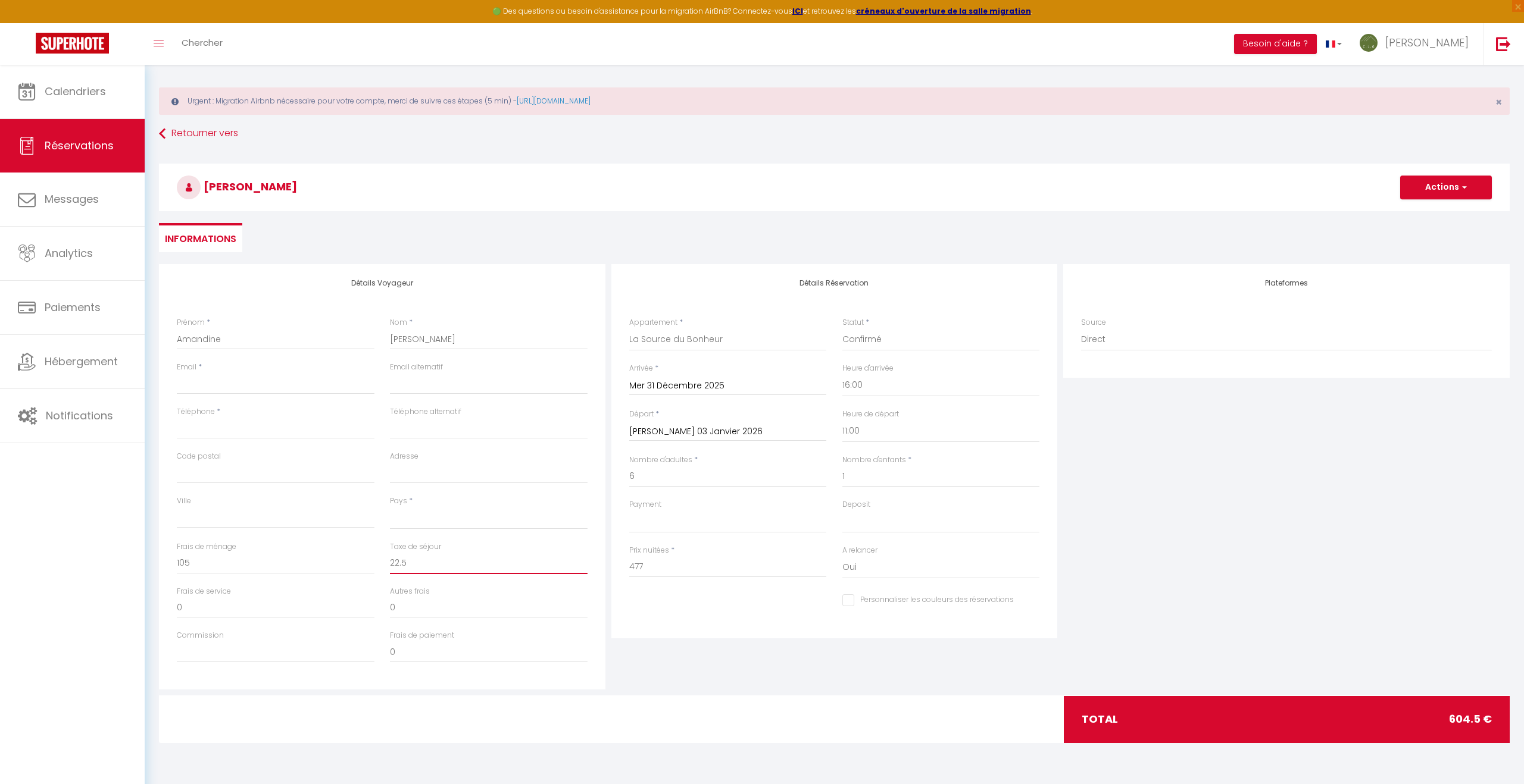
click at [408, 566] on input "22.5" at bounding box center [488, 563] width 197 height 21
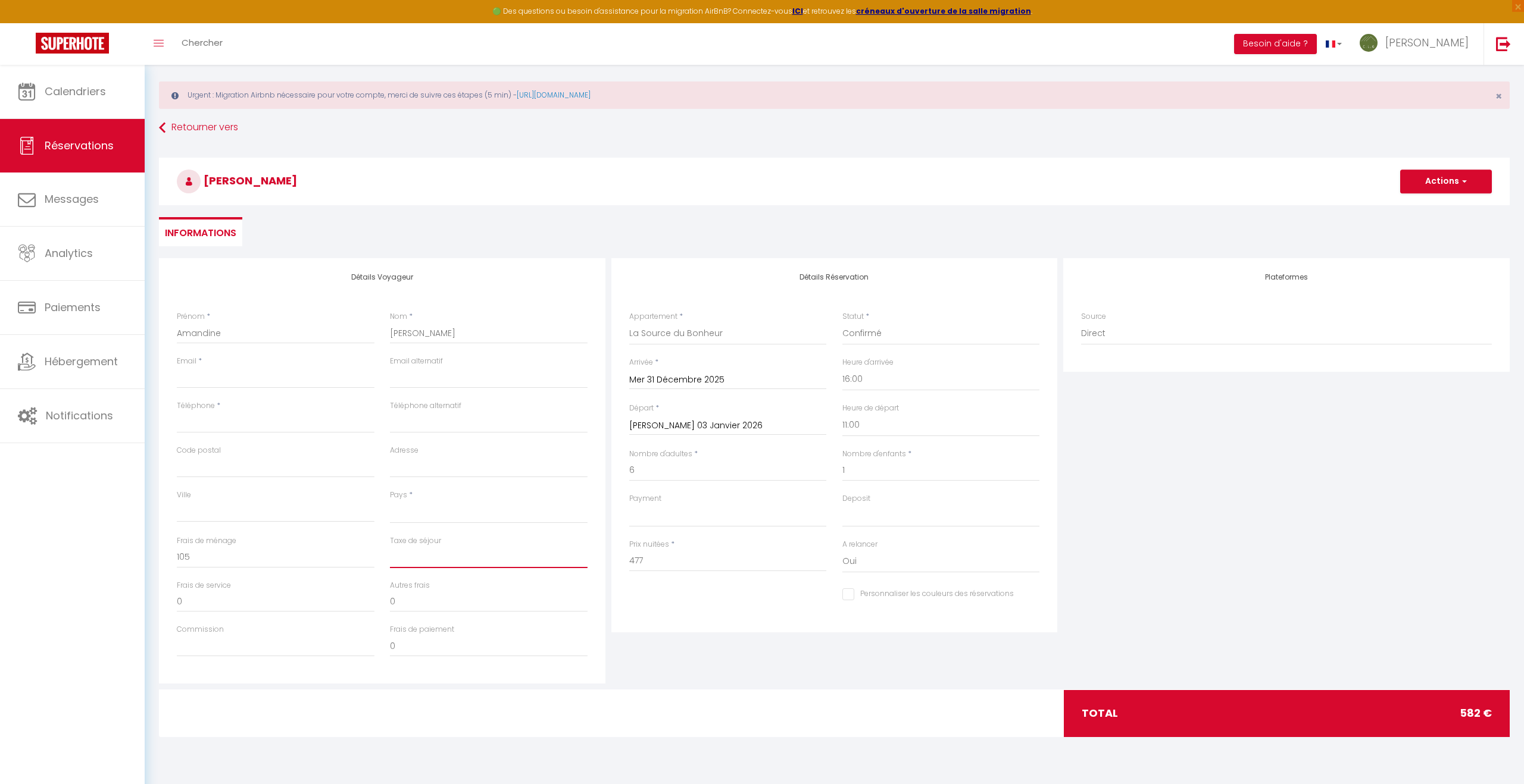
scroll to position [11, 0]
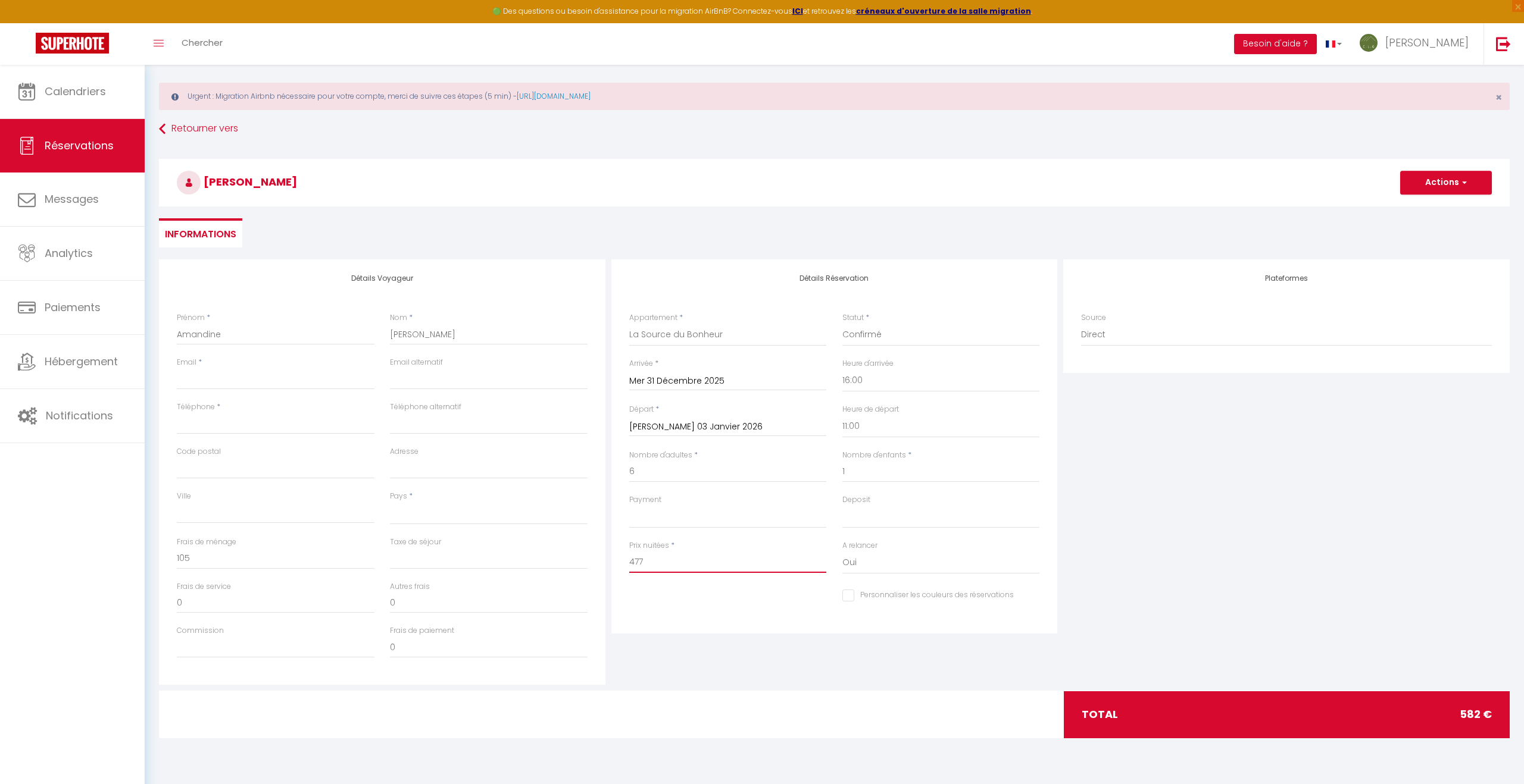
click at [658, 565] on input "477" at bounding box center [728, 562] width 197 height 21
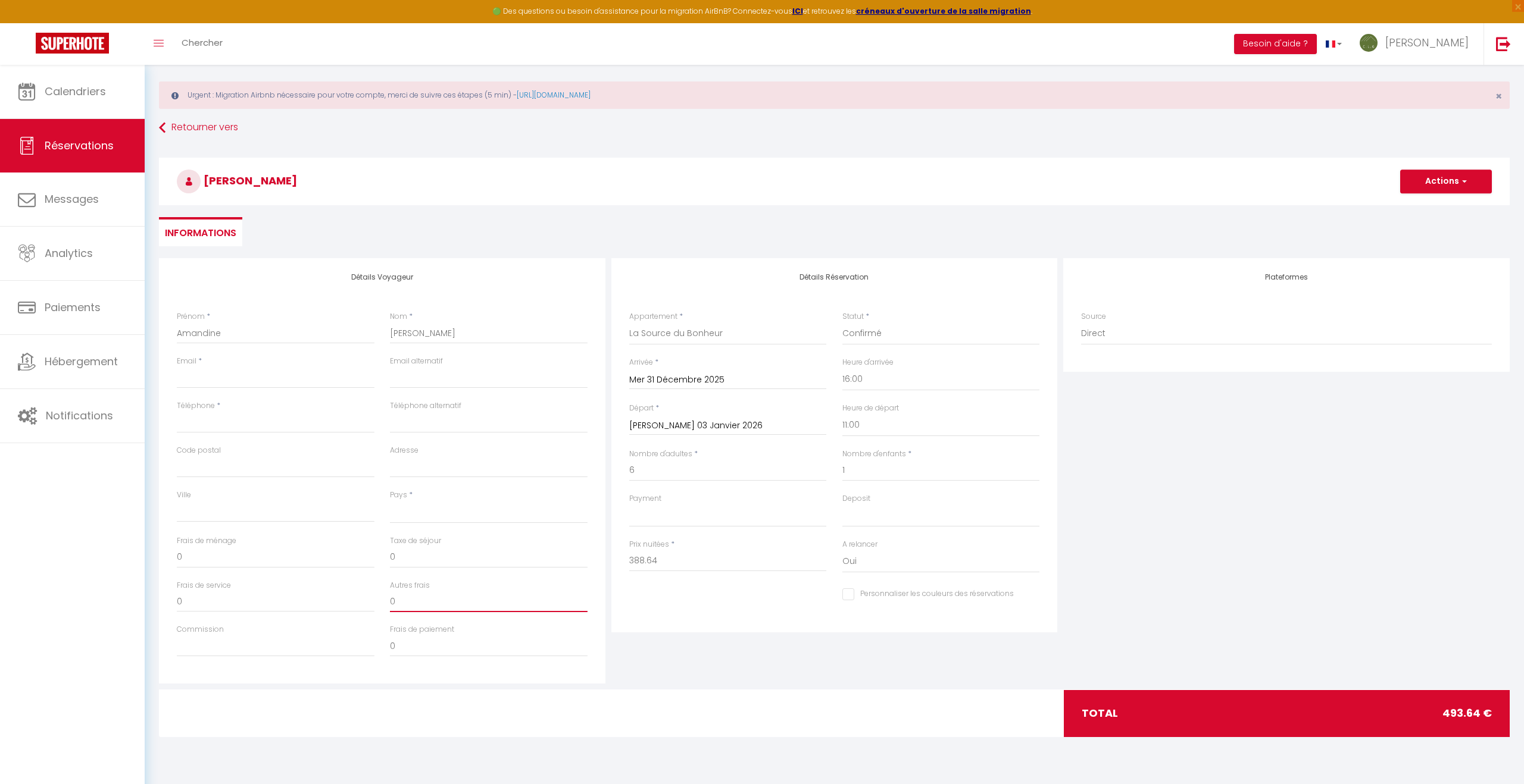
click at [466, 610] on input "0" at bounding box center [488, 601] width 197 height 21
click at [231, 563] on input "0" at bounding box center [276, 557] width 197 height 21
click at [1376, 543] on div "Plateformes Source Direct [DOMAIN_NAME] [DOMAIN_NAME] Chalet montagne Expedia G…" at bounding box center [1286, 471] width 452 height 426
click at [1454, 182] on button "Actions" at bounding box center [1446, 182] width 92 height 23
click at [1432, 205] on link "Enregistrer" at bounding box center [1434, 208] width 94 height 16
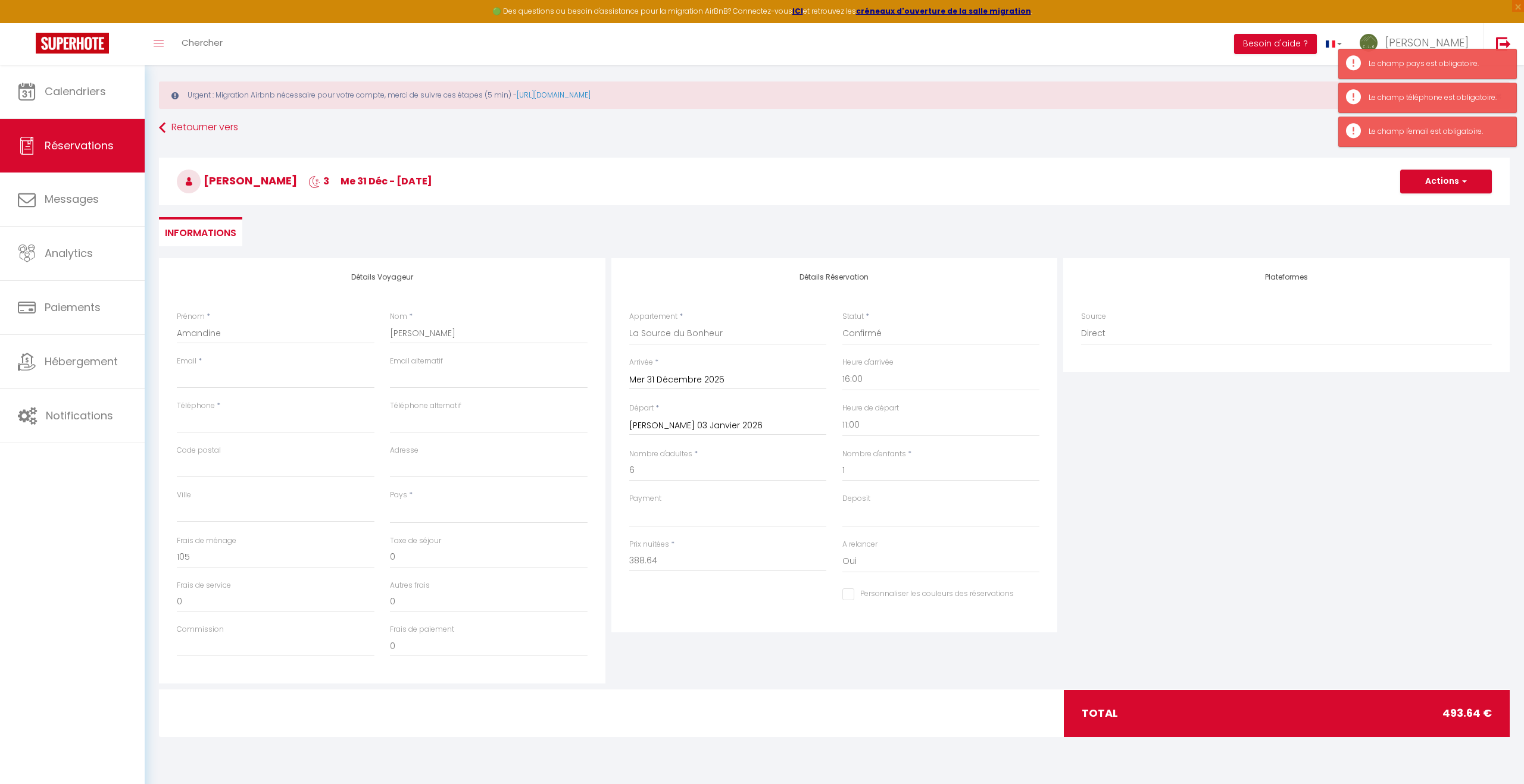
click at [1296, 468] on div "Plateformes Source Direct [DOMAIN_NAME] [DOMAIN_NAME] Chalet montagne Expedia G…" at bounding box center [1286, 471] width 452 height 426
click at [417, 510] on select "[GEOGRAPHIC_DATA] [GEOGRAPHIC_DATA] [GEOGRAPHIC_DATA] [GEOGRAPHIC_DATA] [GEOGRA…" at bounding box center [488, 512] width 197 height 23
click at [390, 501] on select "[GEOGRAPHIC_DATA] [GEOGRAPHIC_DATA] [GEOGRAPHIC_DATA] [GEOGRAPHIC_DATA] [GEOGRA…" at bounding box center [488, 512] width 197 height 23
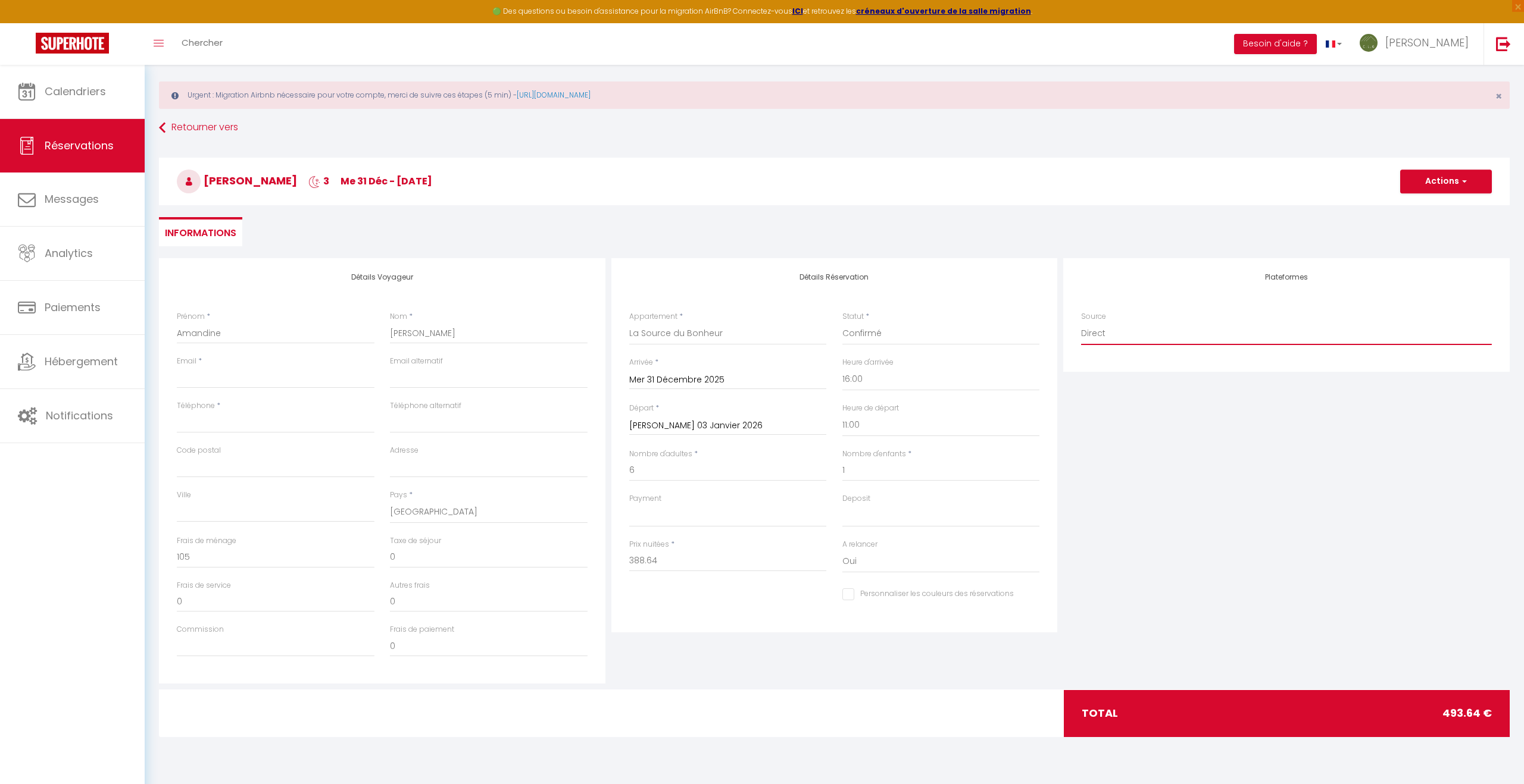
click at [1090, 333] on select "Direct [DOMAIN_NAME] [DOMAIN_NAME] Chalet montagne Expedia Gite de [GEOGRAPHIC_…" at bounding box center [1286, 333] width 411 height 23
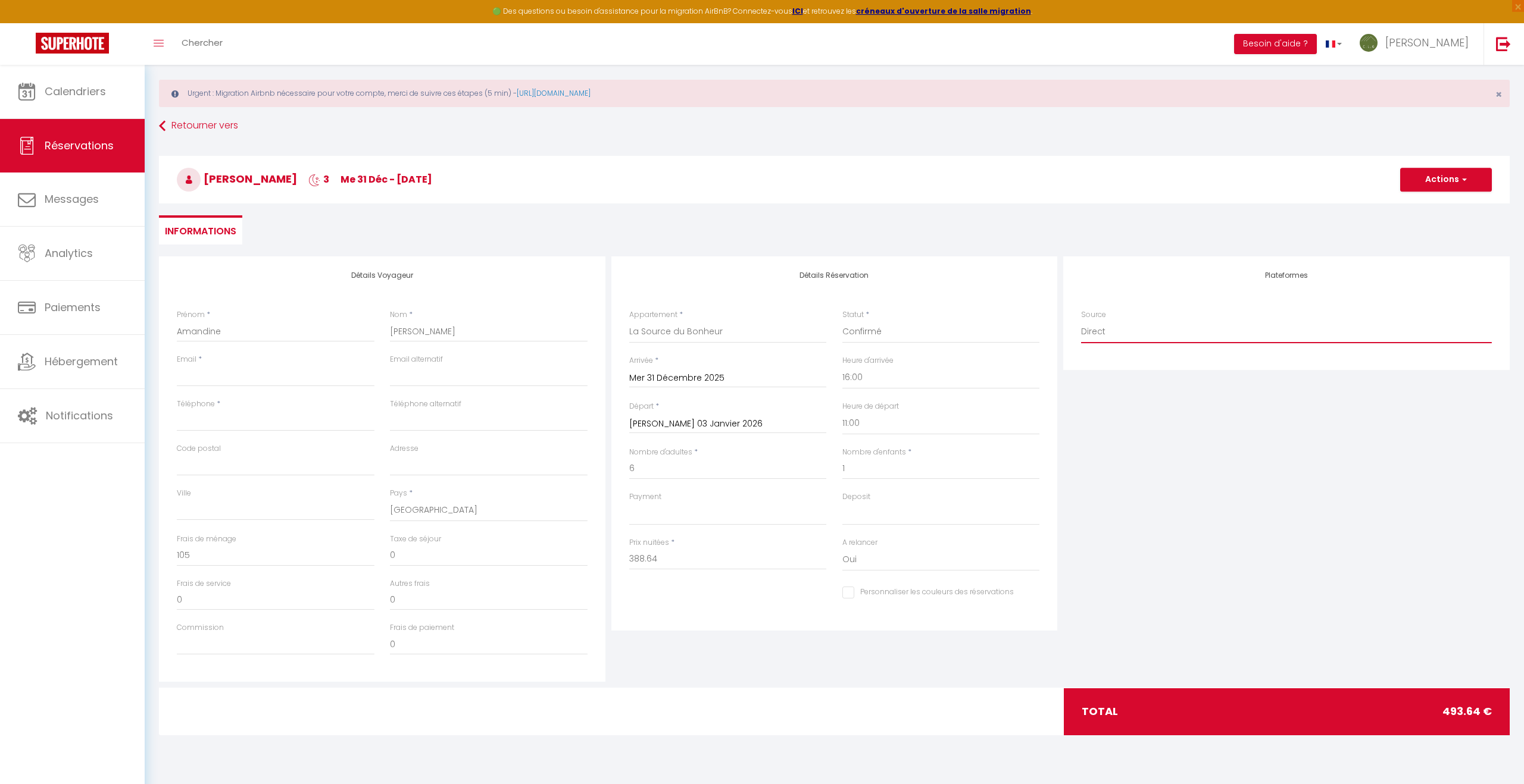
scroll to position [15, 0]
click at [1081, 320] on select "Direct [DOMAIN_NAME] [DOMAIN_NAME] Chalet montagne Expedia Gite de [GEOGRAPHIC_…" at bounding box center [1286, 331] width 411 height 23
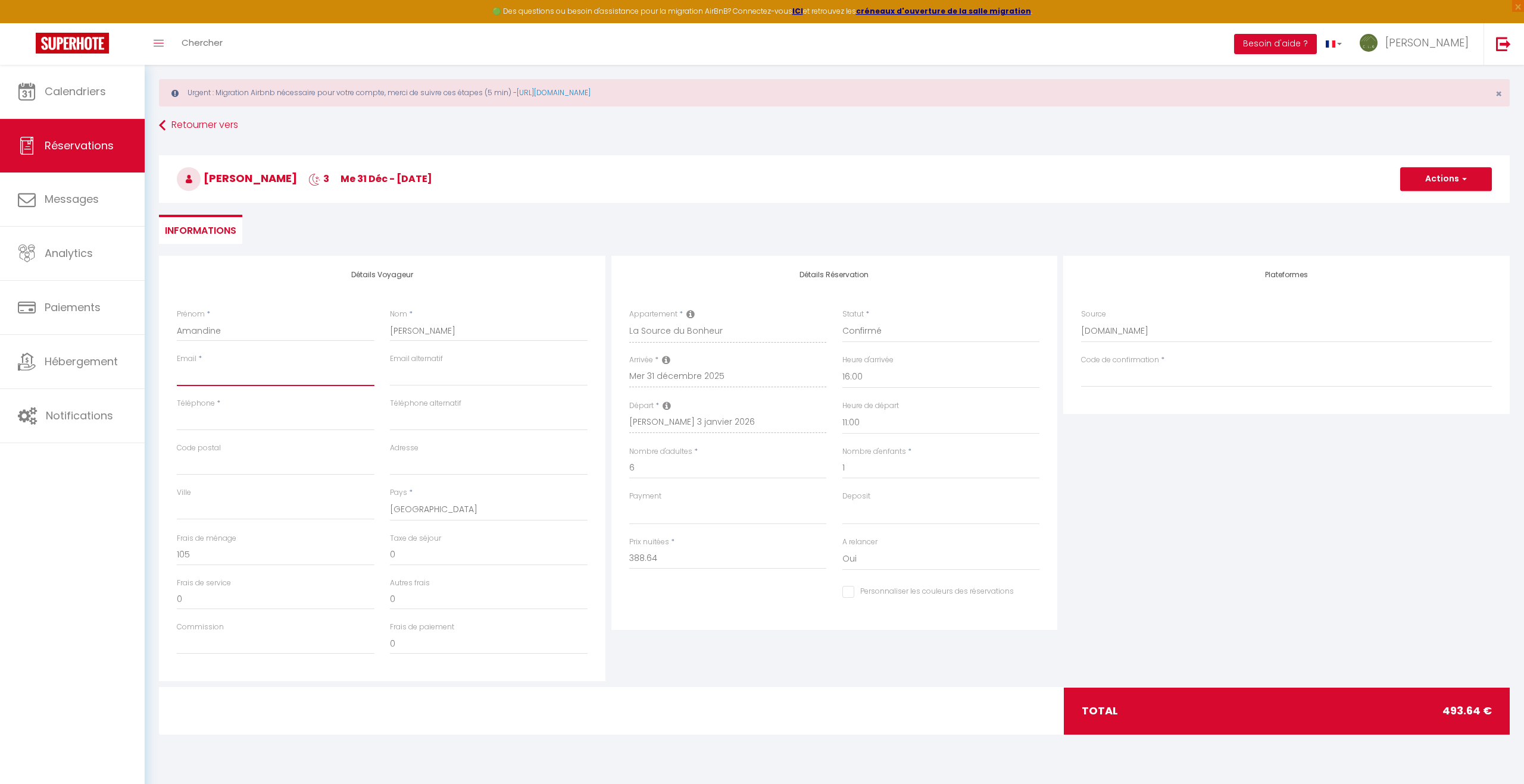
click at [204, 379] on input "Email client" at bounding box center [276, 375] width 197 height 21
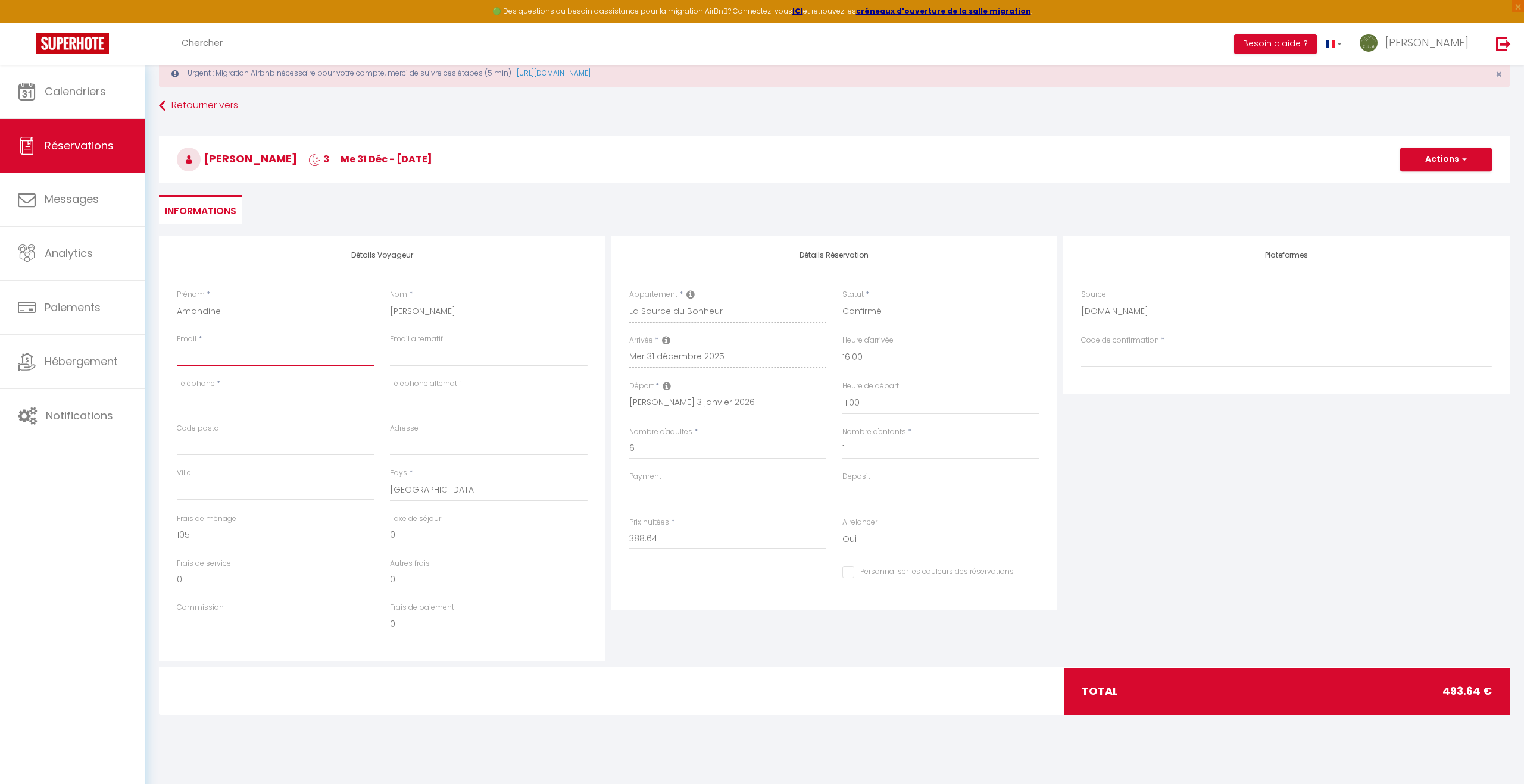
scroll to position [39, 0]
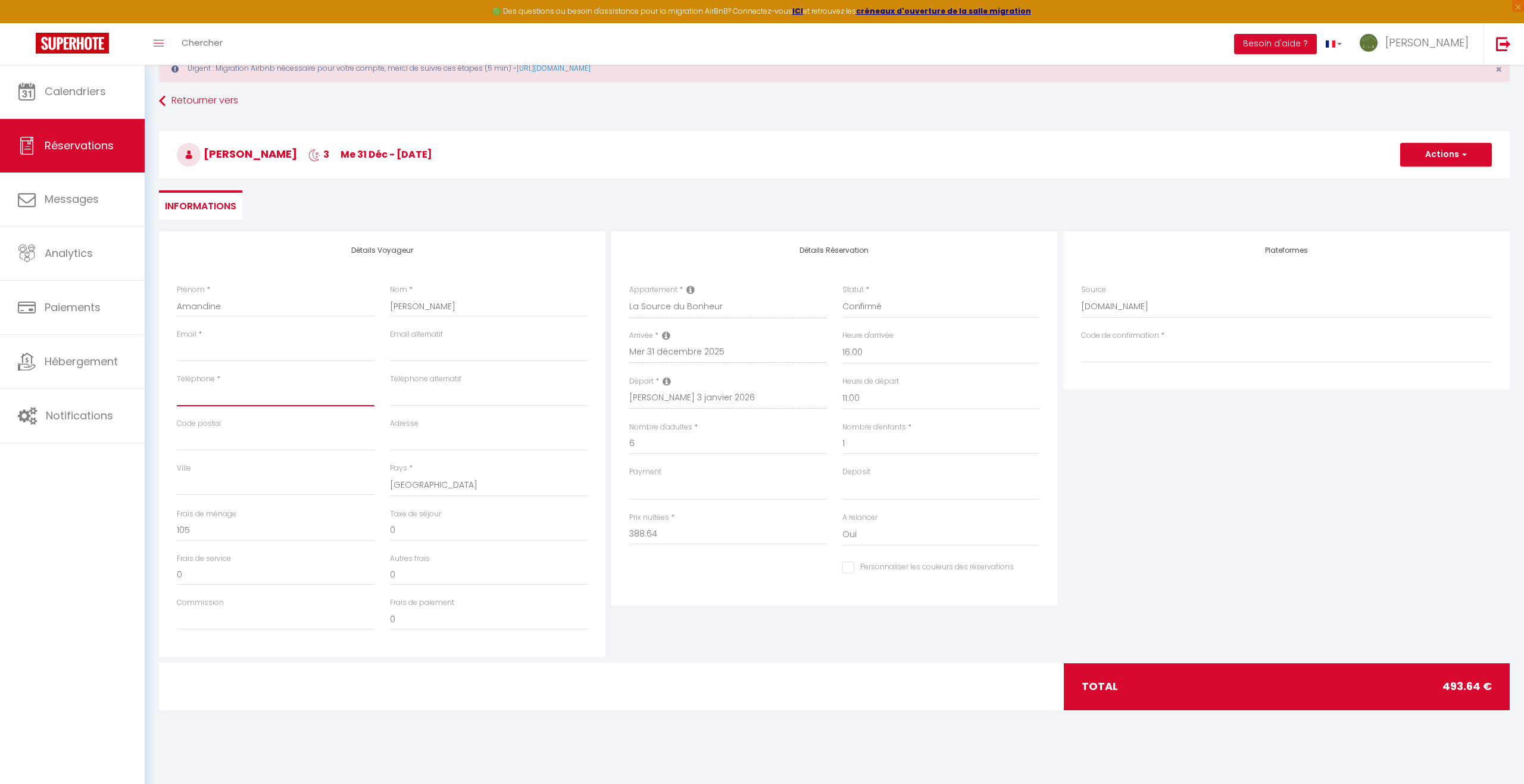
click at [232, 397] on input "Téléphone" at bounding box center [276, 395] width 197 height 21
click at [638, 444] on input "6" at bounding box center [728, 444] width 197 height 21
click at [854, 450] on input "1" at bounding box center [941, 444] width 197 height 21
click at [673, 531] on input "477" at bounding box center [728, 534] width 197 height 21
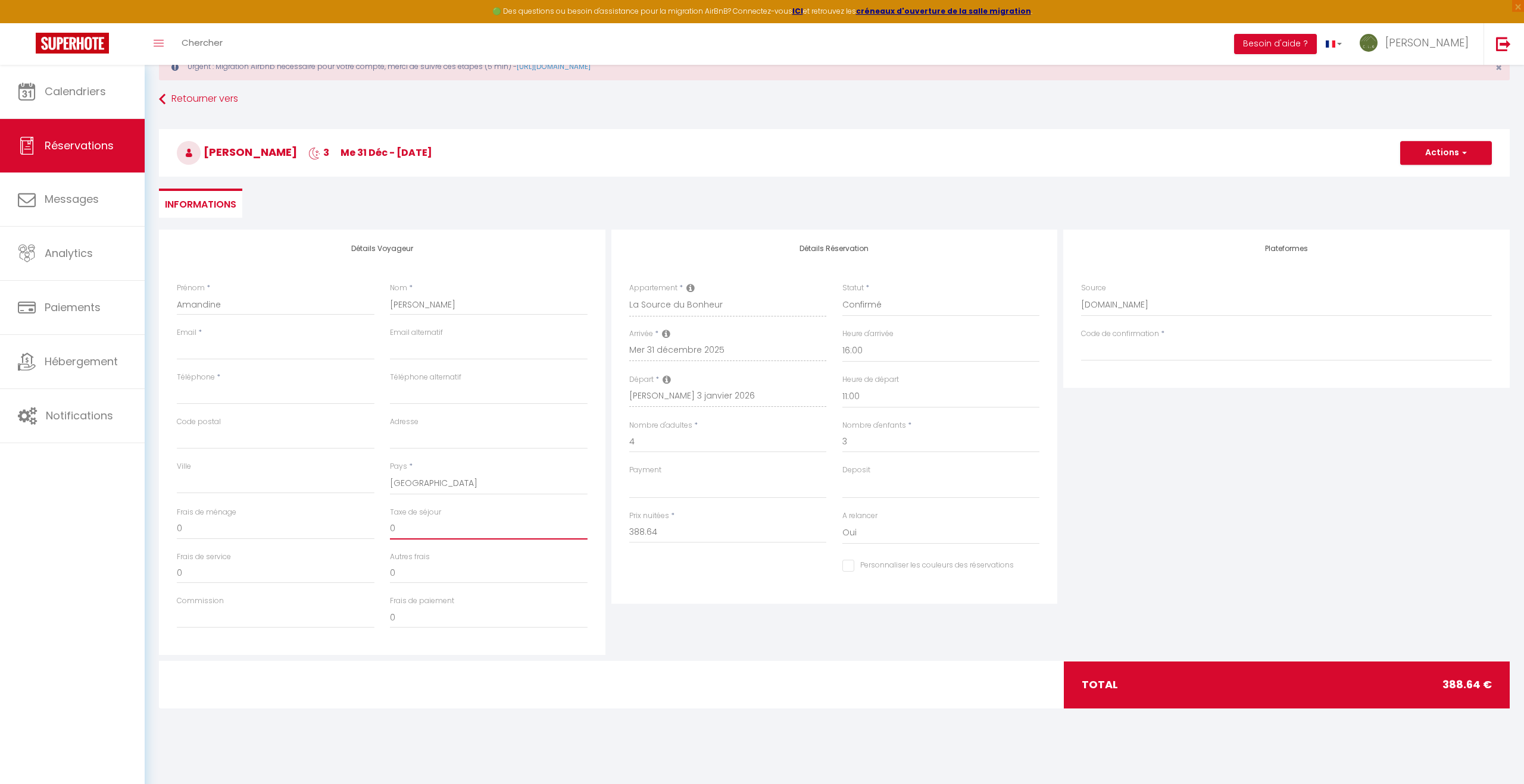
click at [410, 527] on input "0" at bounding box center [488, 528] width 197 height 21
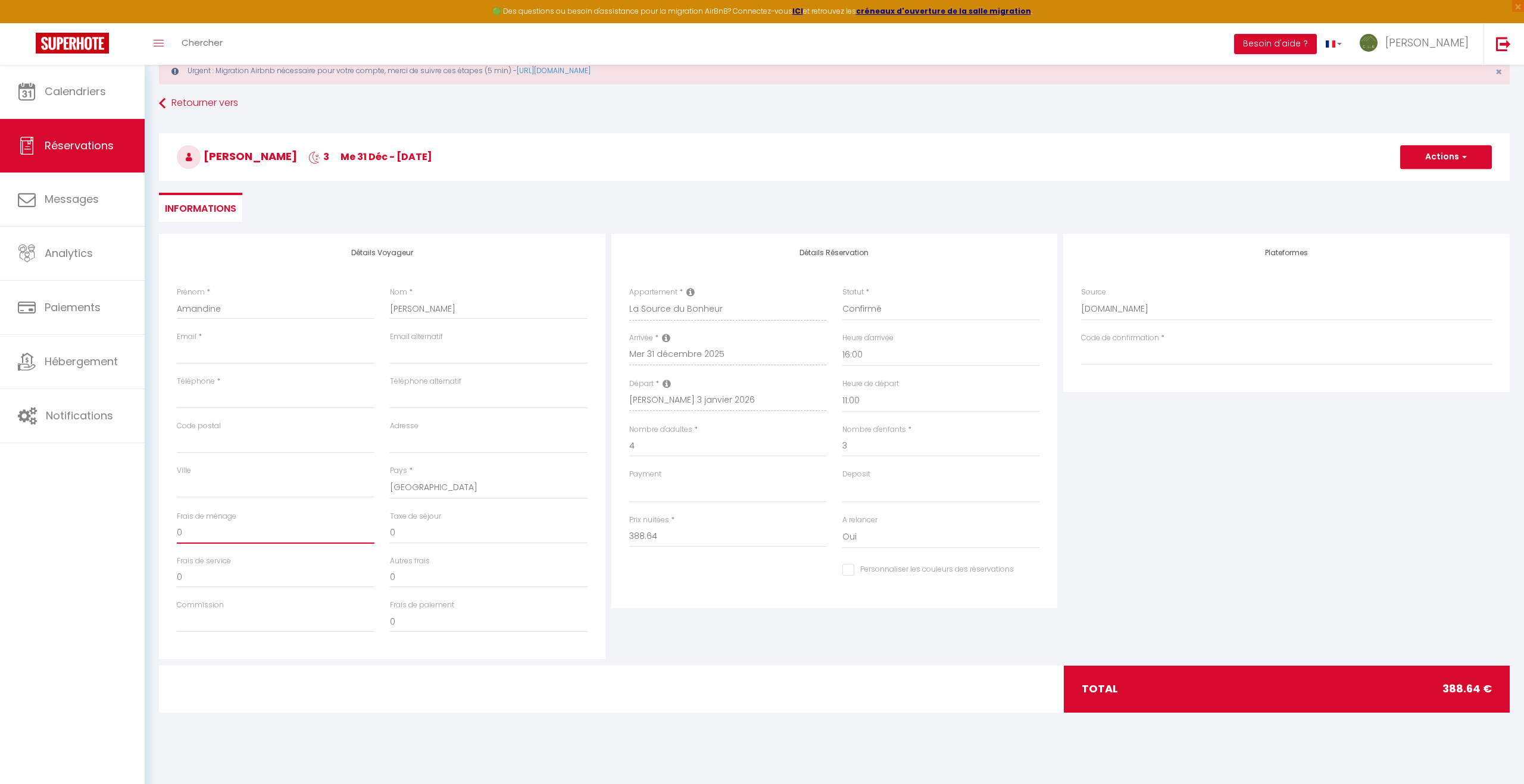
click at [190, 531] on input "0" at bounding box center [276, 533] width 197 height 21
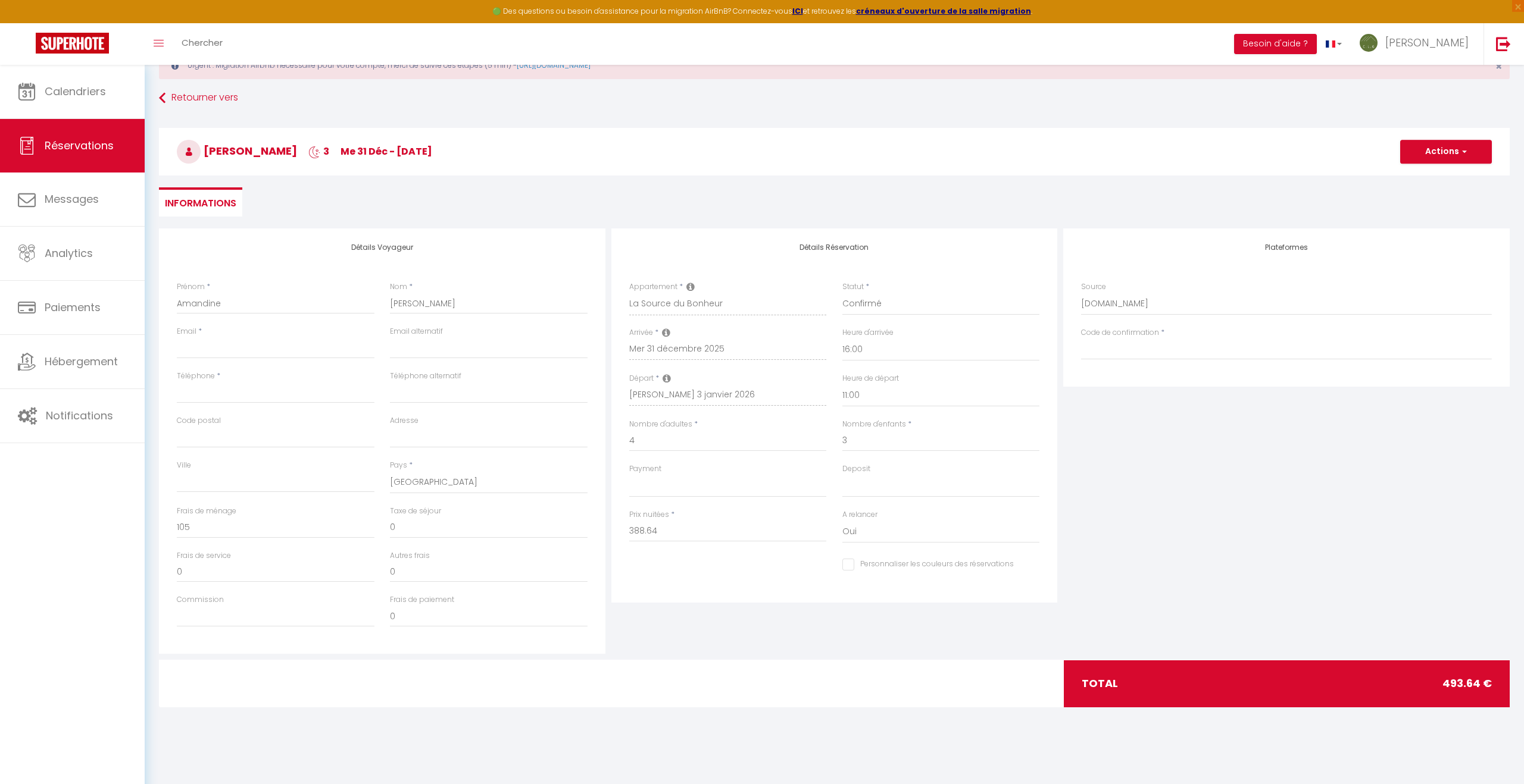
click at [802, 642] on div "Détails Réservation Appartement * Au Pied de l'Arcluse [GEOGRAPHIC_DATA] et Vig…" at bounding box center [834, 441] width 452 height 426
click at [1195, 349] on input "Code de confirmation" at bounding box center [1286, 349] width 411 height 21
click at [1430, 147] on button "Actions" at bounding box center [1446, 152] width 92 height 23
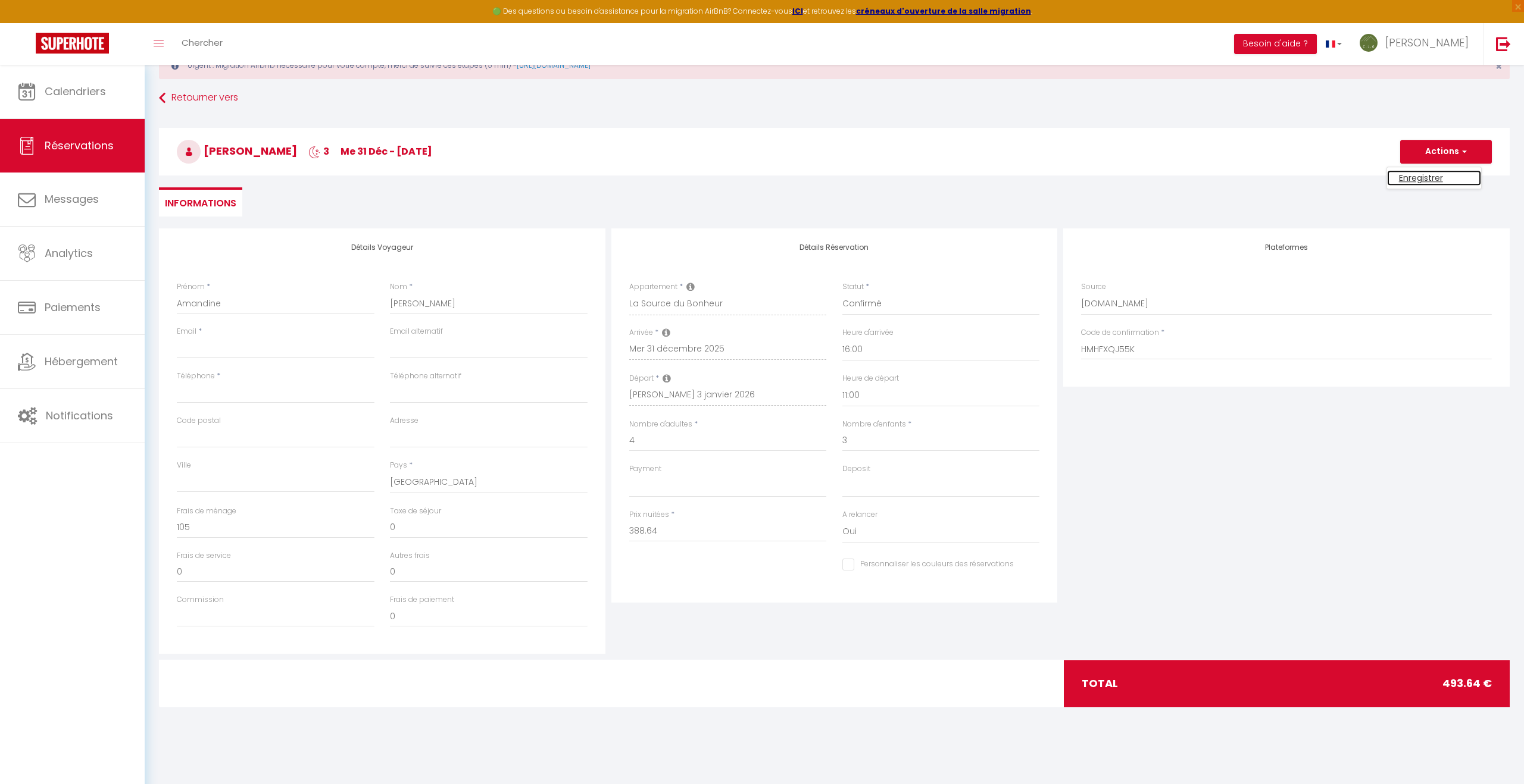
click at [1423, 177] on link "Enregistrer" at bounding box center [1434, 178] width 94 height 16
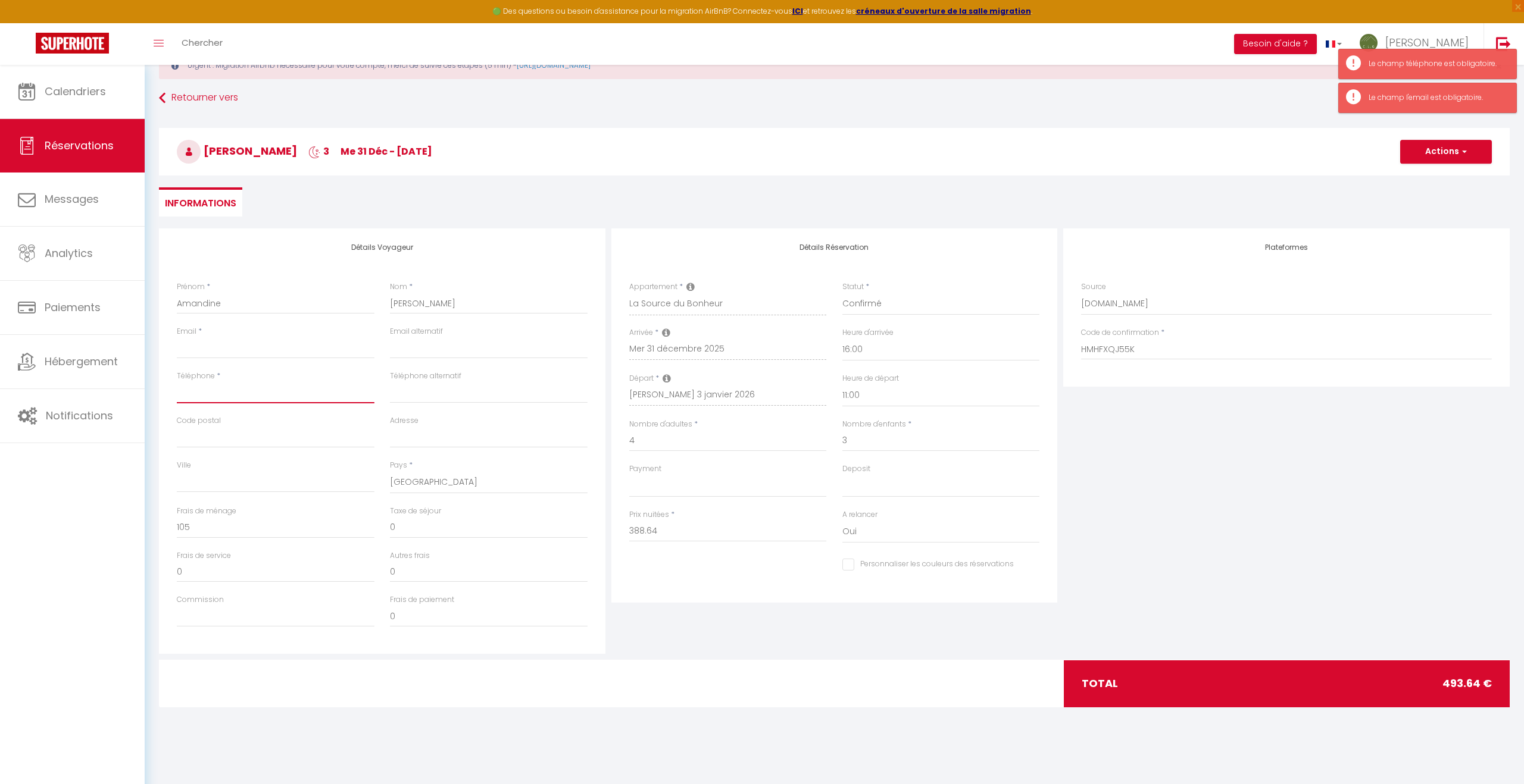
click at [200, 393] on input "Téléphone" at bounding box center [276, 392] width 197 height 21
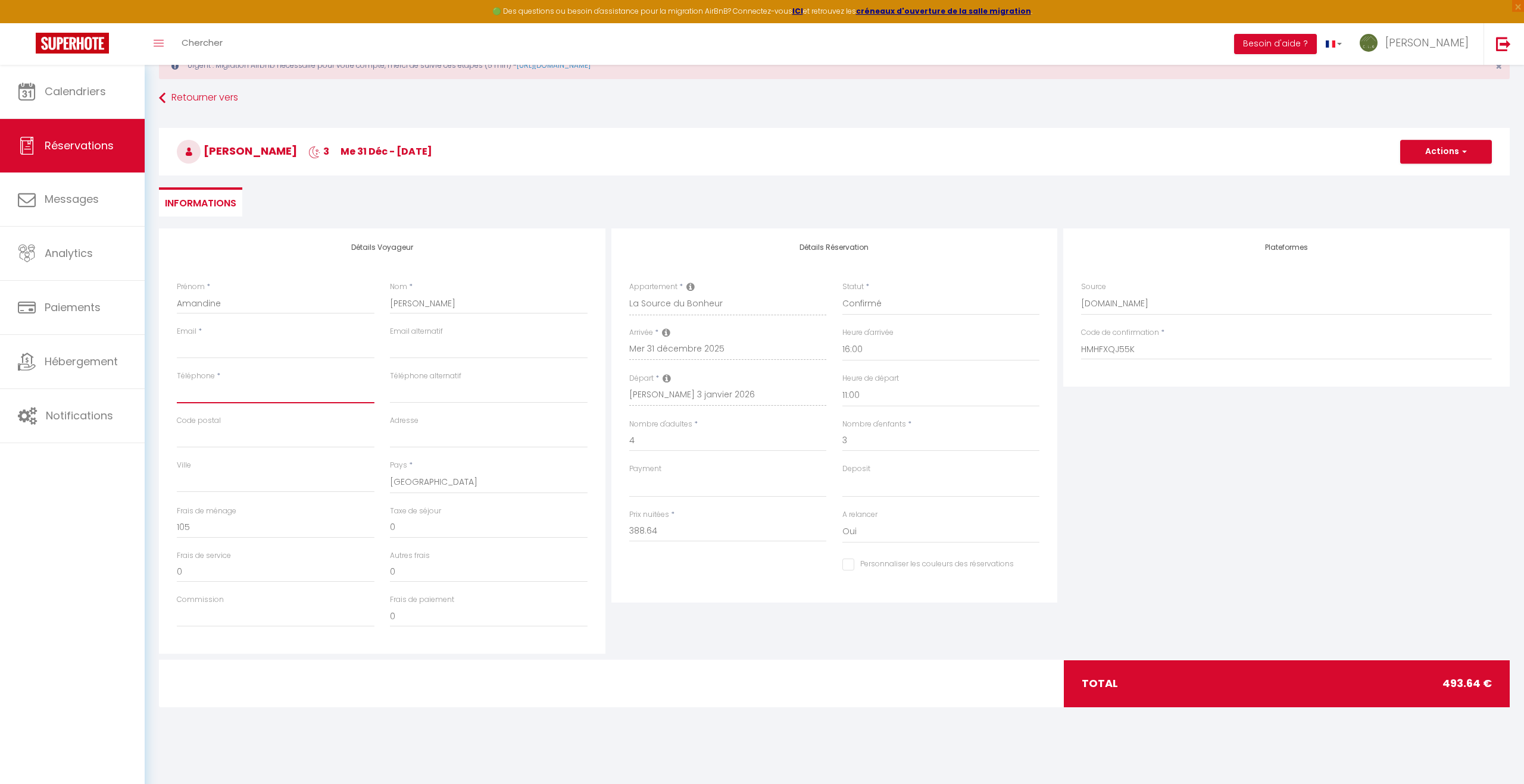
paste input "06 95 37 69 34"
click at [210, 351] on input "Email client" at bounding box center [276, 347] width 197 height 21
paste input "[EMAIL_ADDRESS][DOMAIN_NAME]"
click at [1441, 155] on button "Actions" at bounding box center [1446, 152] width 92 height 23
click at [1435, 178] on link "Enregistrer" at bounding box center [1434, 178] width 94 height 16
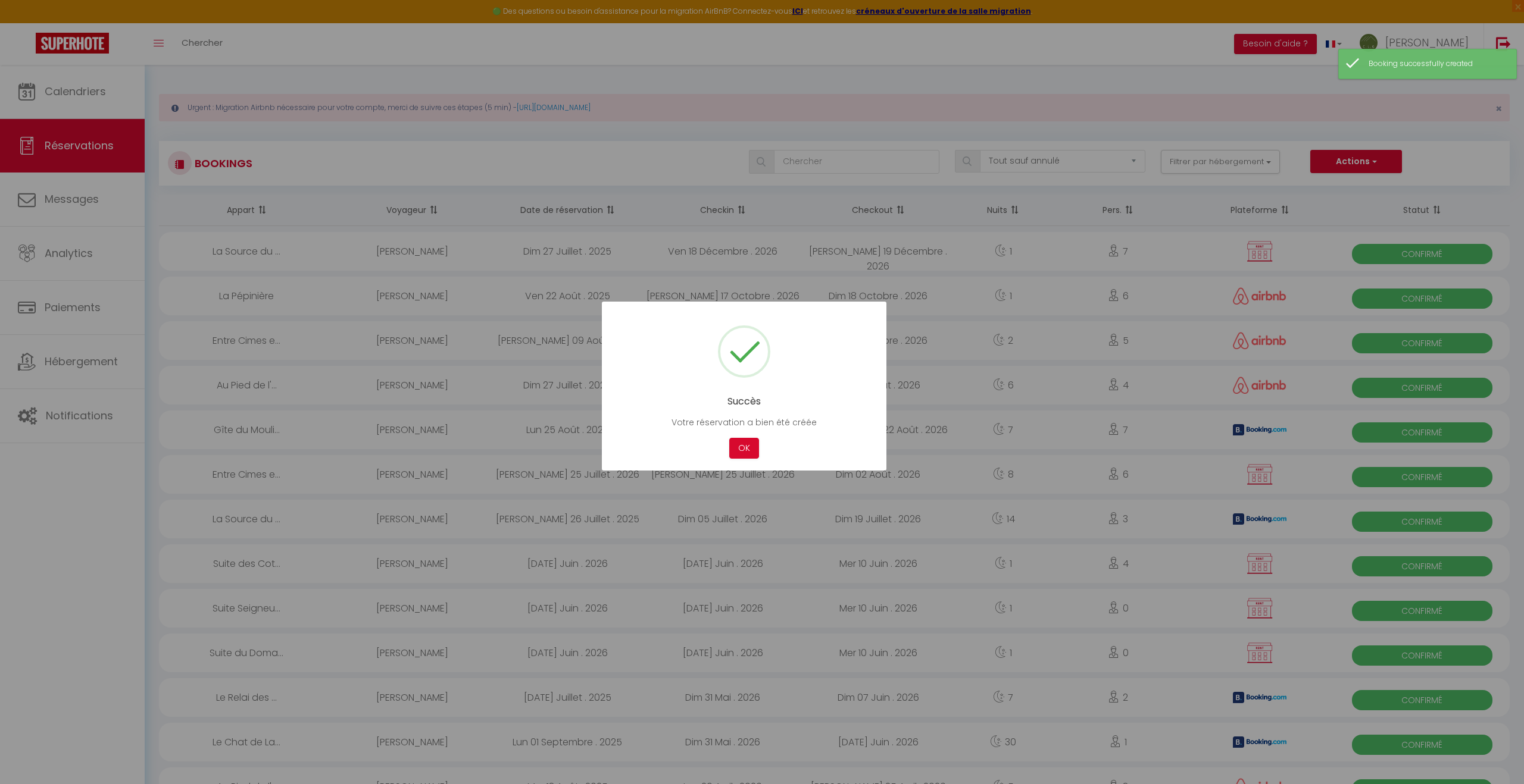
click at [84, 91] on div at bounding box center [762, 392] width 1524 height 784
click at [747, 446] on button "OK" at bounding box center [744, 448] width 30 height 21
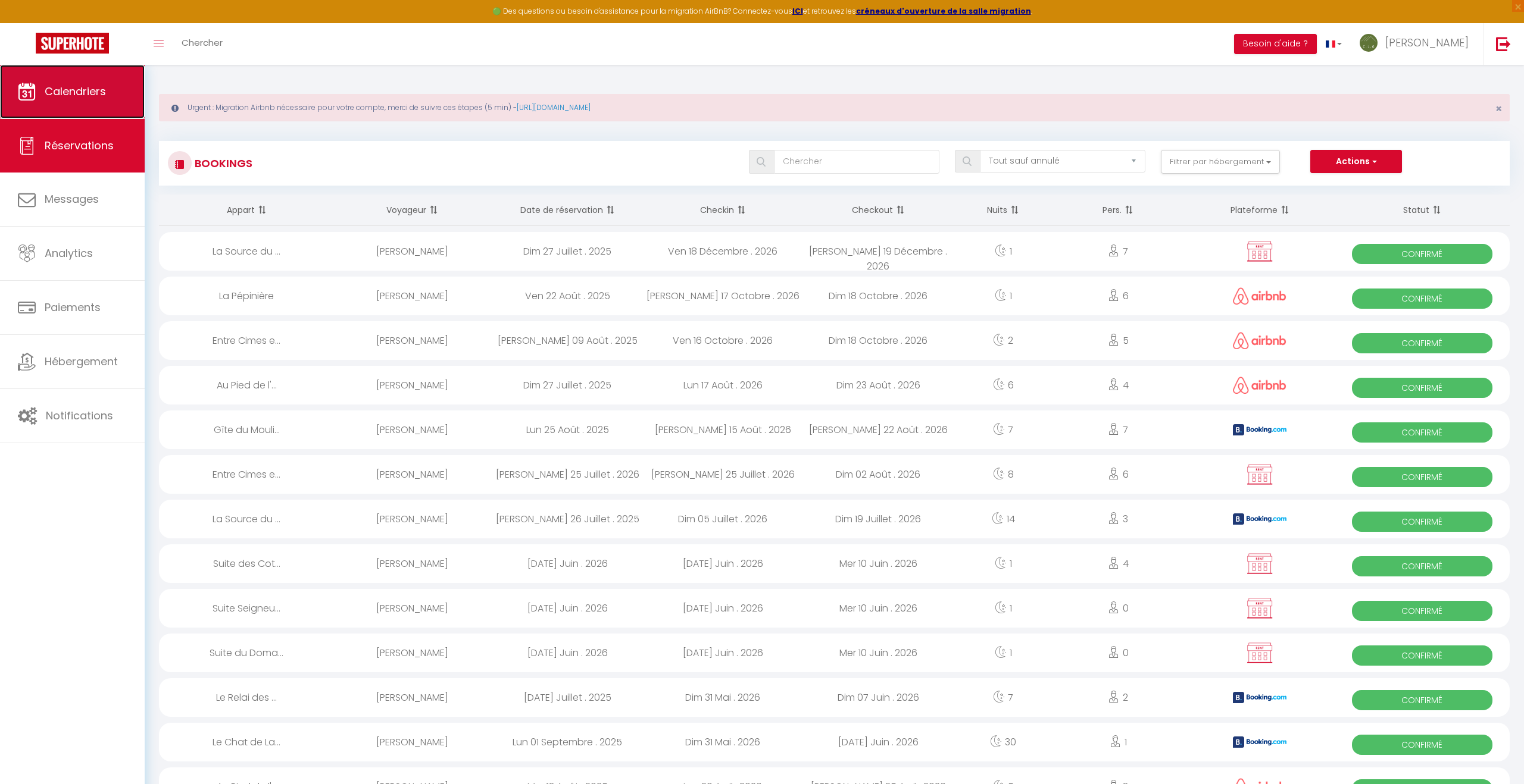
click at [81, 99] on link "Calendriers" at bounding box center [72, 92] width 145 height 53
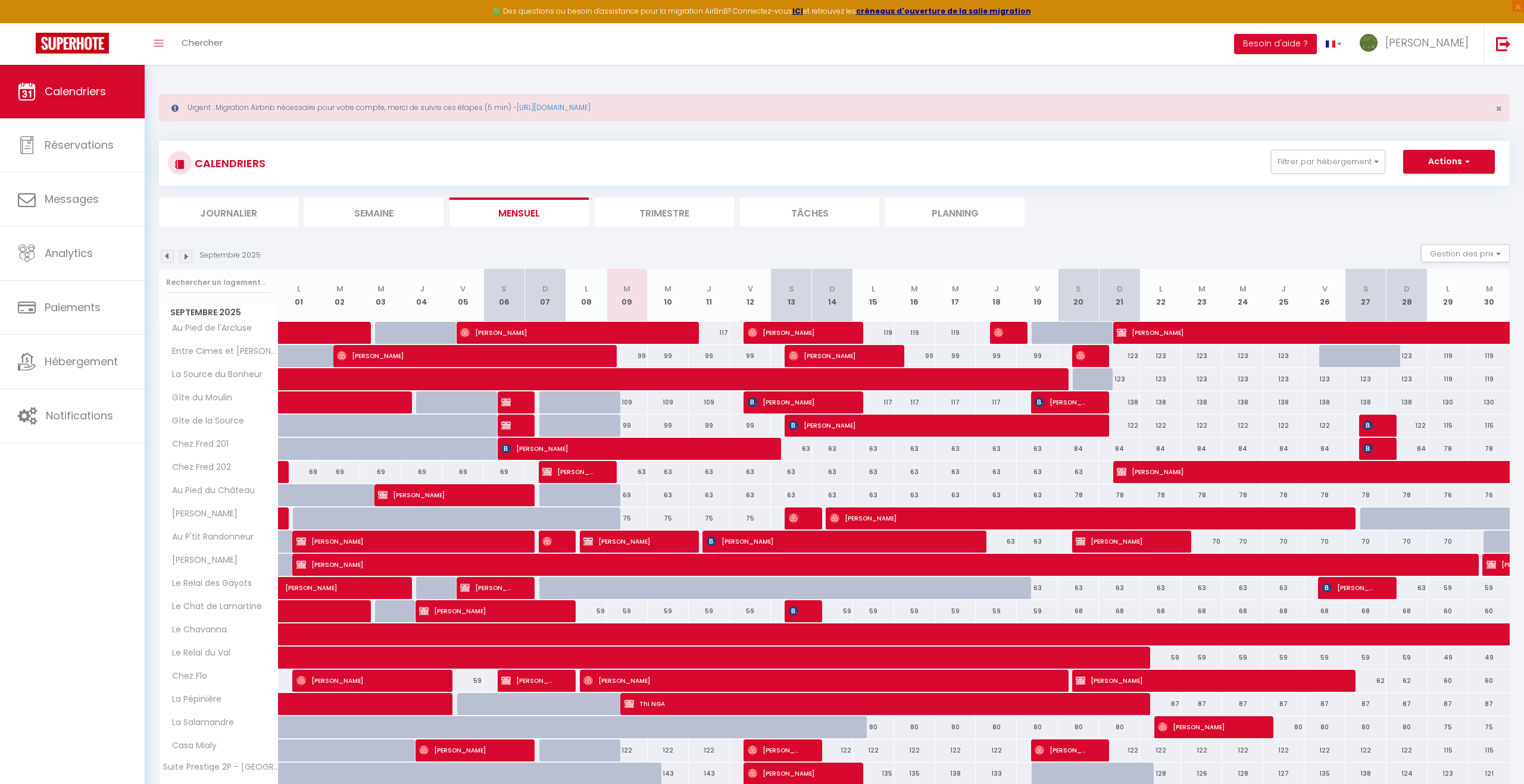
click at [186, 257] on img at bounding box center [186, 256] width 13 height 13
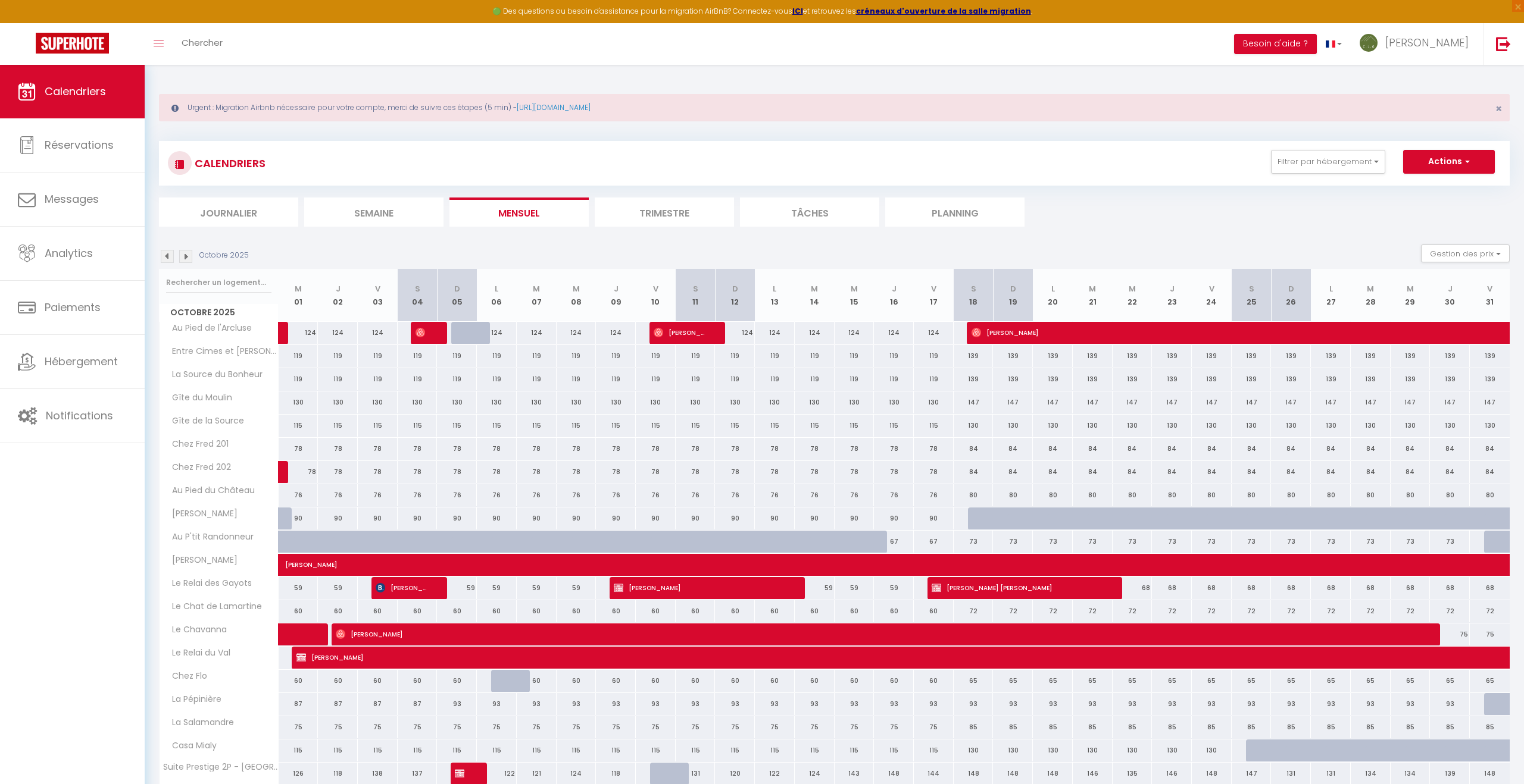
click at [186, 257] on img at bounding box center [186, 256] width 13 height 13
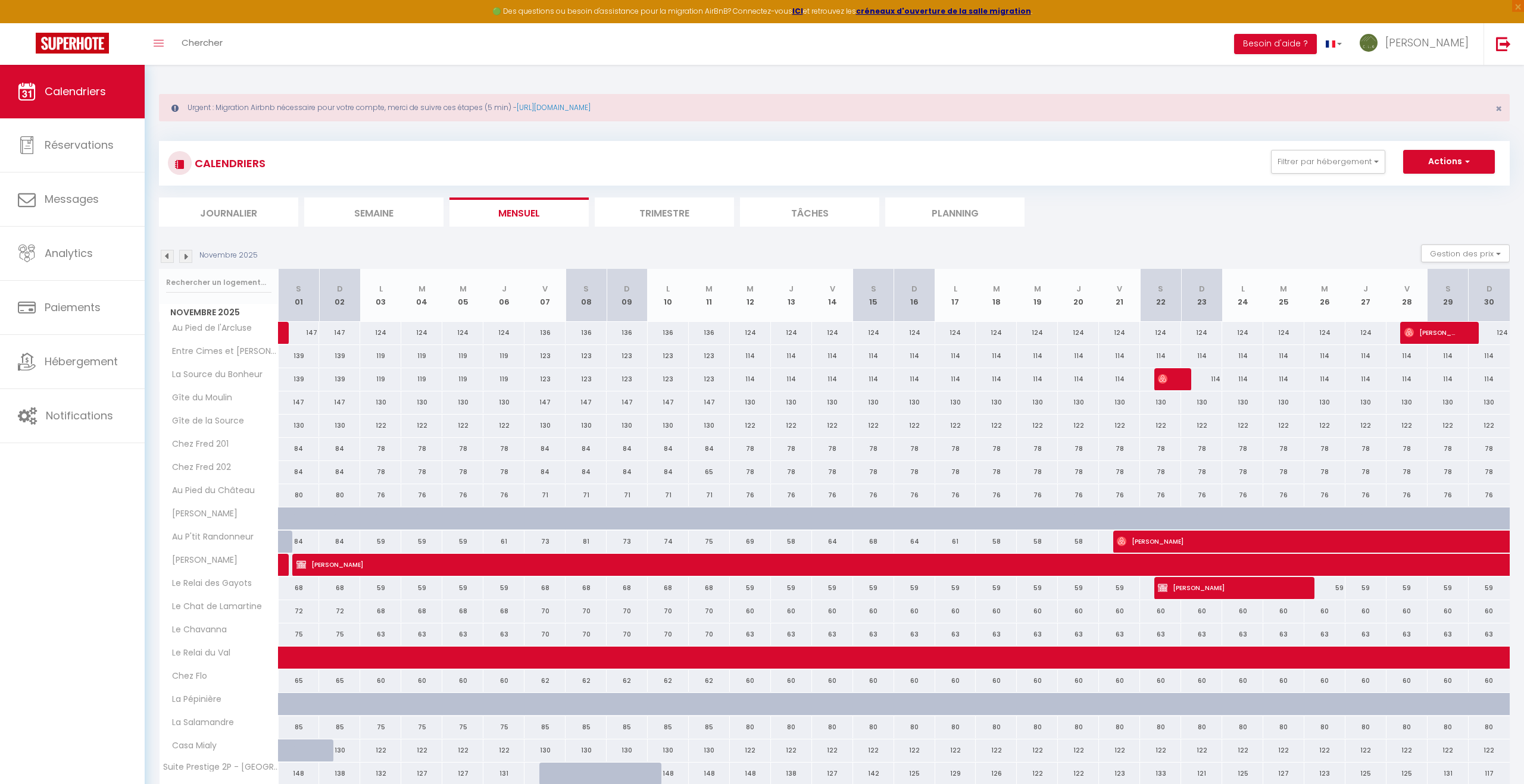
click at [186, 257] on img at bounding box center [186, 256] width 13 height 13
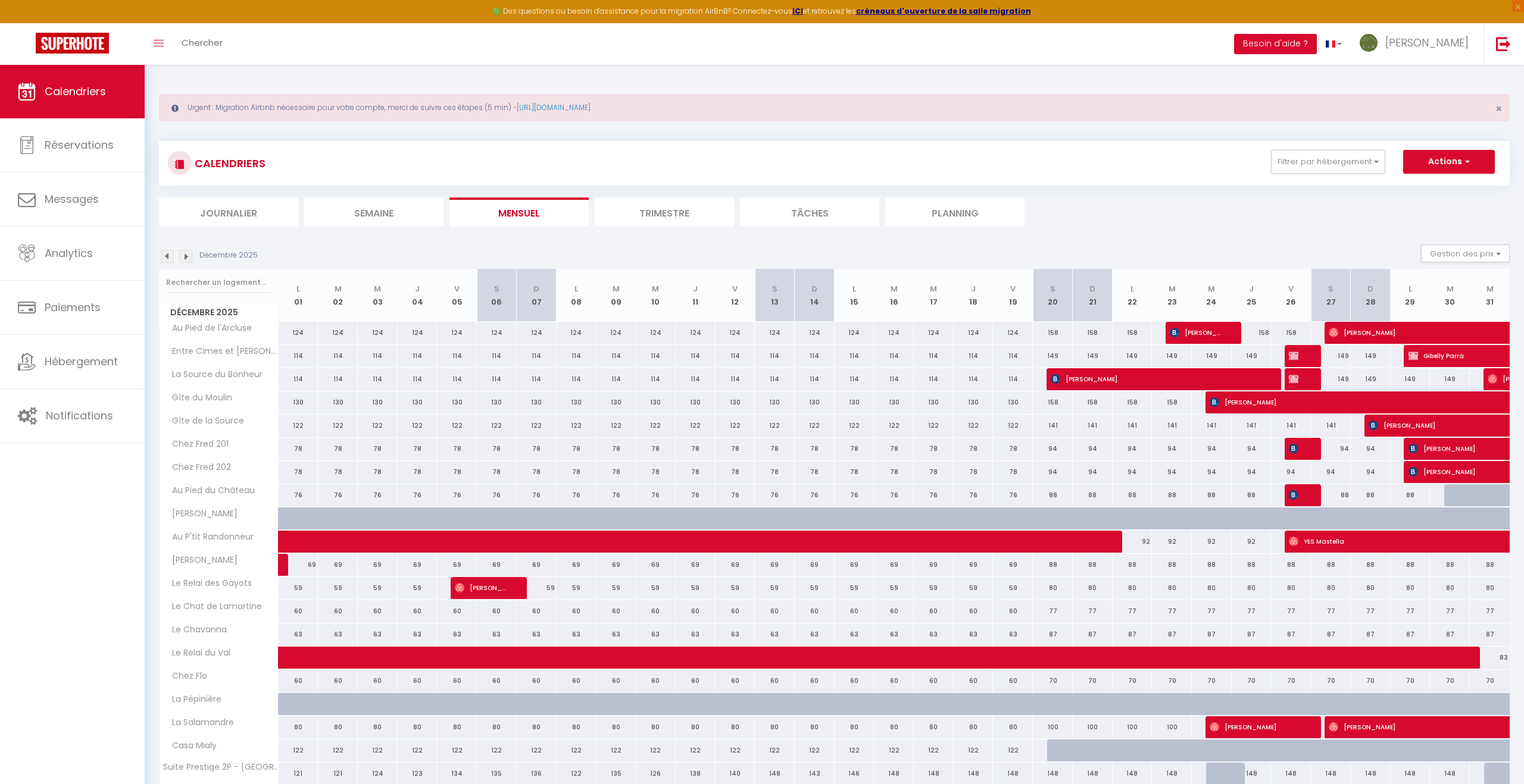
click at [186, 257] on img at bounding box center [186, 256] width 13 height 13
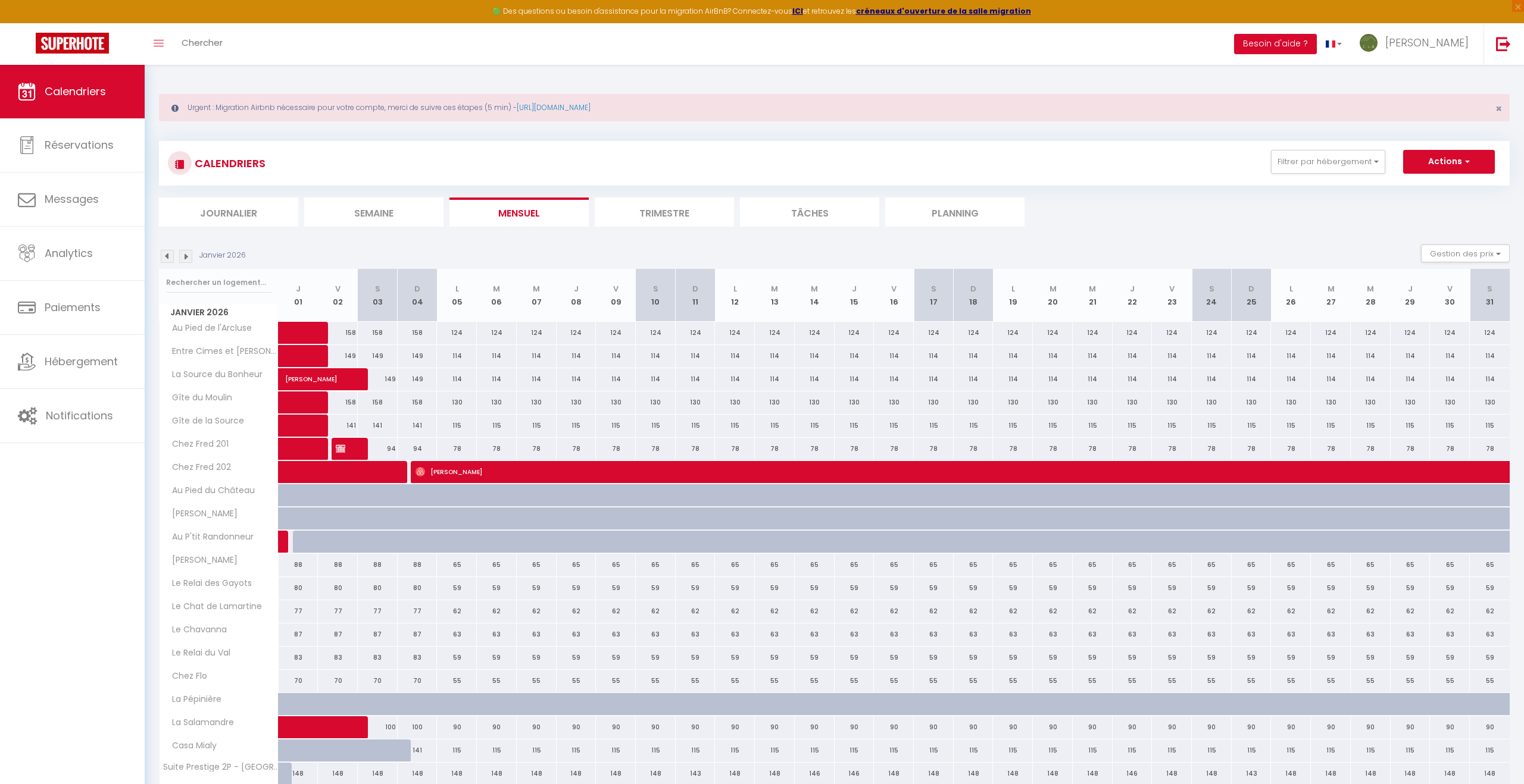
click at [164, 257] on img at bounding box center [167, 256] width 13 height 13
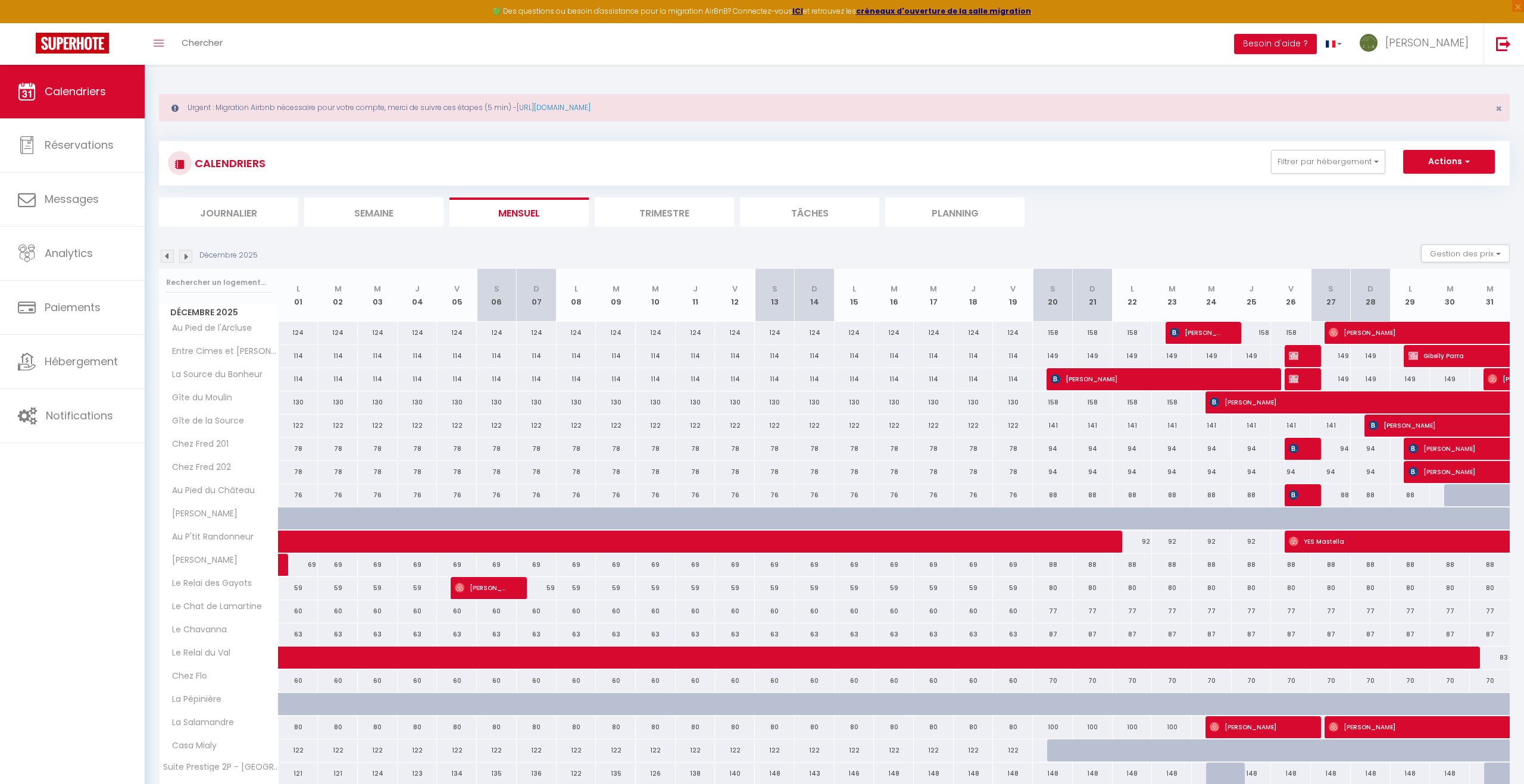
click at [182, 257] on img at bounding box center [186, 256] width 13 height 13
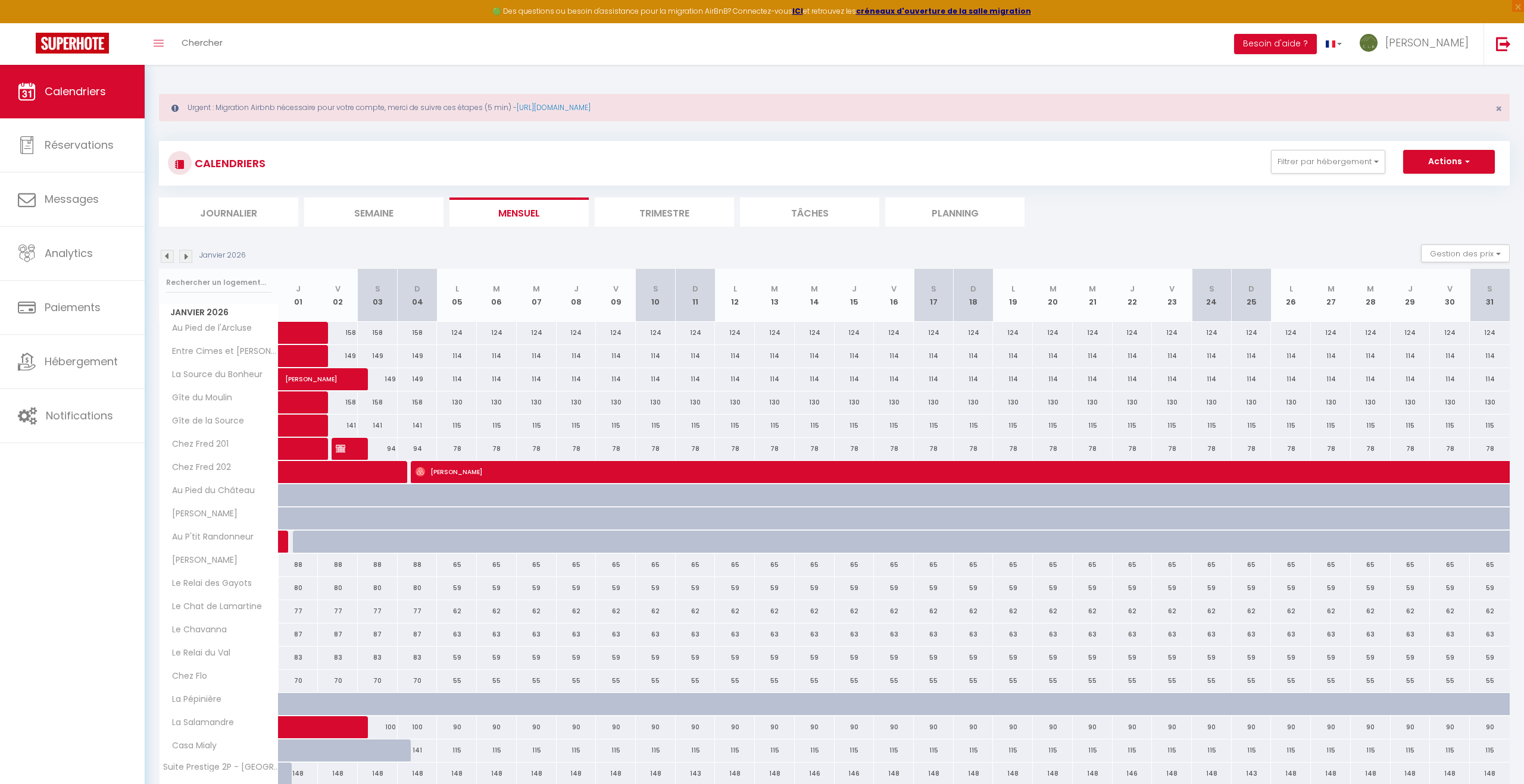
click at [182, 254] on img at bounding box center [186, 256] width 13 height 13
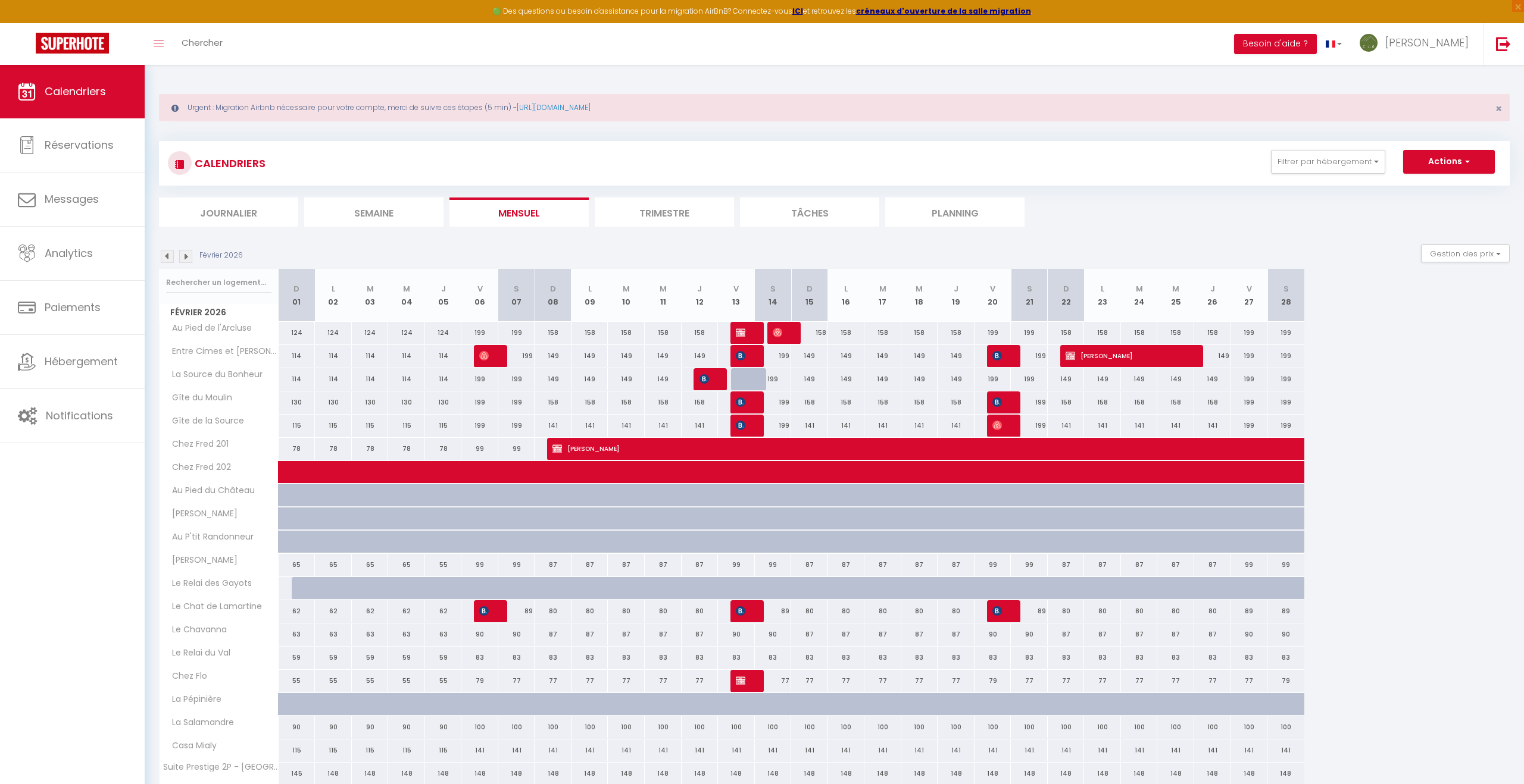
click at [165, 254] on img at bounding box center [167, 256] width 13 height 13
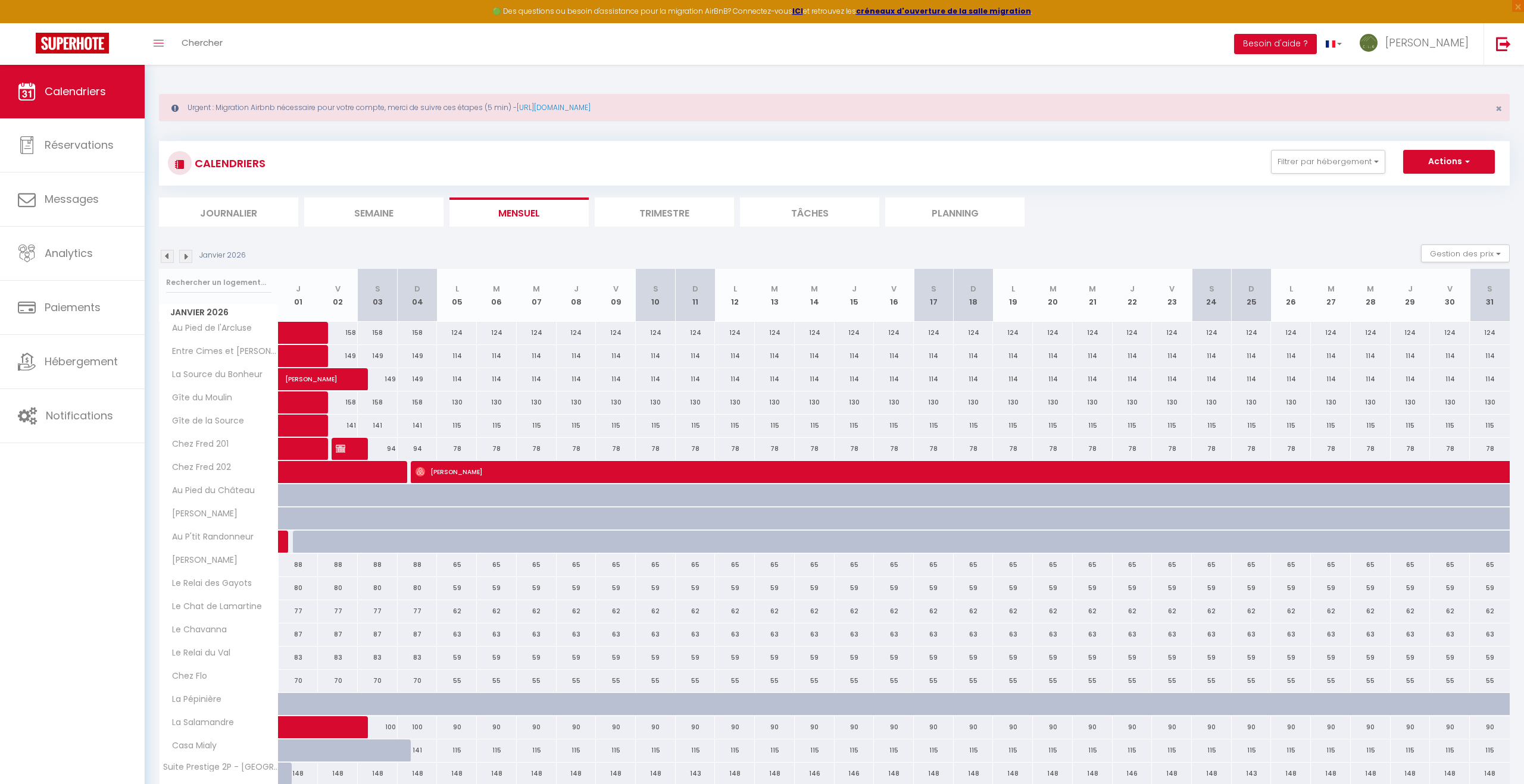
scroll to position [81, 0]
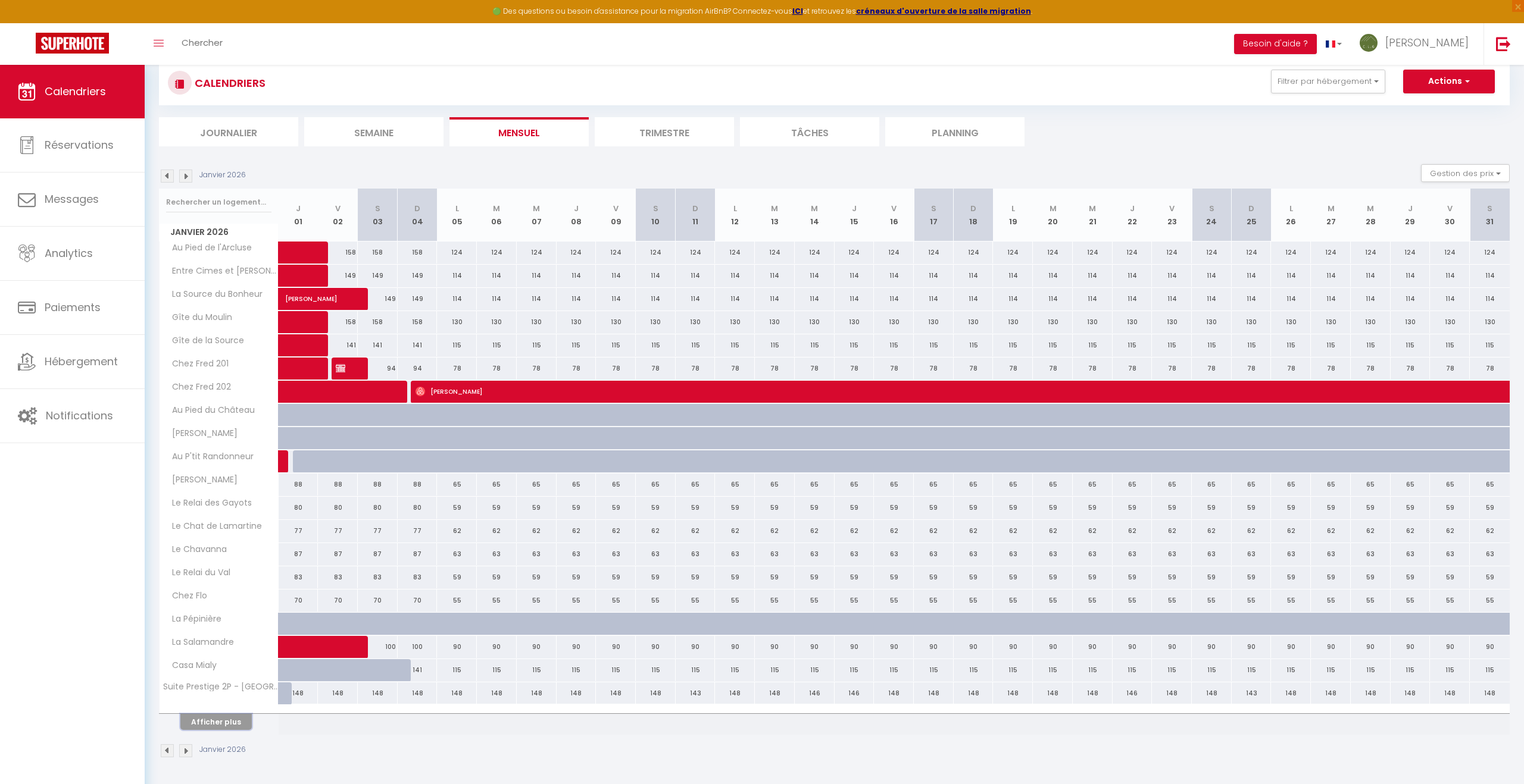
click at [225, 721] on button "Afficher plus" at bounding box center [215, 722] width 71 height 16
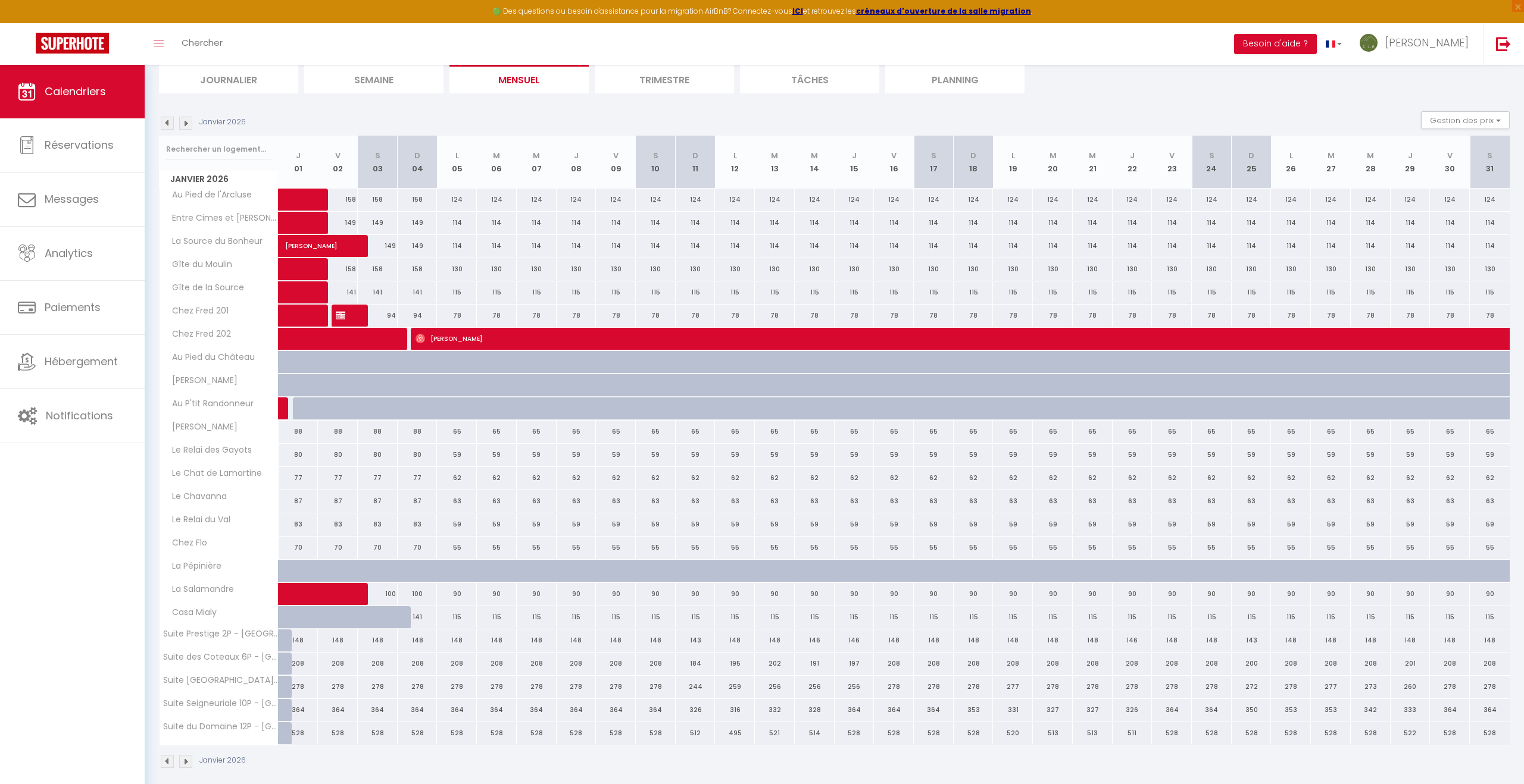
scroll to position [144, 0]
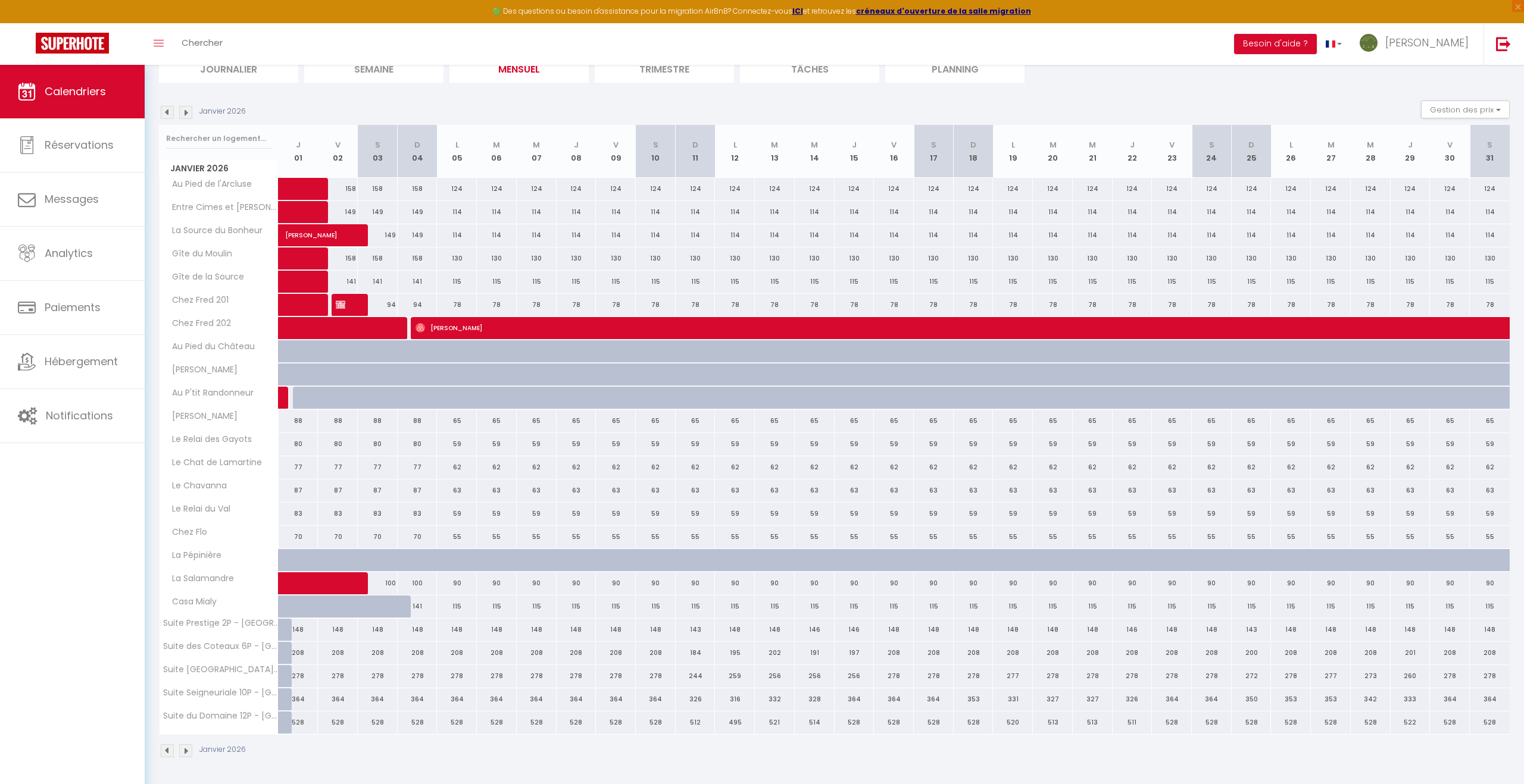
click at [168, 110] on img at bounding box center [167, 112] width 13 height 13
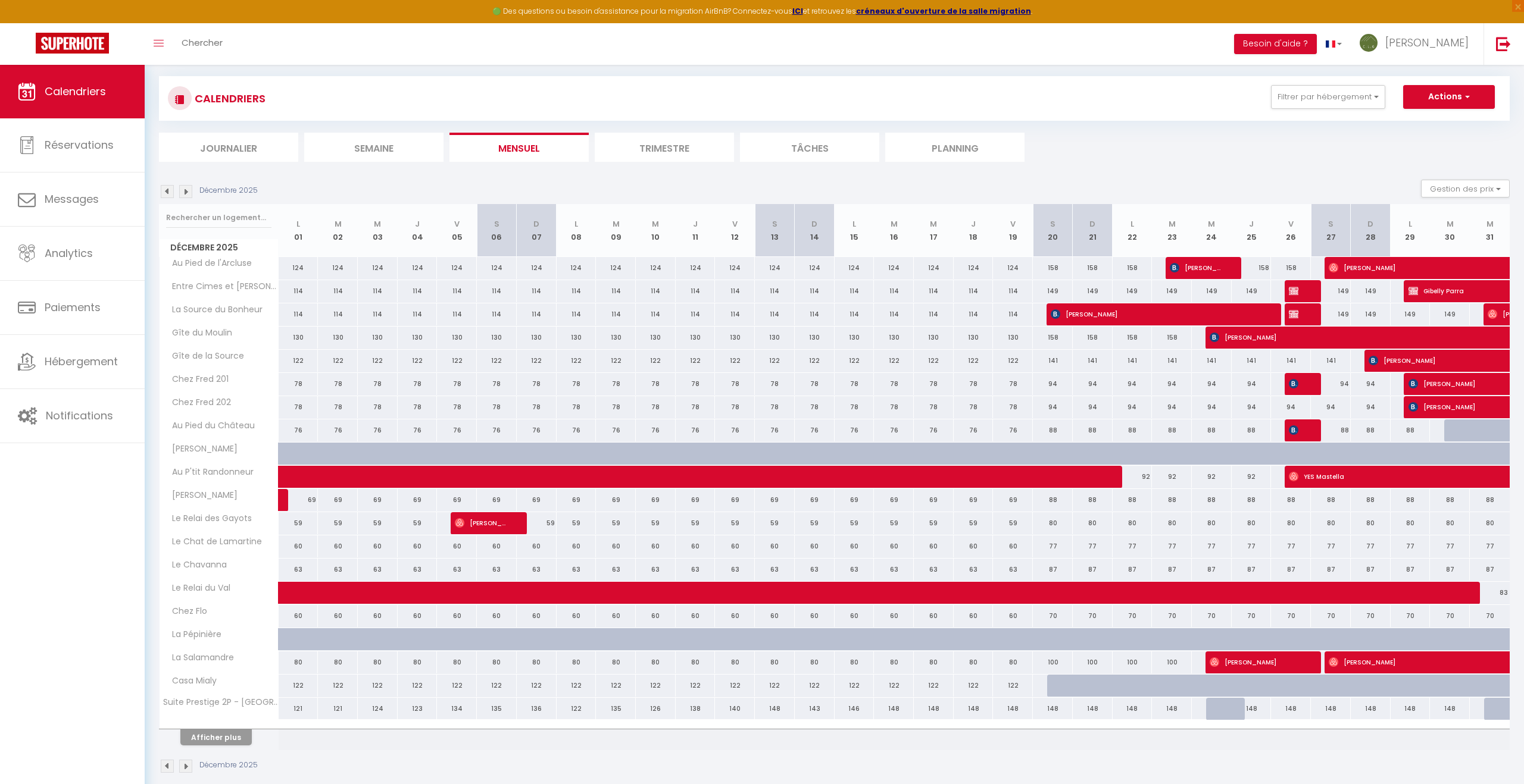
scroll to position [81, 0]
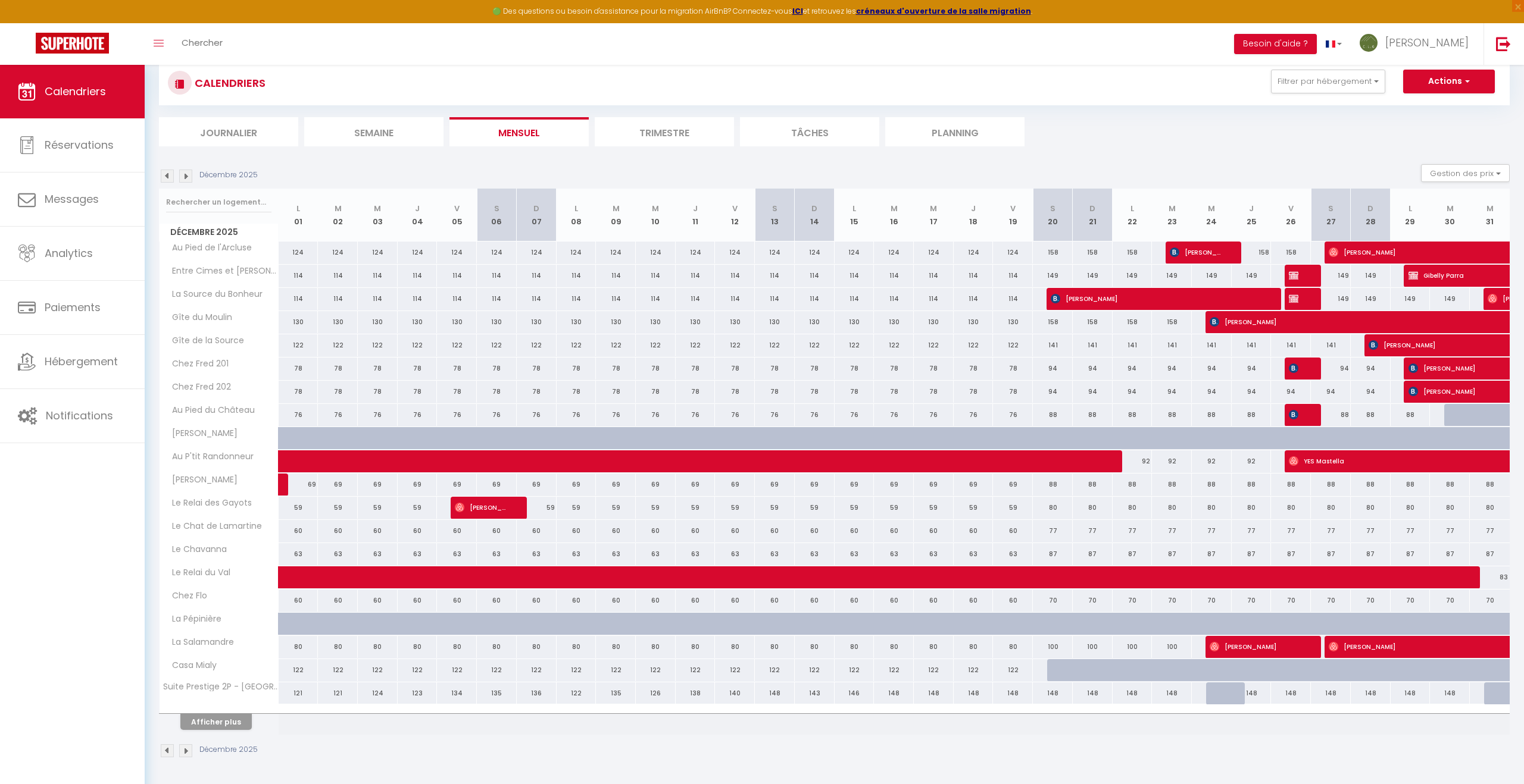
click at [169, 751] on img at bounding box center [167, 750] width 13 height 13
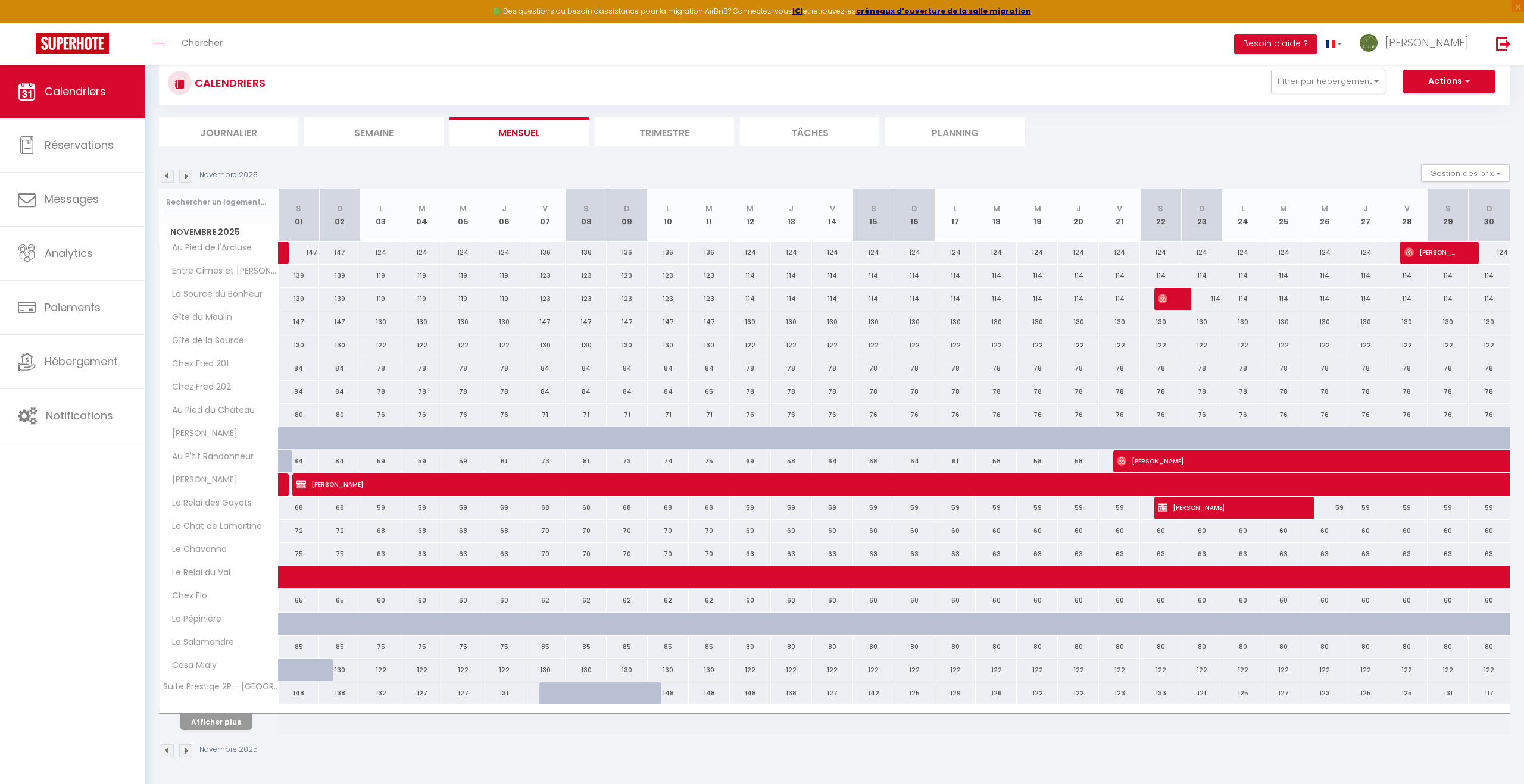
click at [169, 751] on img at bounding box center [167, 750] width 13 height 13
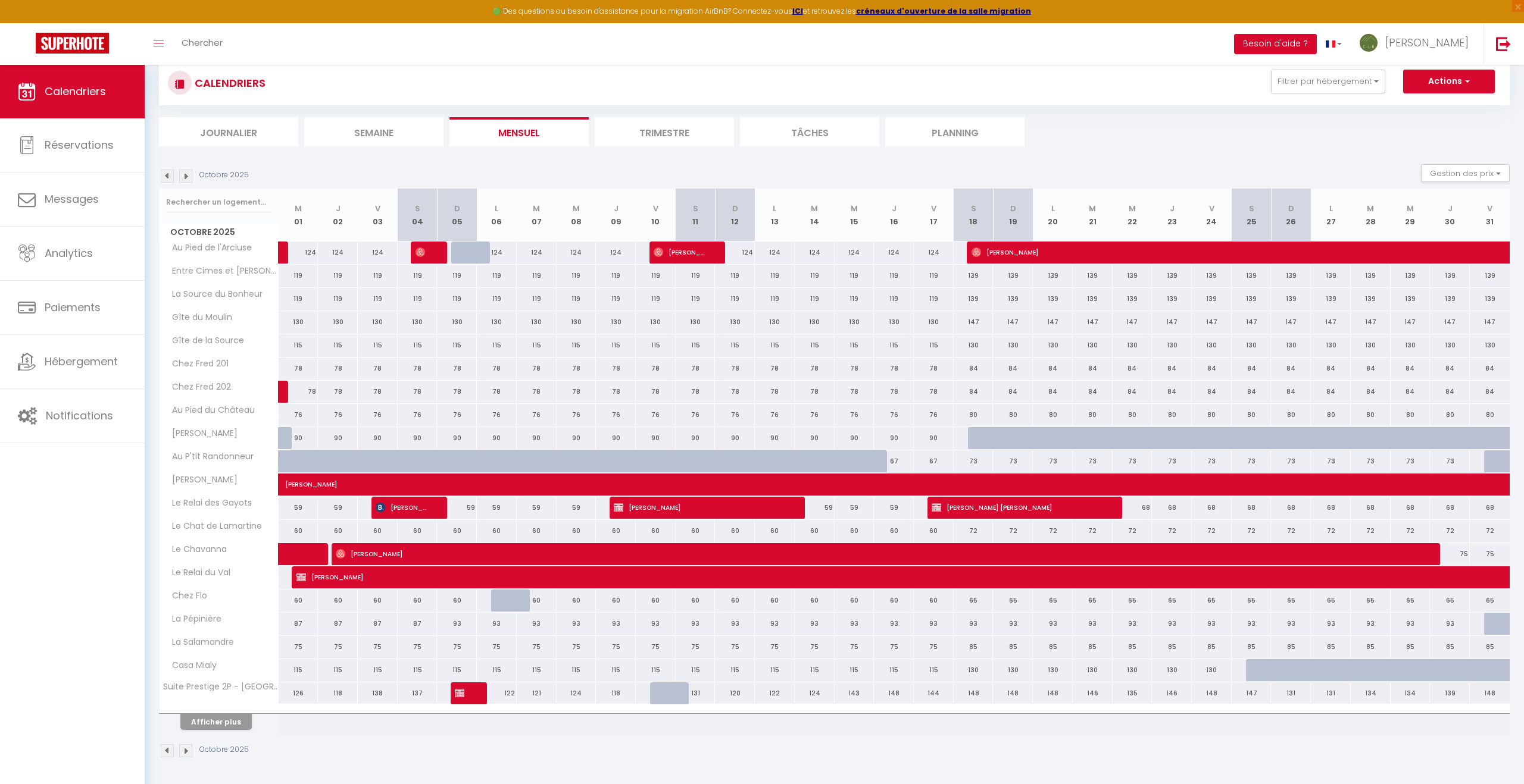
click at [190, 753] on img at bounding box center [186, 750] width 13 height 13
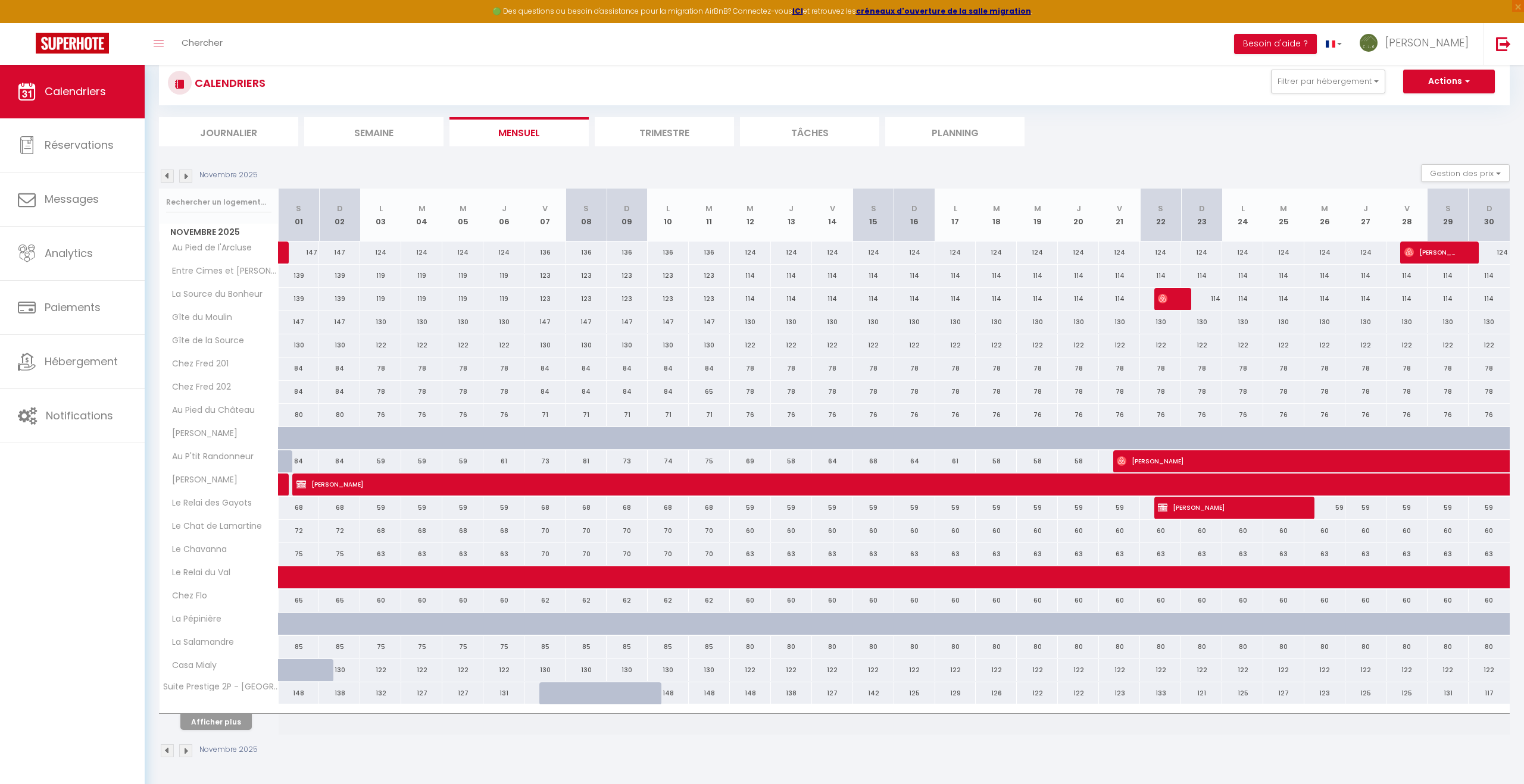
click at [184, 751] on img at bounding box center [186, 750] width 13 height 13
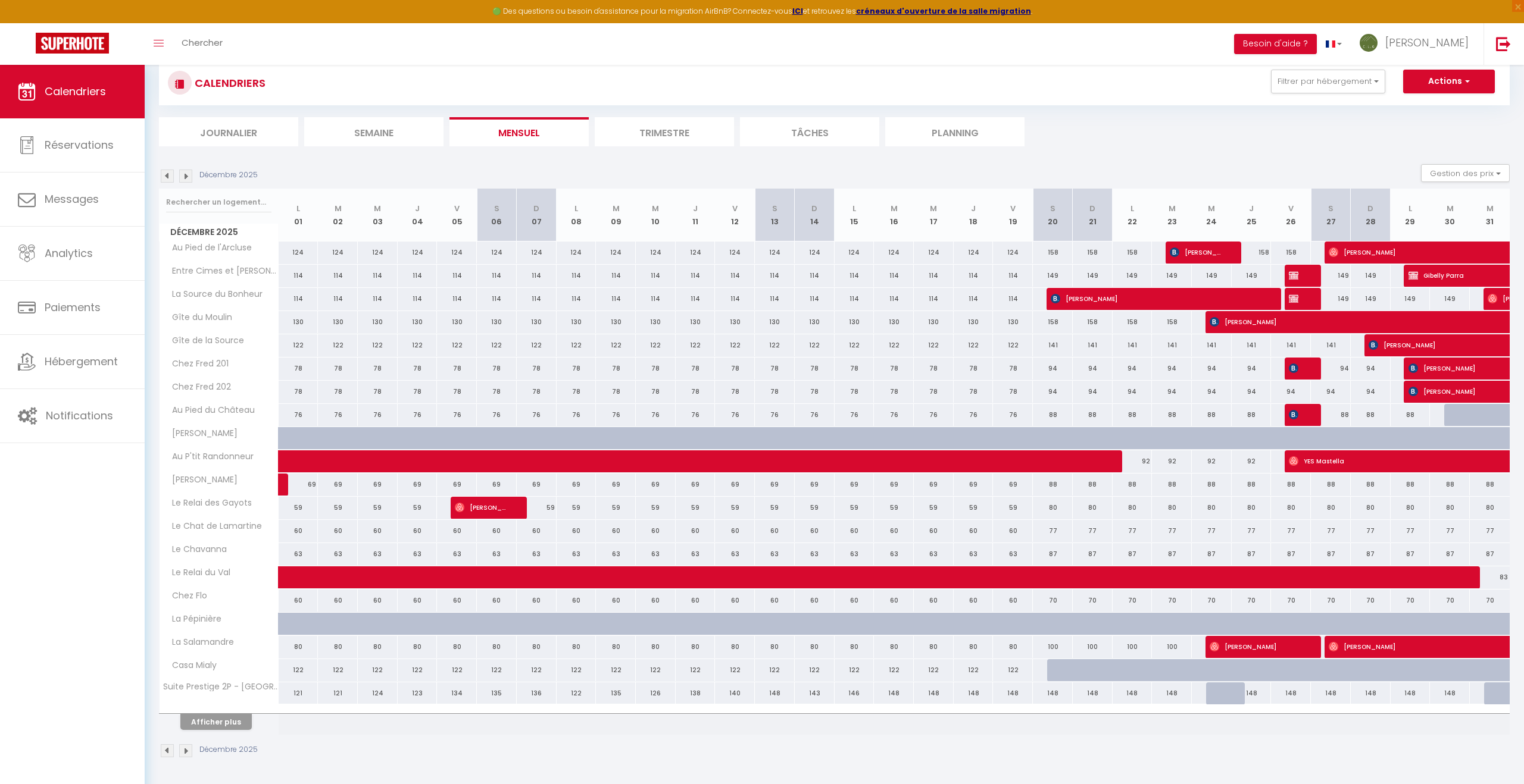
click at [186, 750] on img at bounding box center [186, 750] width 13 height 13
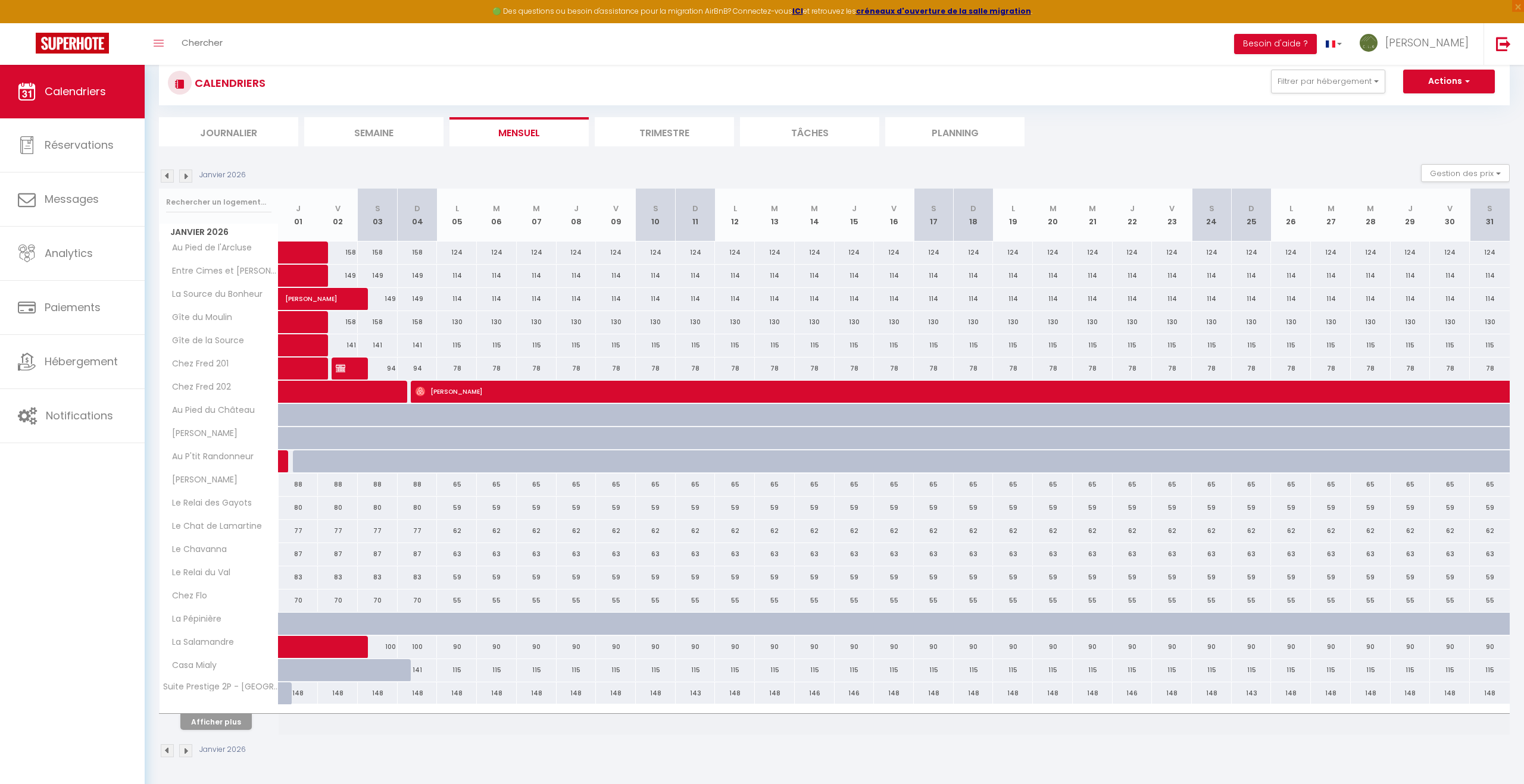
click at [165, 751] on img at bounding box center [167, 750] width 13 height 13
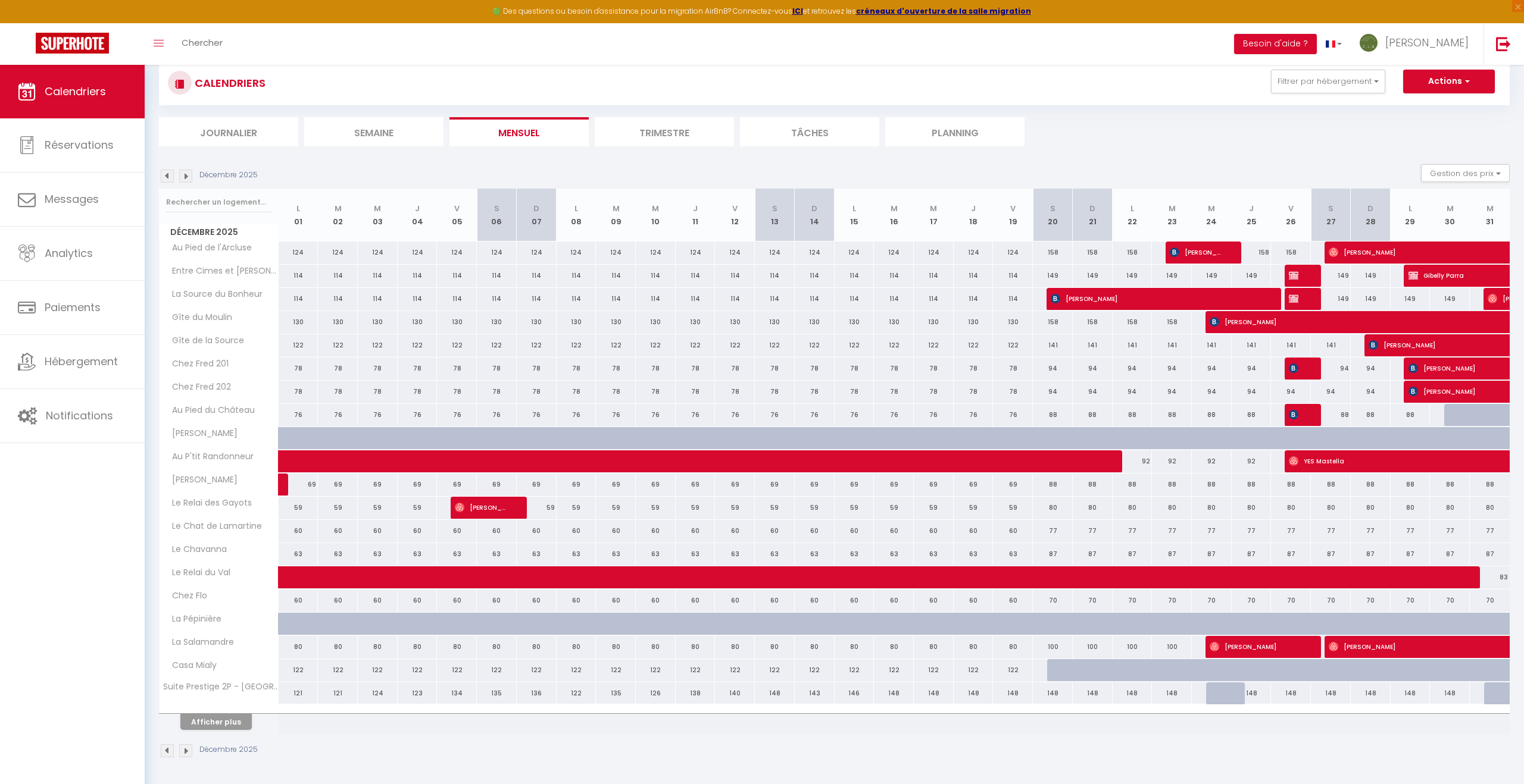
click at [165, 751] on img at bounding box center [167, 750] width 13 height 13
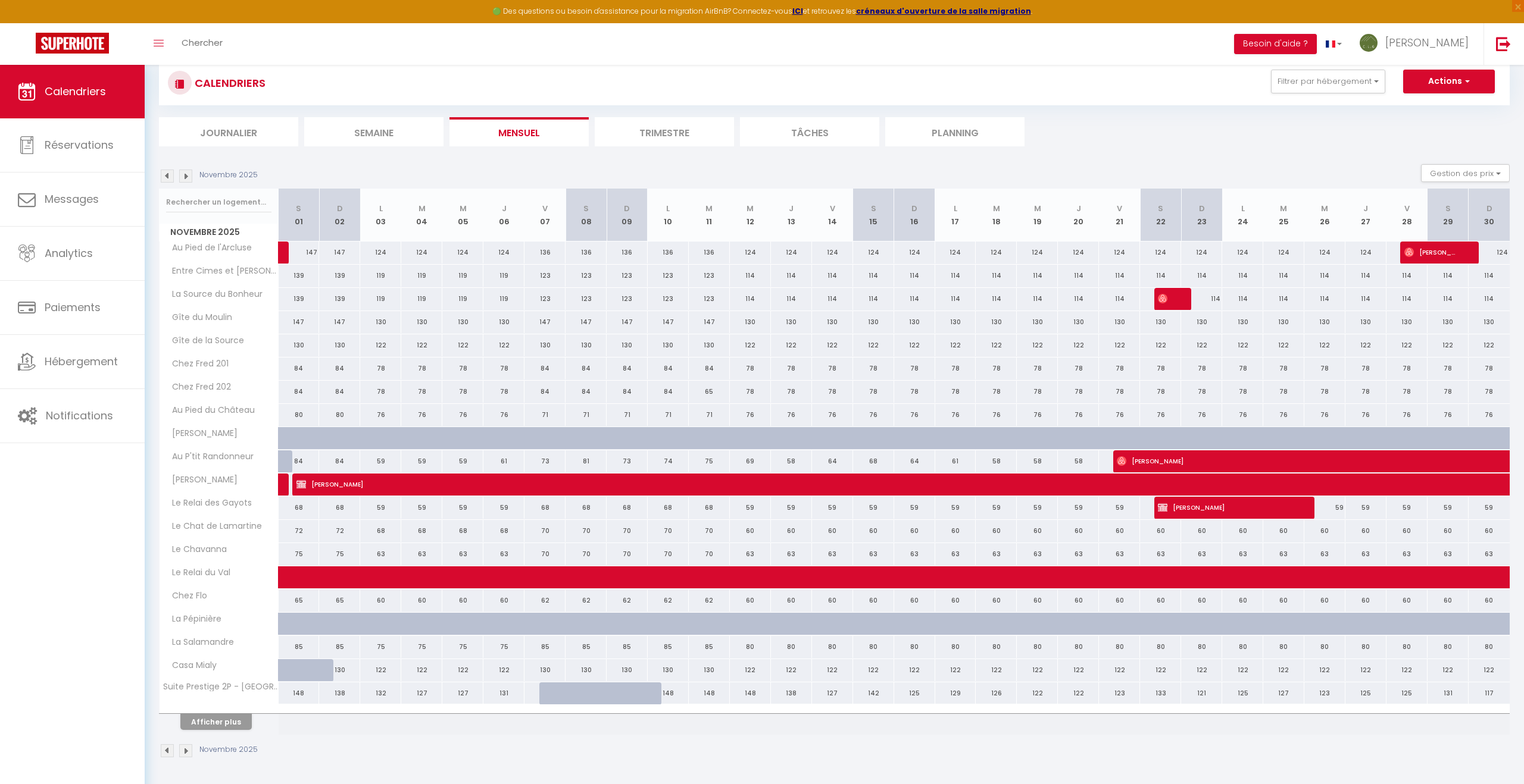
click at [186, 750] on img at bounding box center [186, 750] width 13 height 13
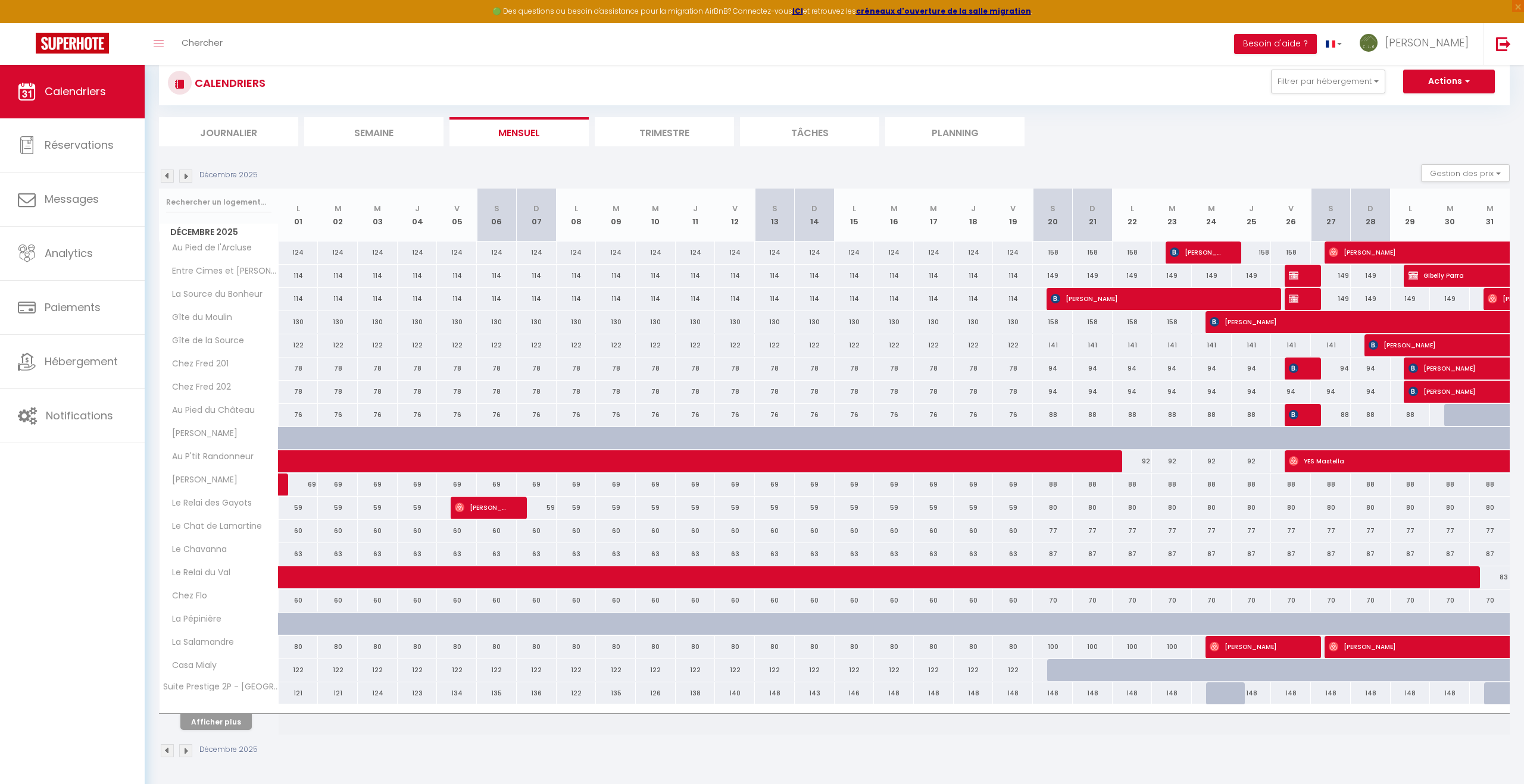
click at [186, 750] on img at bounding box center [186, 750] width 13 height 13
